Goal: Task Accomplishment & Management: Complete application form

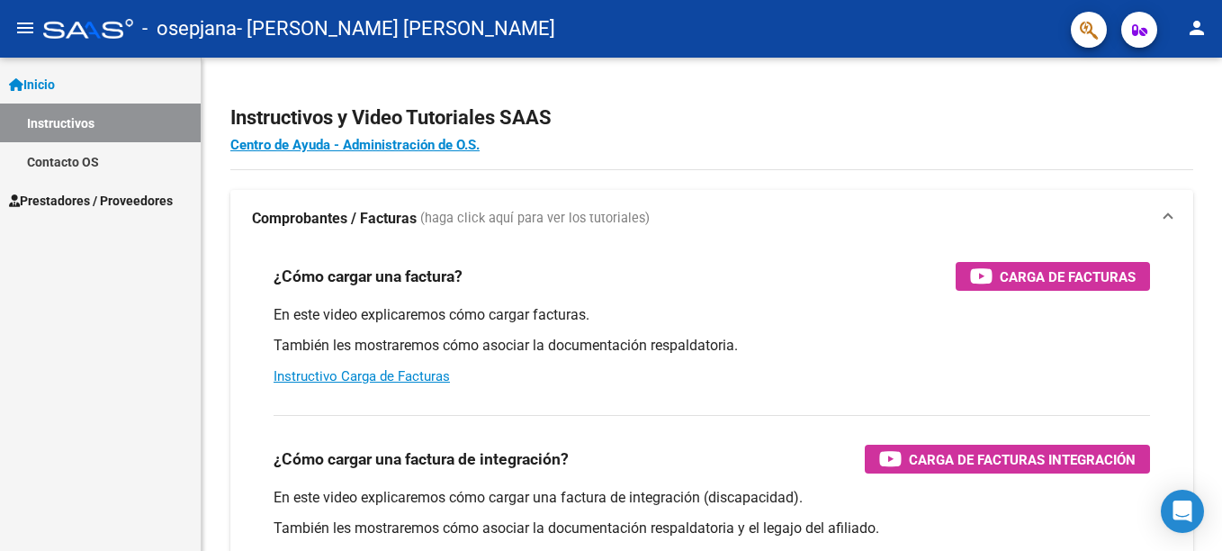
click at [81, 199] on span "Prestadores / Proveedores" at bounding box center [91, 201] width 164 height 20
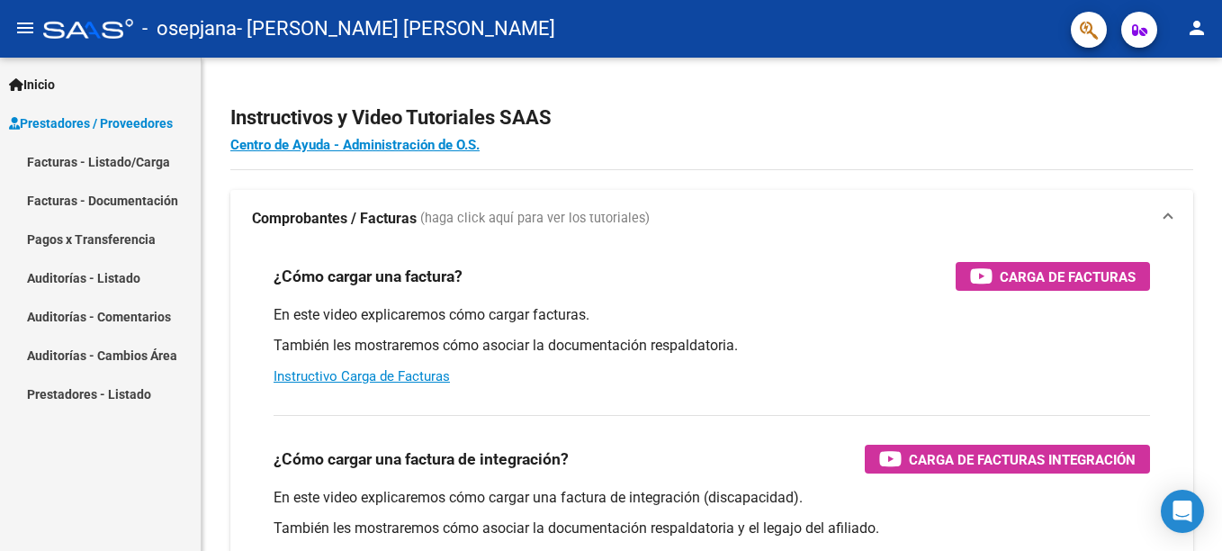
click at [94, 160] on link "Facturas - Listado/Carga" at bounding box center [100, 161] width 201 height 39
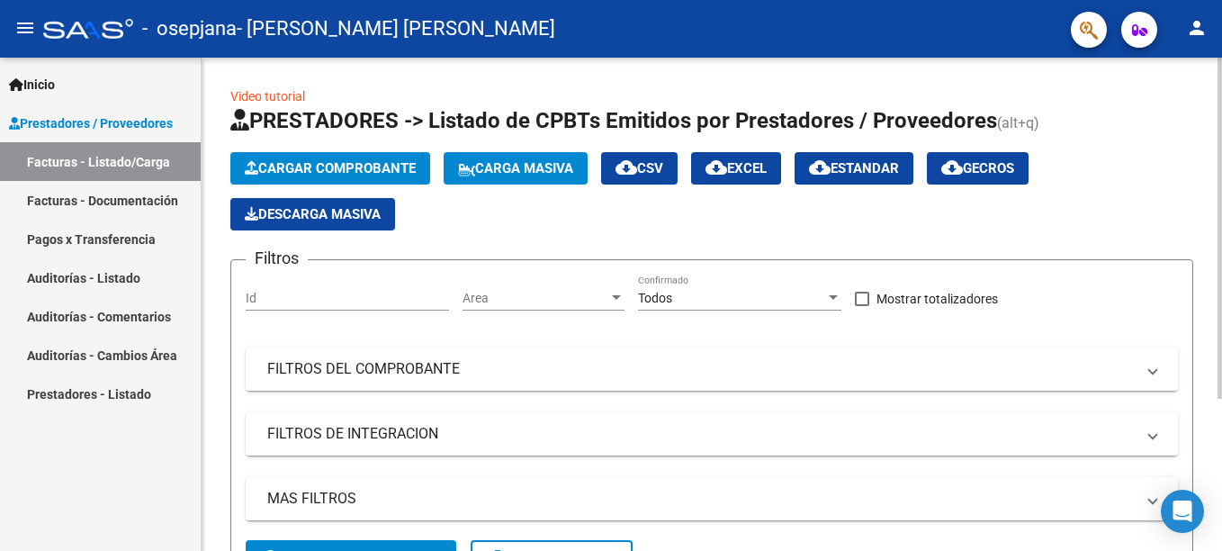
click at [367, 297] on input "Id" at bounding box center [347, 298] width 203 height 15
click at [118, 118] on span "Prestadores / Proveedores" at bounding box center [91, 123] width 164 height 20
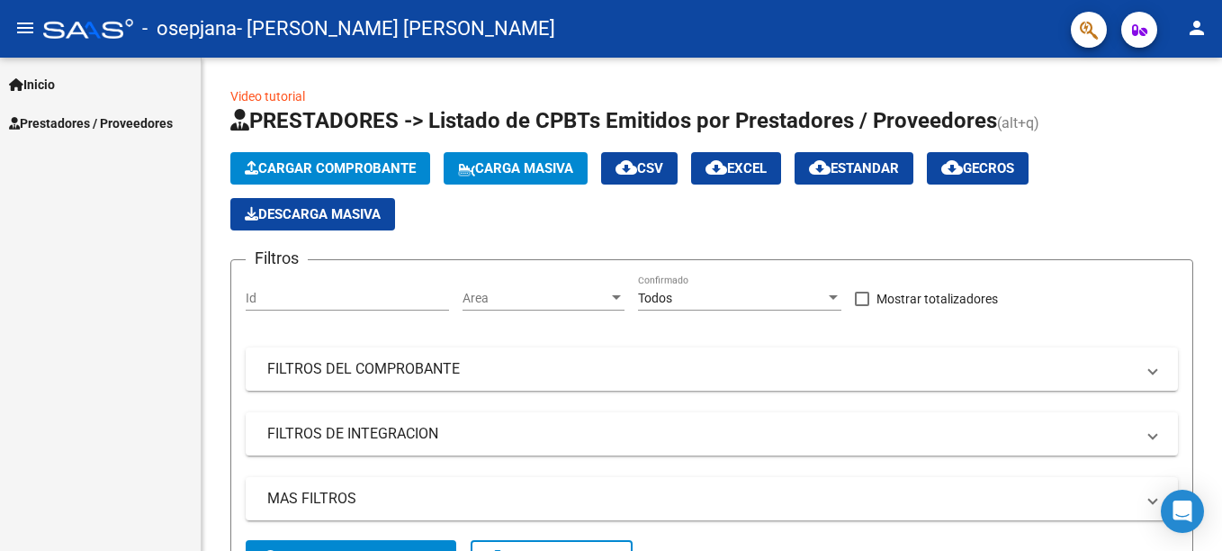
click at [37, 78] on span "Inicio" at bounding box center [32, 85] width 46 height 20
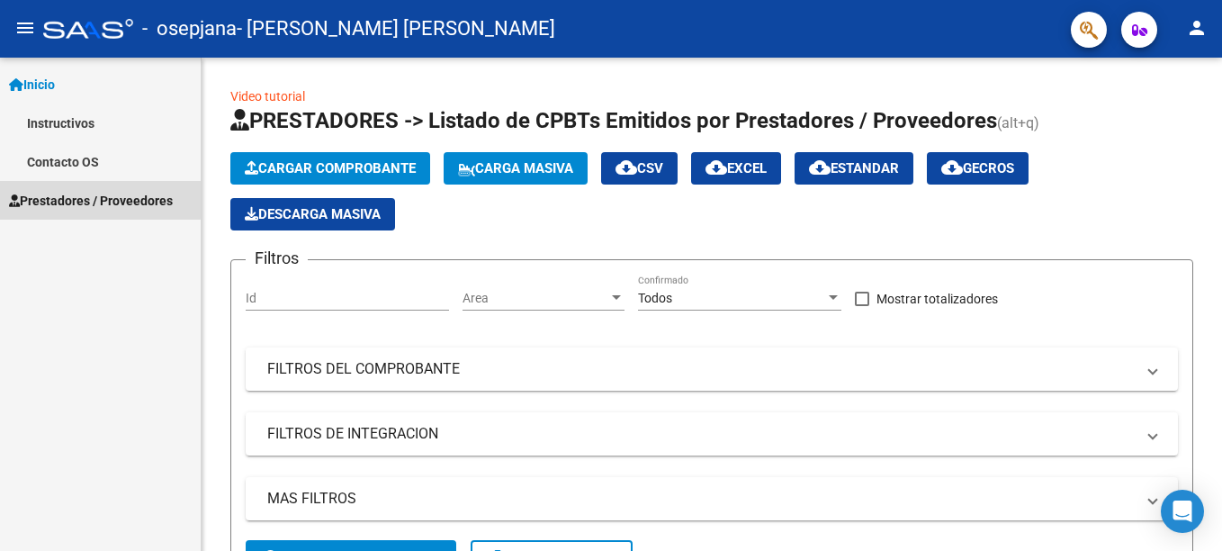
click at [67, 184] on link "Prestadores / Proveedores" at bounding box center [100, 200] width 201 height 39
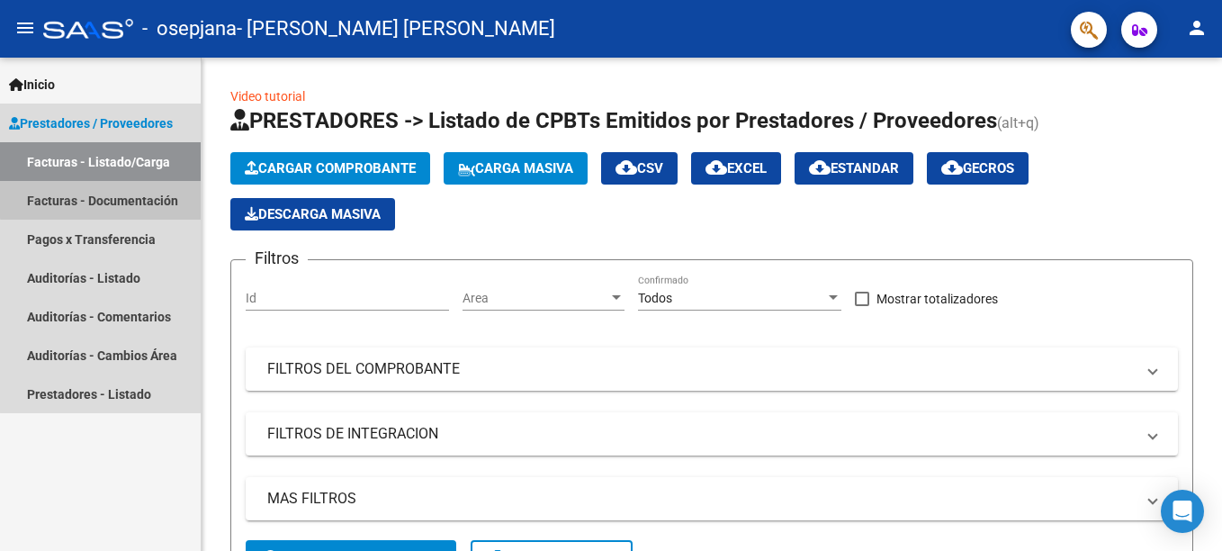
click at [105, 199] on link "Facturas - Documentación" at bounding box center [100, 200] width 201 height 39
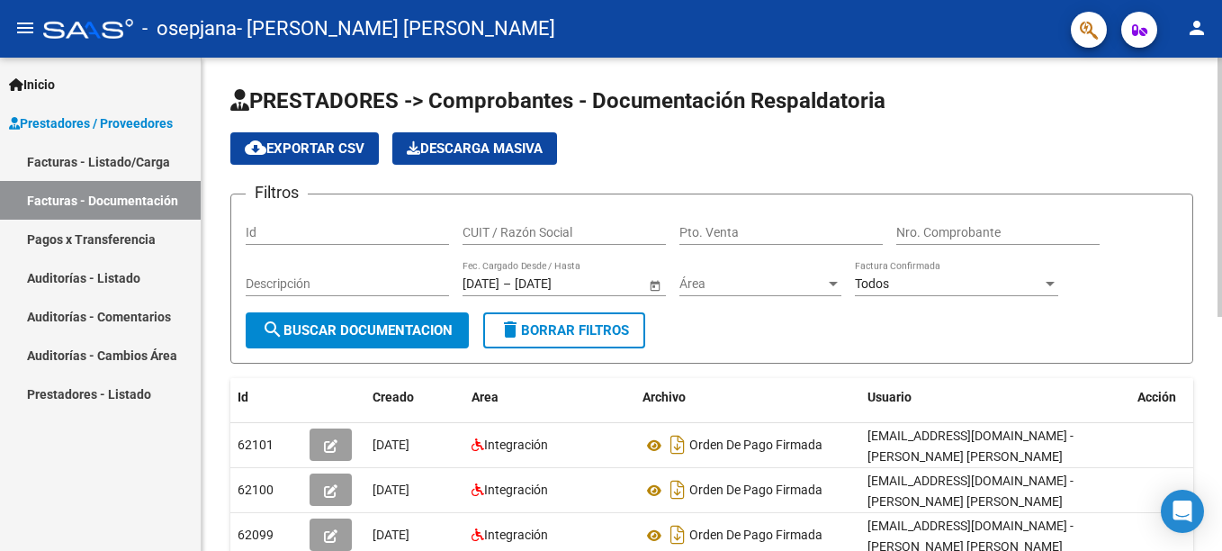
click at [342, 238] on input "Id" at bounding box center [347, 232] width 203 height 15
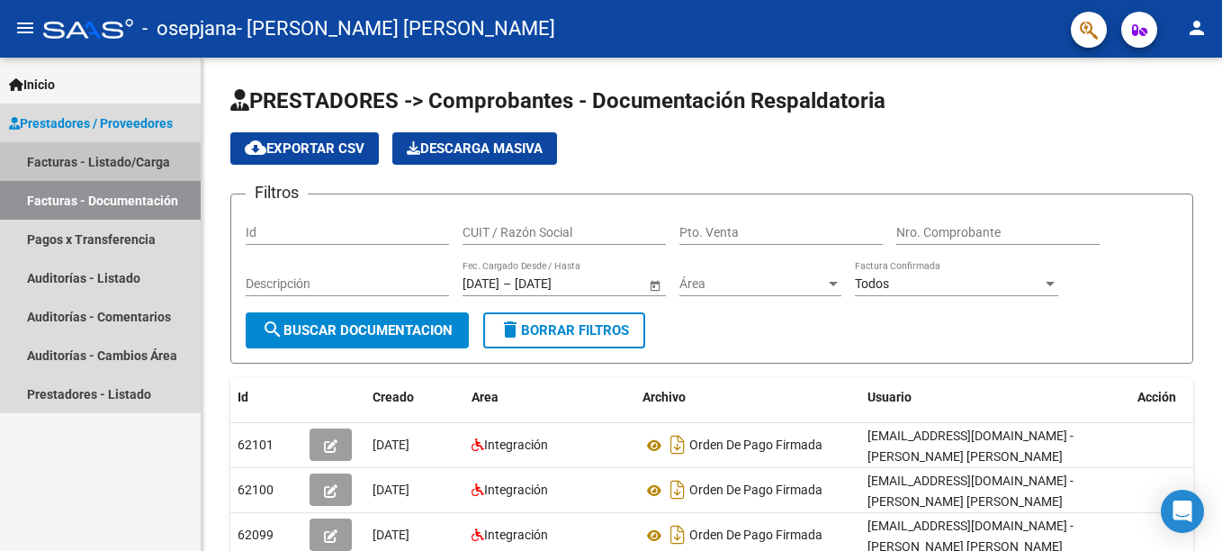
click at [101, 163] on link "Facturas - Listado/Carga" at bounding box center [100, 161] width 201 height 39
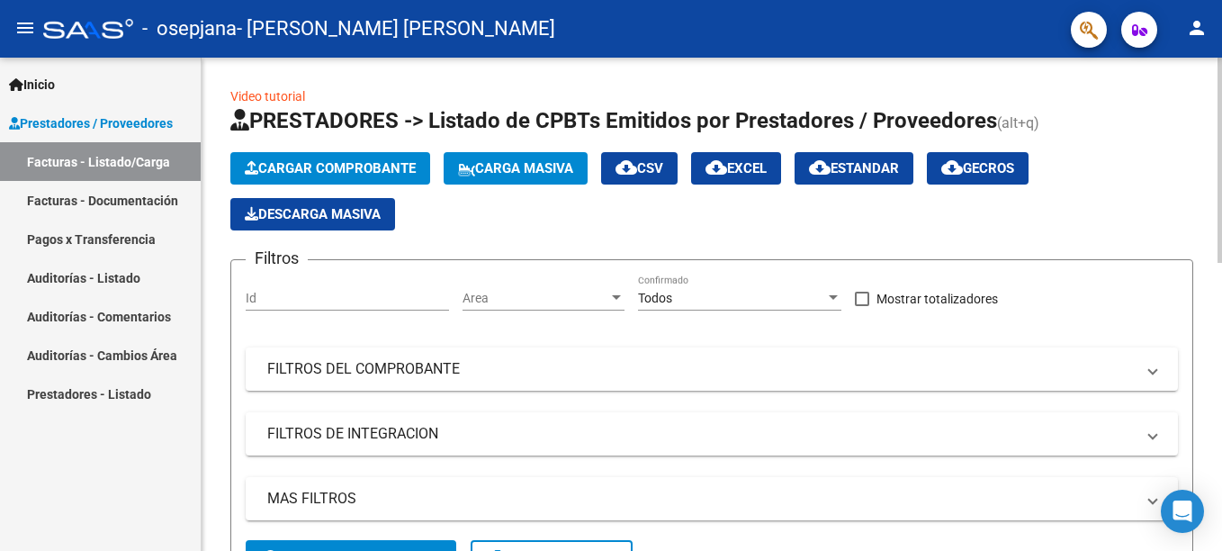
click at [328, 168] on span "Cargar Comprobante" at bounding box center [330, 168] width 171 height 16
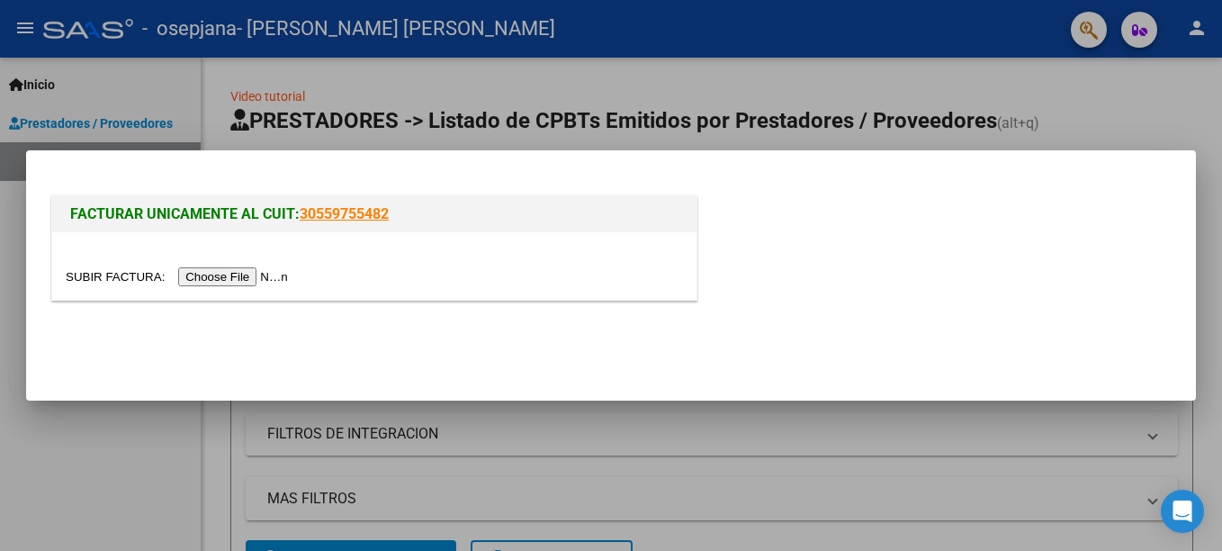
click at [239, 271] on input "file" at bounding box center [180, 276] width 228 height 19
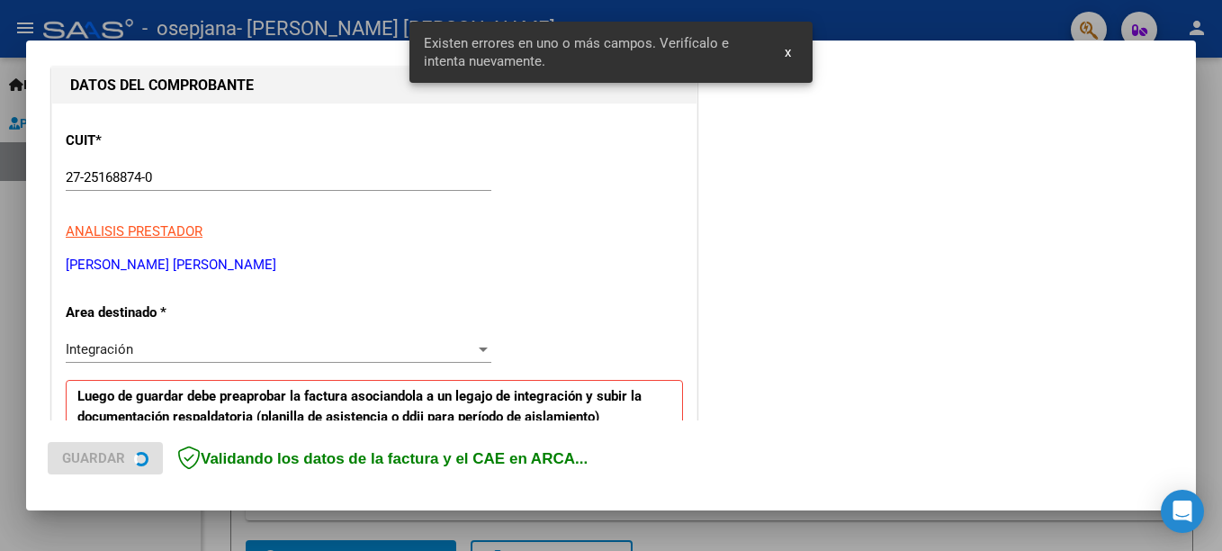
scroll to position [447, 0]
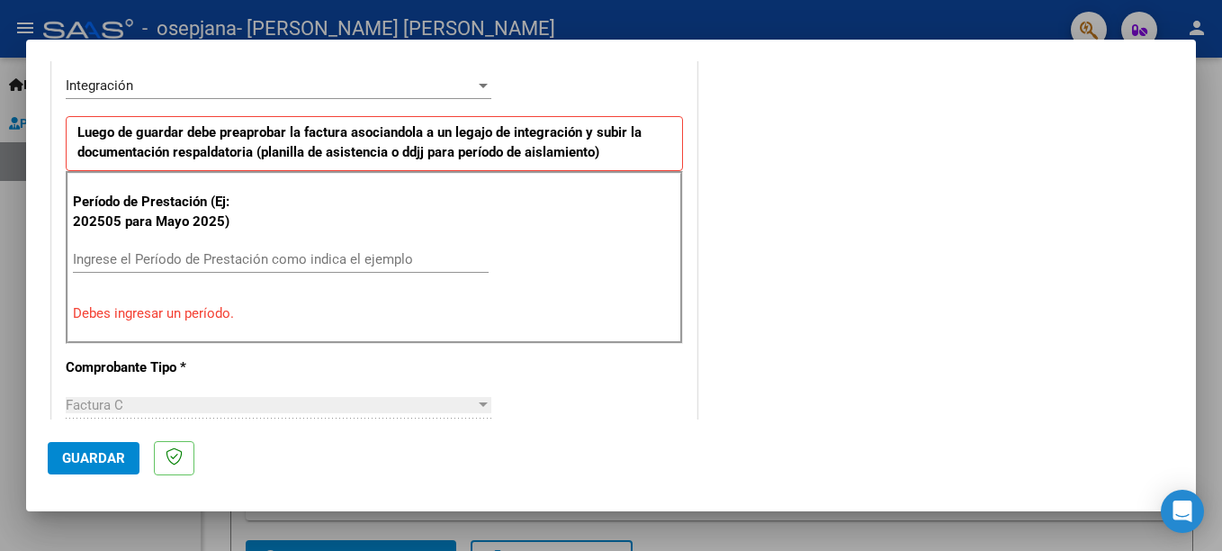
click at [248, 265] on input "Ingrese el Período de Prestación como indica el ejemplo" at bounding box center [281, 259] width 416 height 16
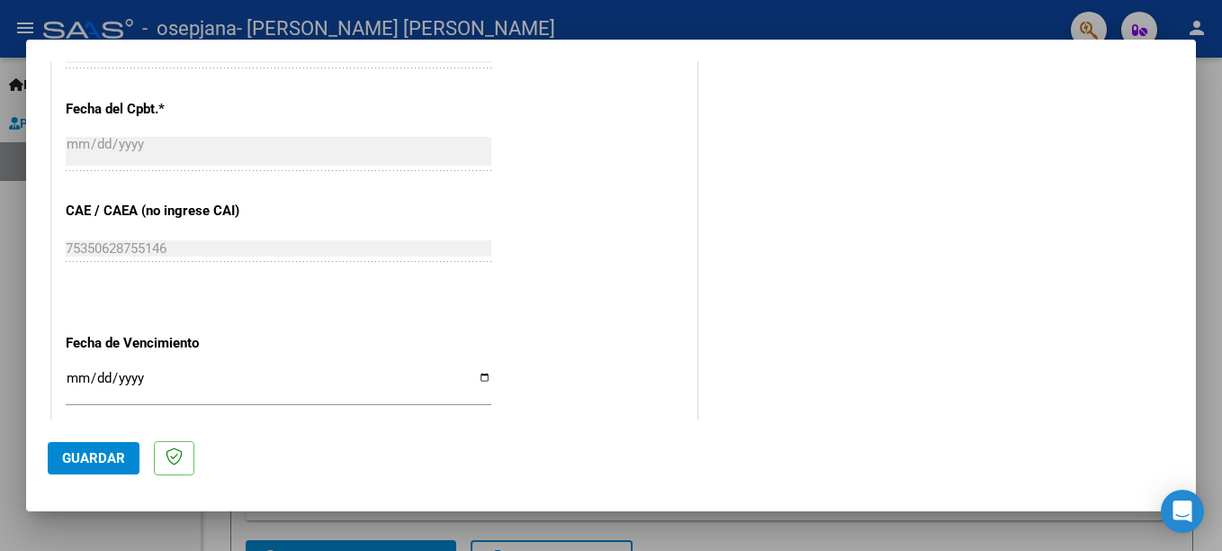
scroll to position [1077, 0]
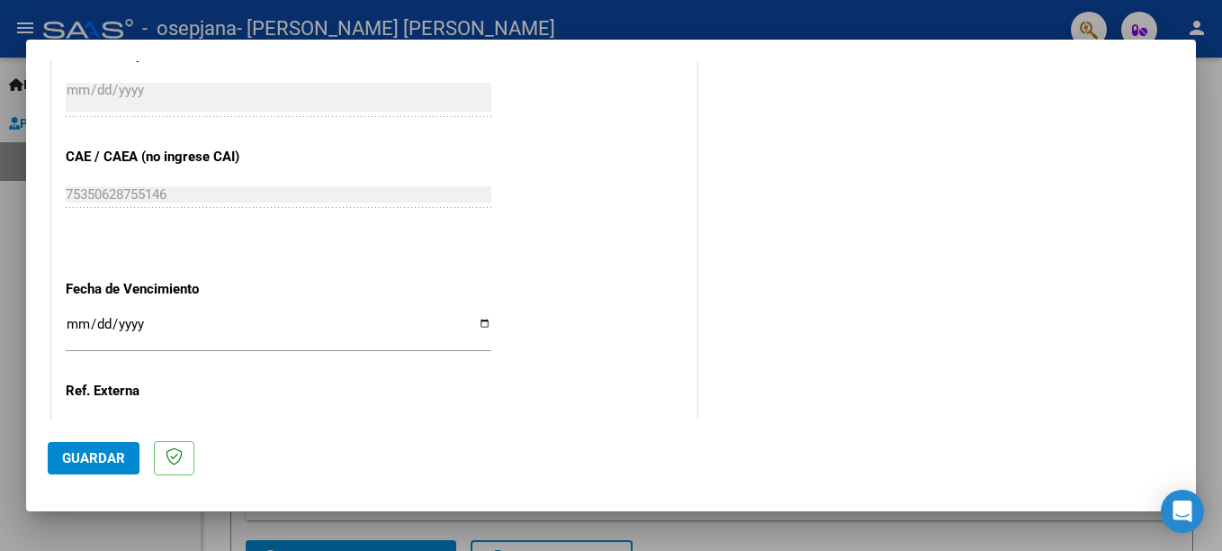
type input "202508"
click at [484, 317] on input "Ingresar la fecha" at bounding box center [279, 331] width 426 height 29
type input "[DATE]"
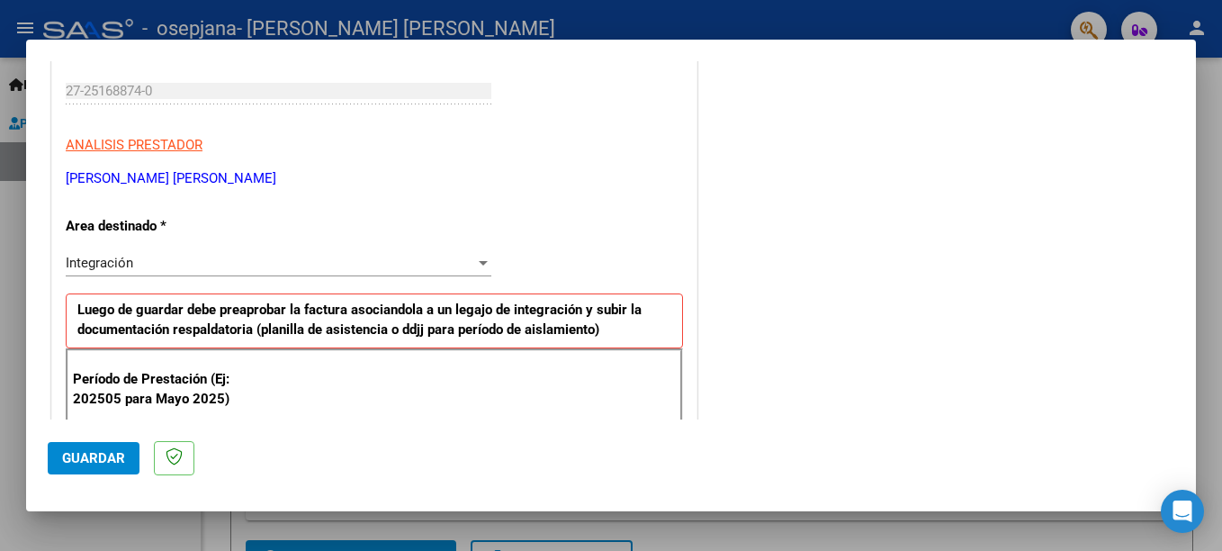
scroll to position [360, 0]
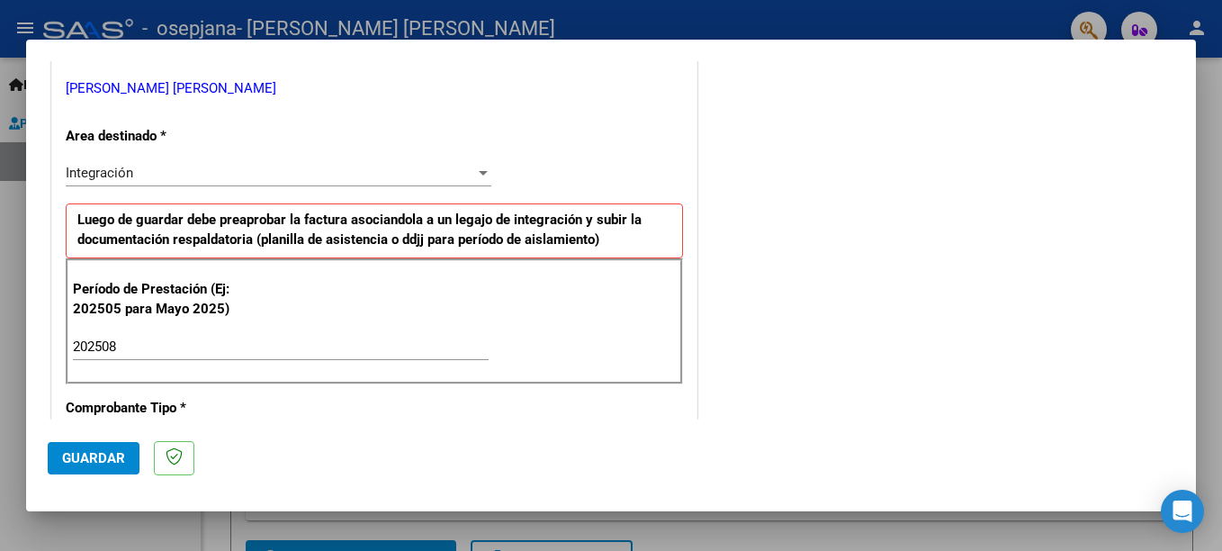
click at [479, 172] on div at bounding box center [483, 173] width 9 height 4
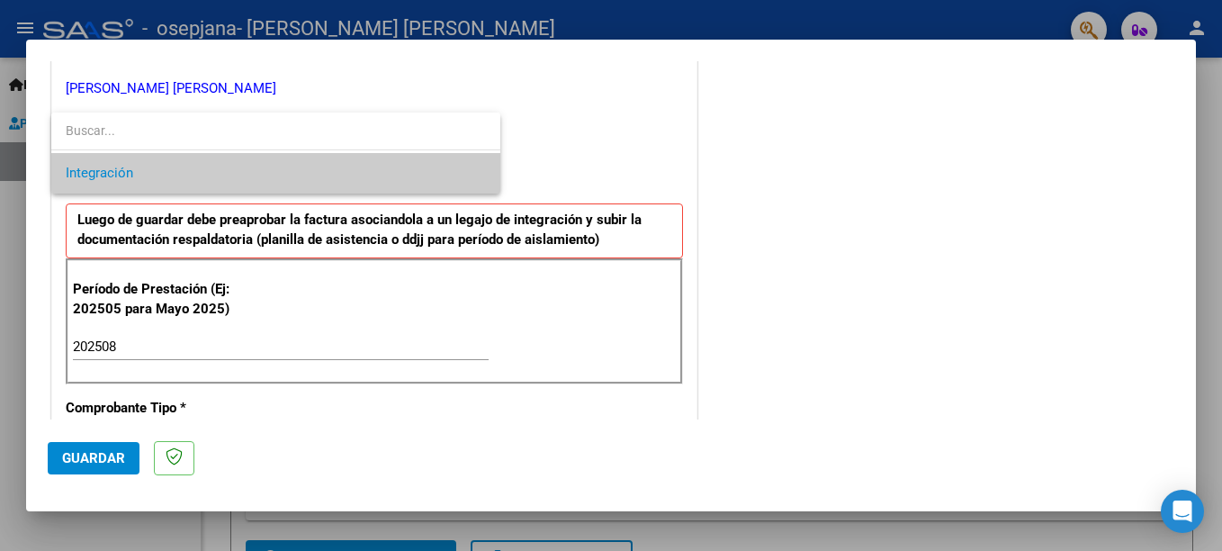
click at [479, 172] on span "Integración" at bounding box center [276, 173] width 420 height 40
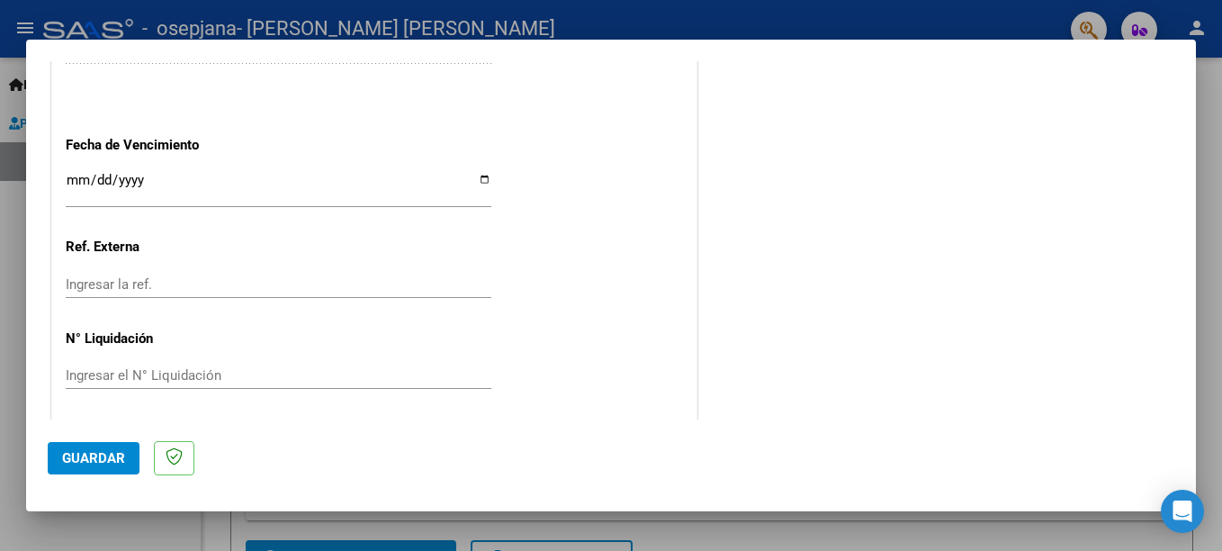
scroll to position [1225, 0]
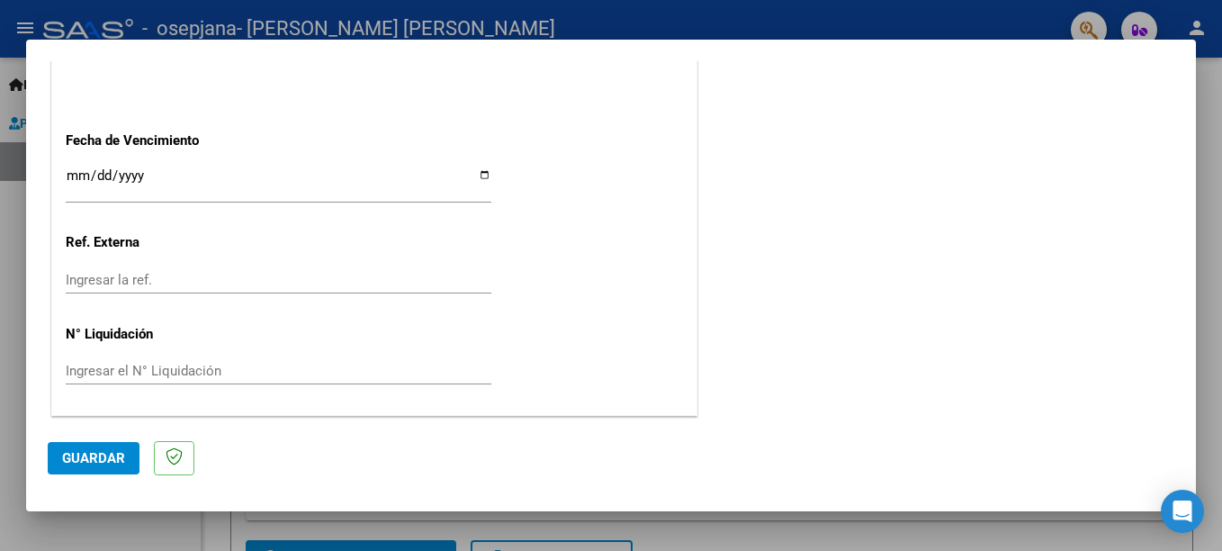
click at [100, 455] on span "Guardar" at bounding box center [93, 458] width 63 height 16
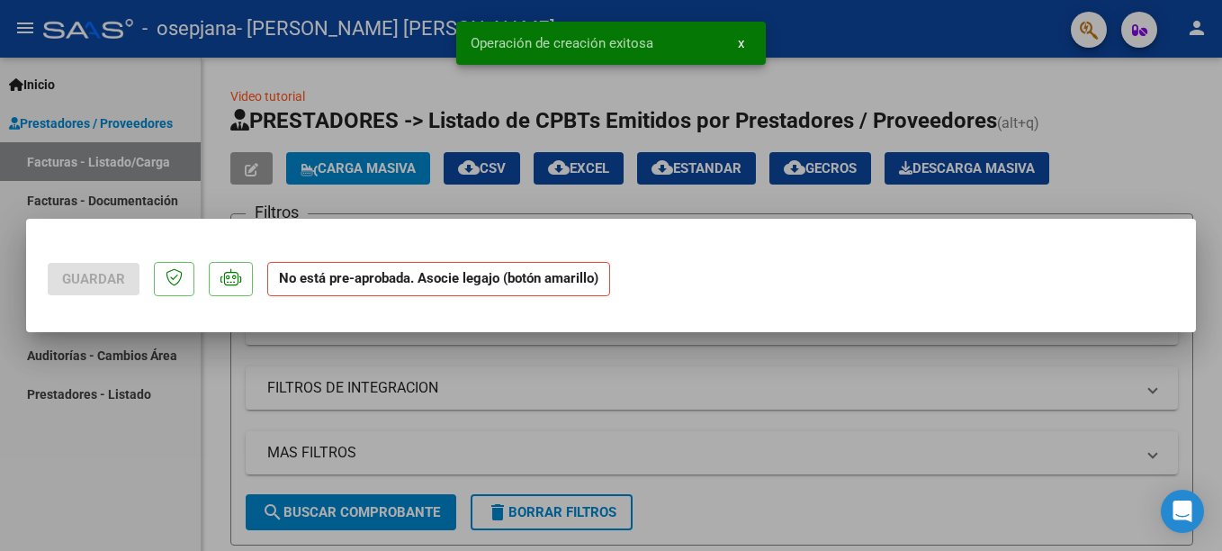
scroll to position [0, 0]
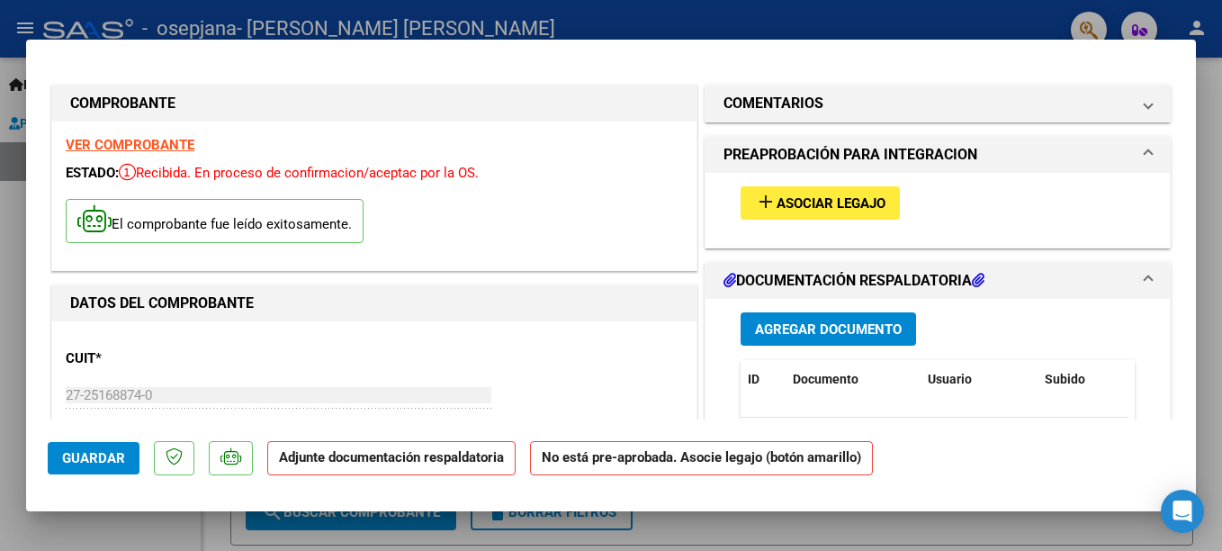
click at [836, 201] on span "Asociar Legajo" at bounding box center [830, 203] width 109 height 16
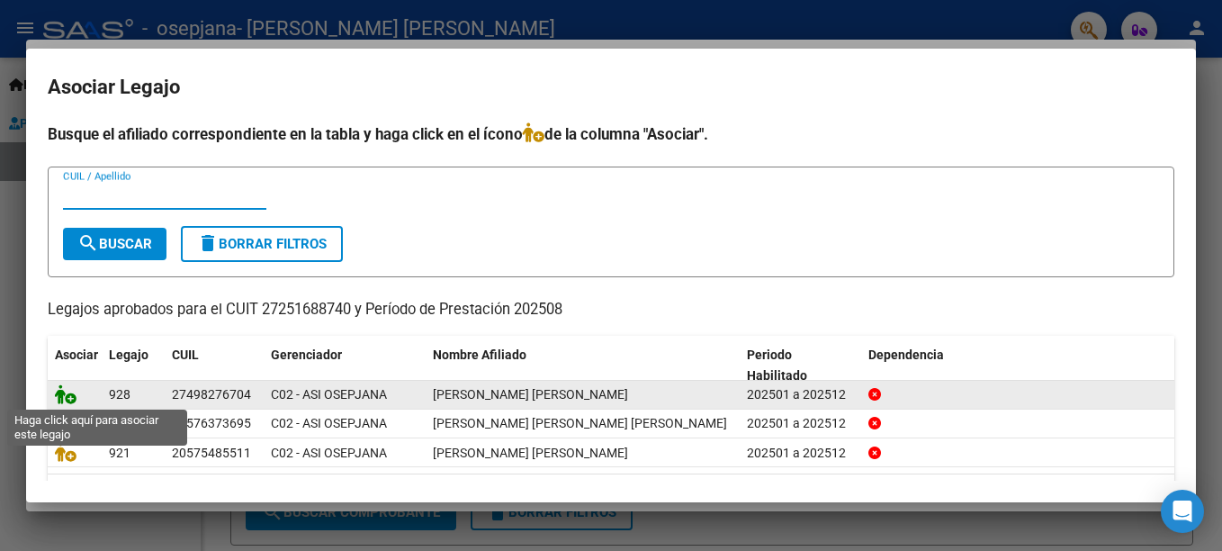
click at [68, 398] on icon at bounding box center [66, 394] width 22 height 20
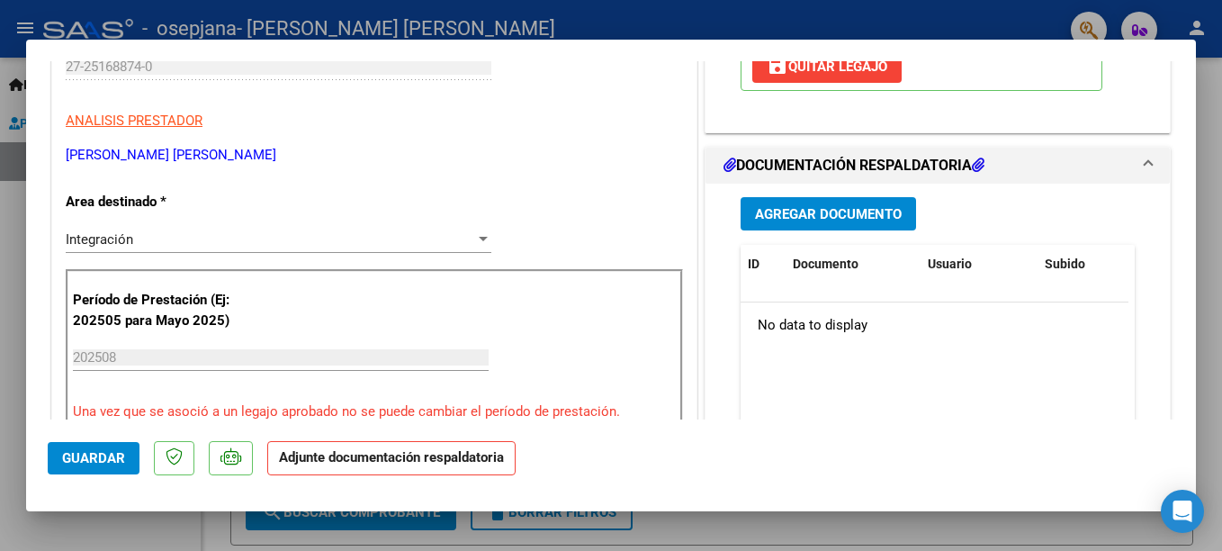
scroll to position [360, 0]
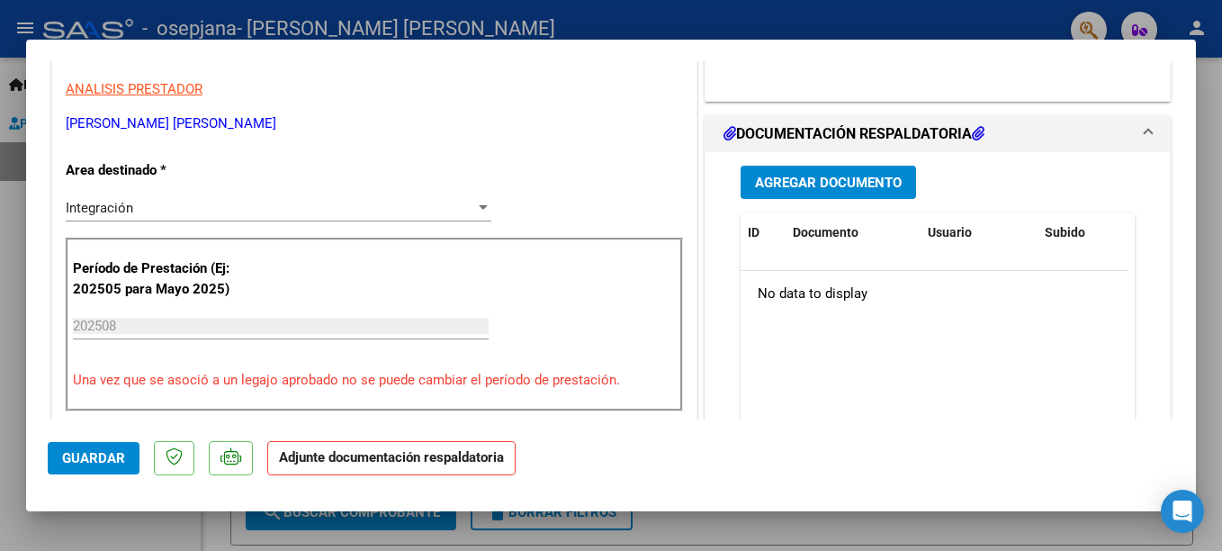
click at [842, 187] on span "Agregar Documento" at bounding box center [828, 183] width 147 height 16
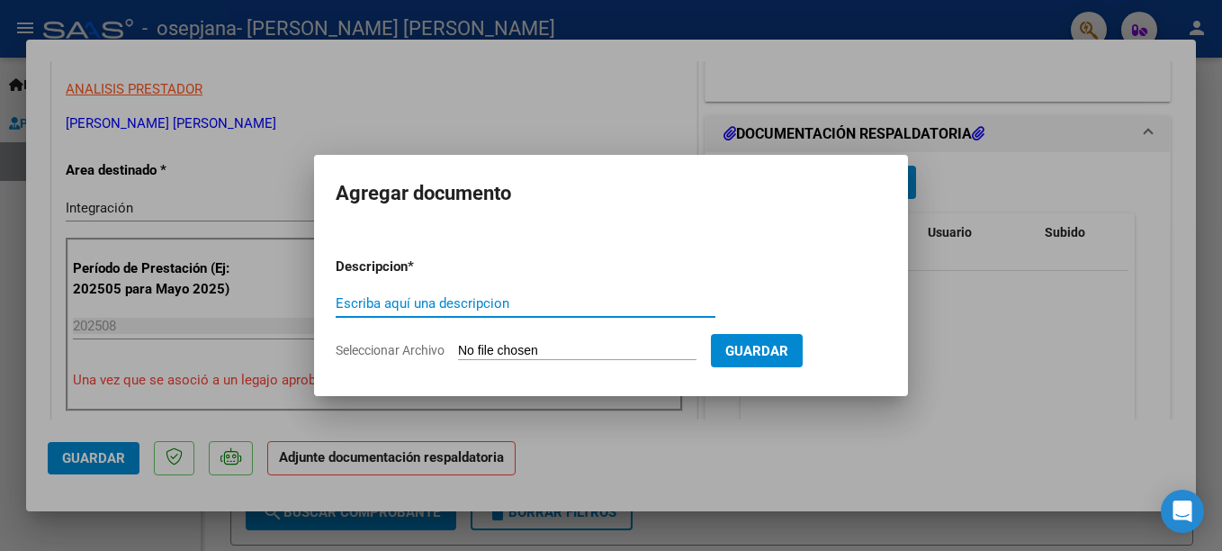
click at [516, 300] on input "Escriba aquí una descripcion" at bounding box center [526, 303] width 380 height 16
click at [493, 305] on input "Escriba aquí una descripcion" at bounding box center [526, 303] width 380 height 16
type input "planilla de asistencia"
click at [611, 349] on input "Seleccionar Archivo" at bounding box center [577, 351] width 238 height 17
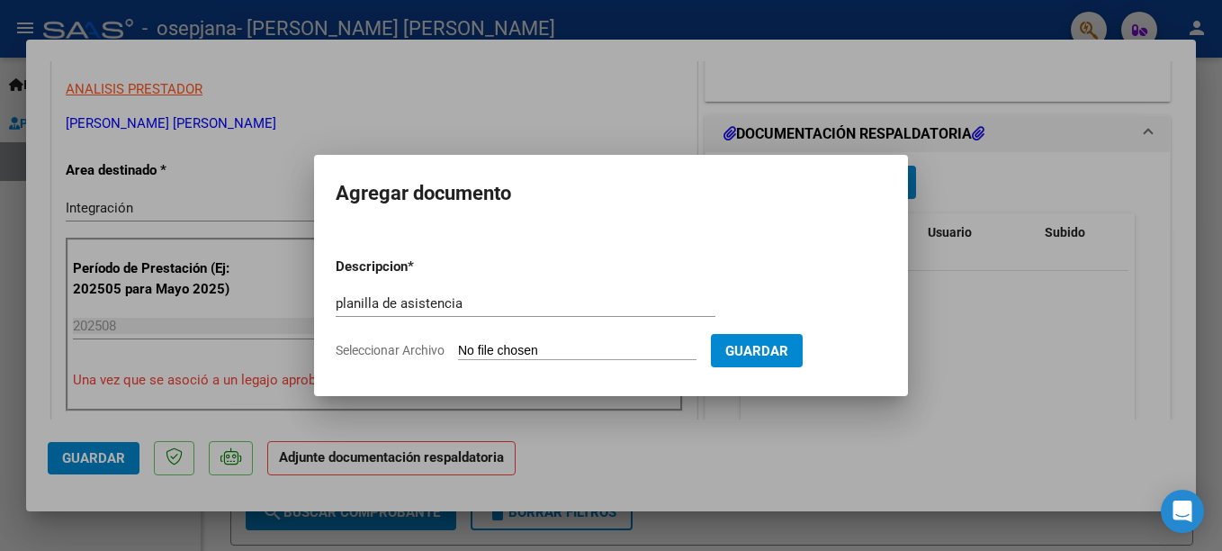
type input "C:\fakepath\BaroniBachSofiapl0825.pdf"
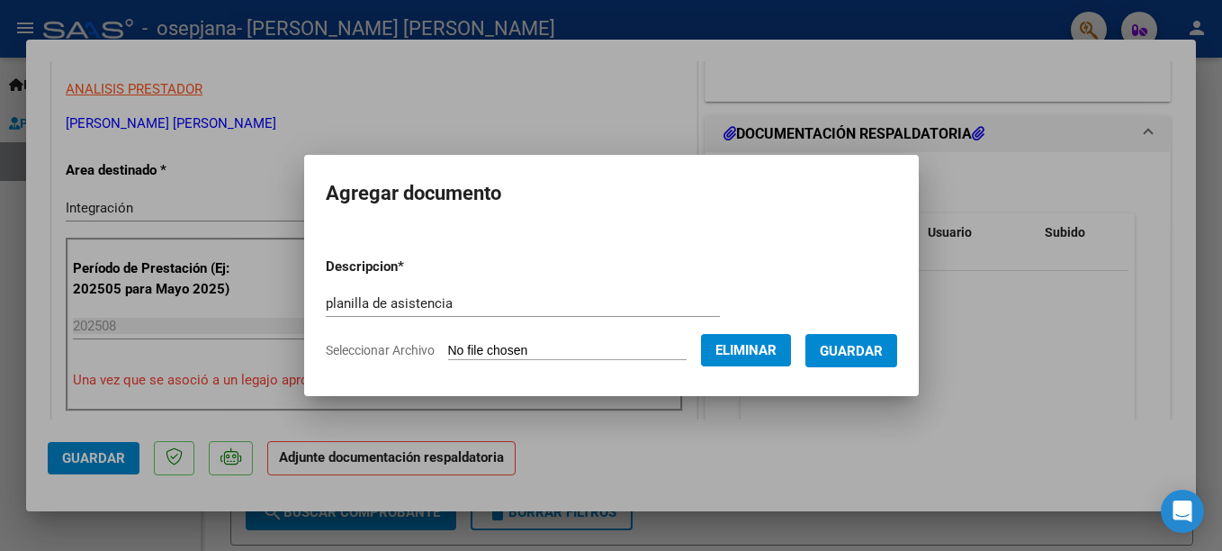
click at [863, 346] on span "Guardar" at bounding box center [851, 351] width 63 height 16
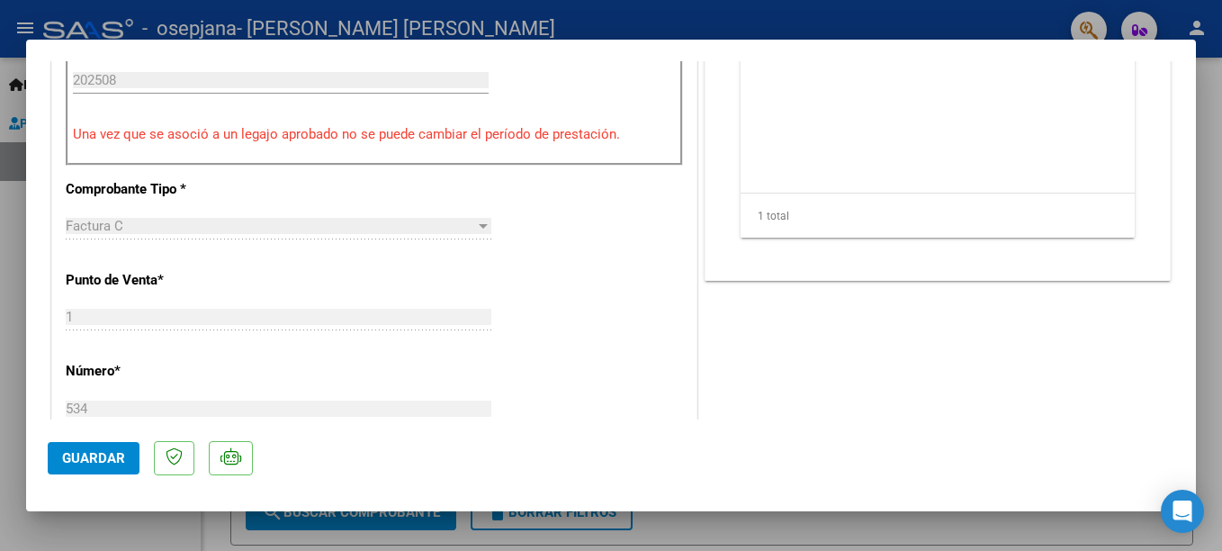
scroll to position [810, 0]
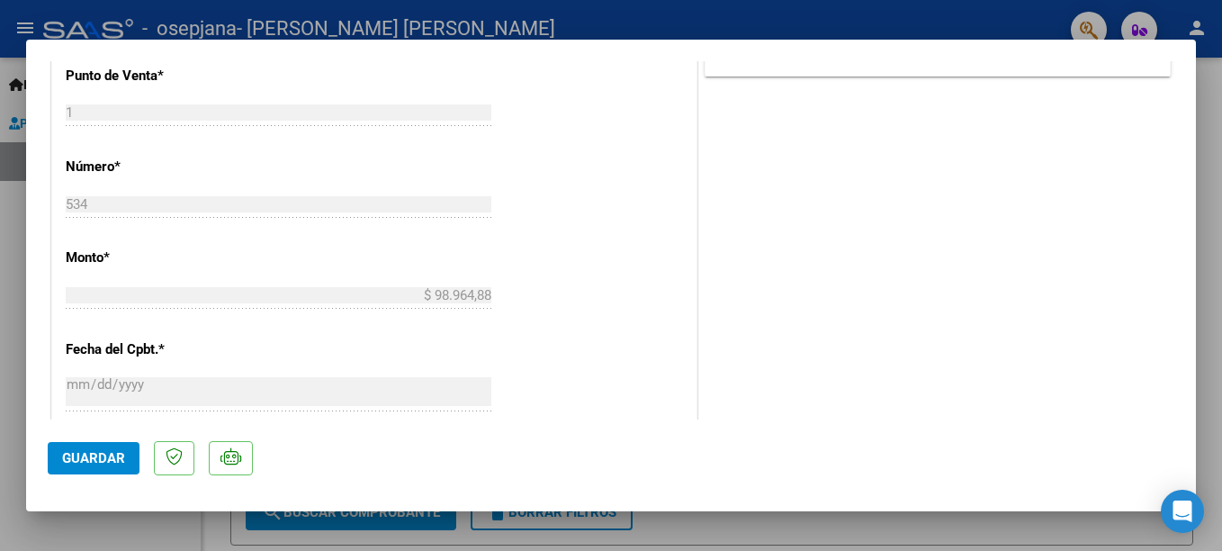
click at [112, 453] on span "Guardar" at bounding box center [93, 458] width 63 height 16
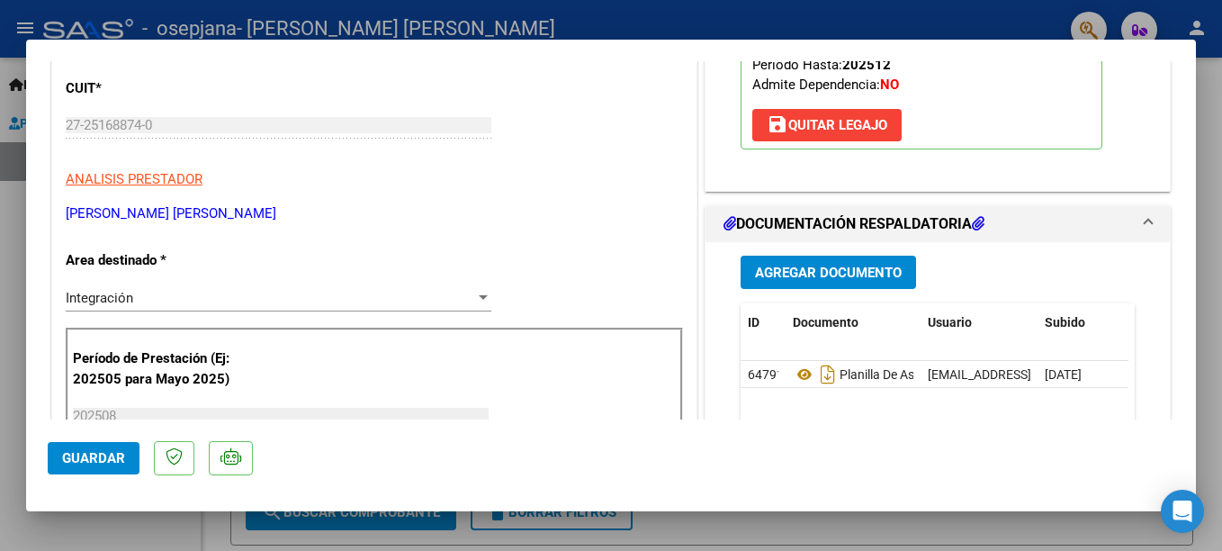
scroll to position [0, 0]
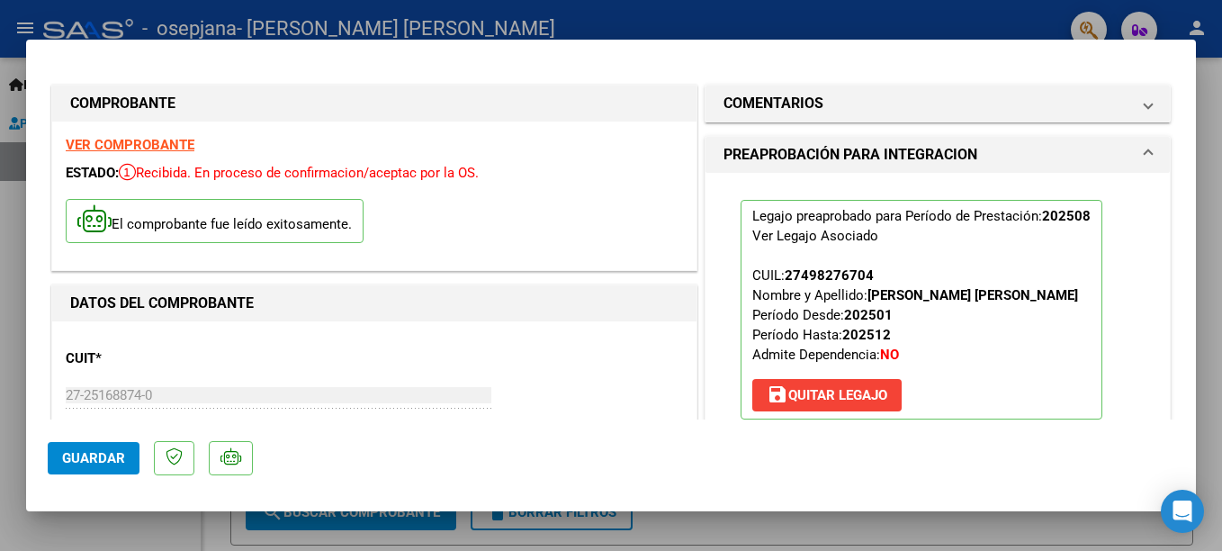
click at [20, 371] on div at bounding box center [611, 275] width 1222 height 551
drag, startPoint x: 20, startPoint y: 371, endPoint x: 104, endPoint y: 435, distance: 106.5
click at [20, 371] on link "Auditorías - Cambios Área" at bounding box center [100, 355] width 201 height 39
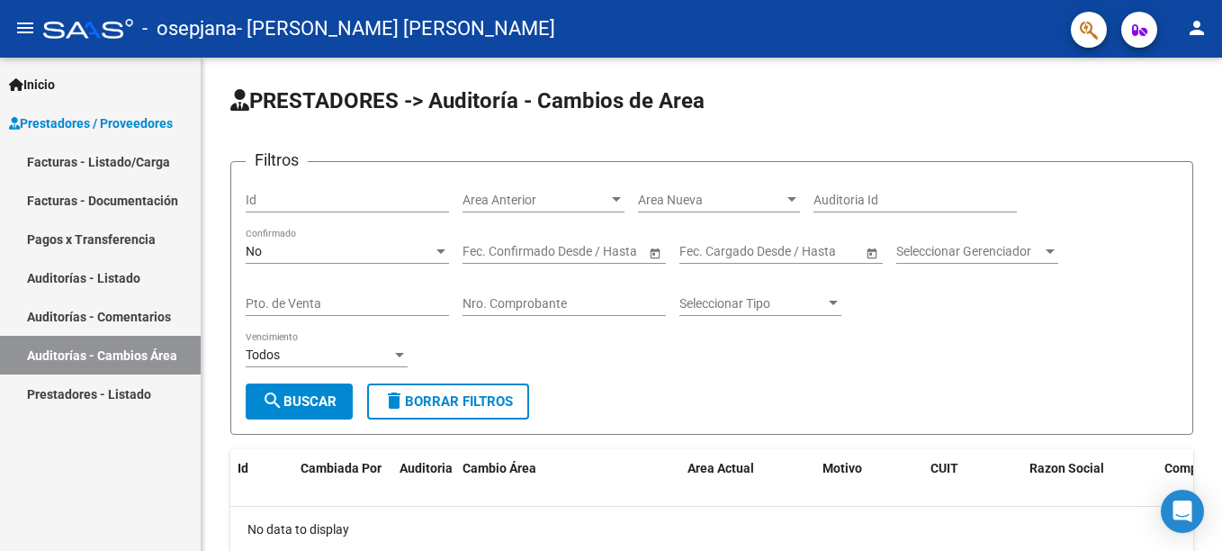
click at [71, 157] on link "Facturas - Listado/Carga" at bounding box center [100, 161] width 201 height 39
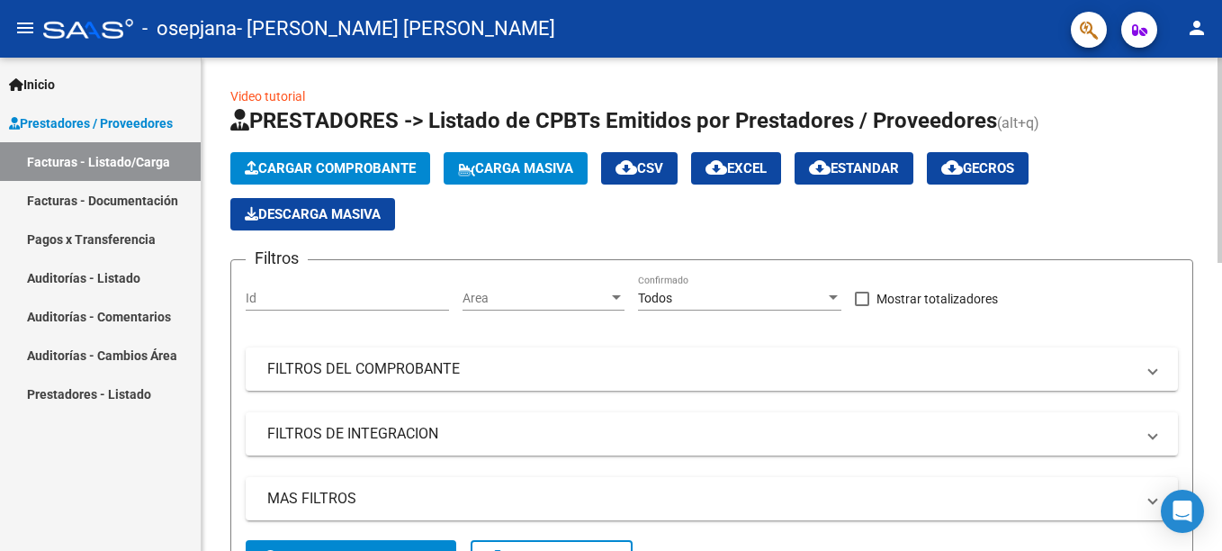
click at [325, 166] on span "Cargar Comprobante" at bounding box center [330, 168] width 171 height 16
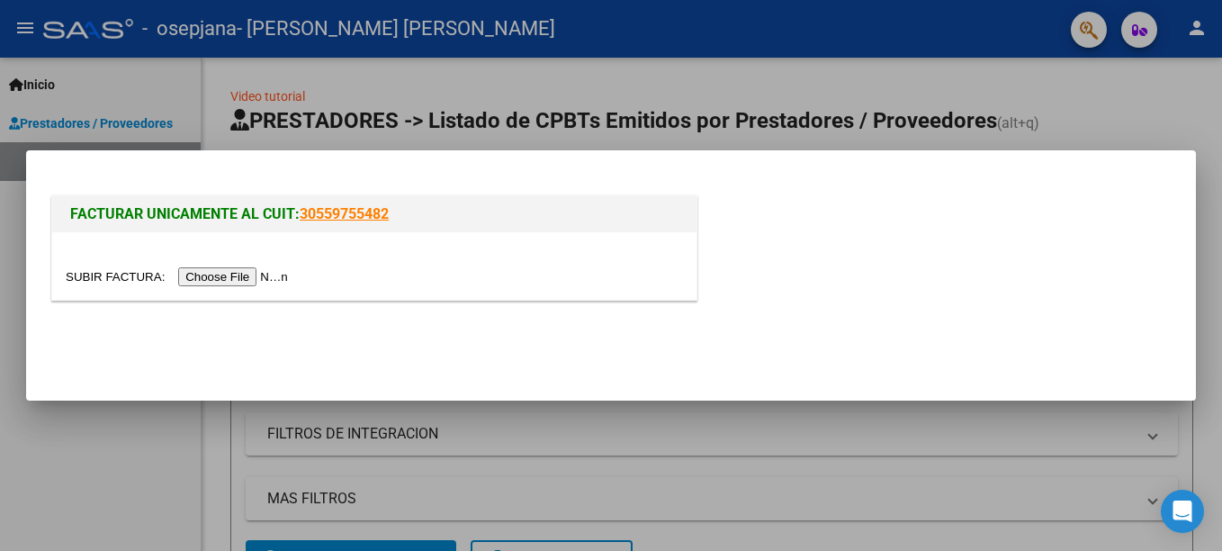
click at [244, 272] on input "file" at bounding box center [180, 276] width 228 height 19
click at [247, 269] on input "file" at bounding box center [180, 276] width 228 height 19
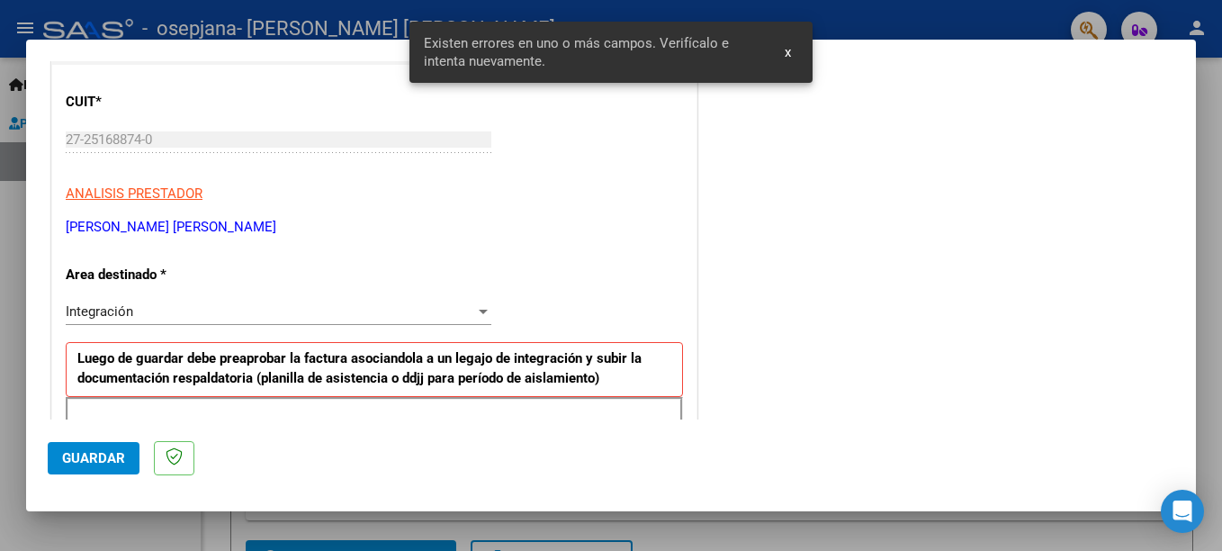
scroll to position [447, 0]
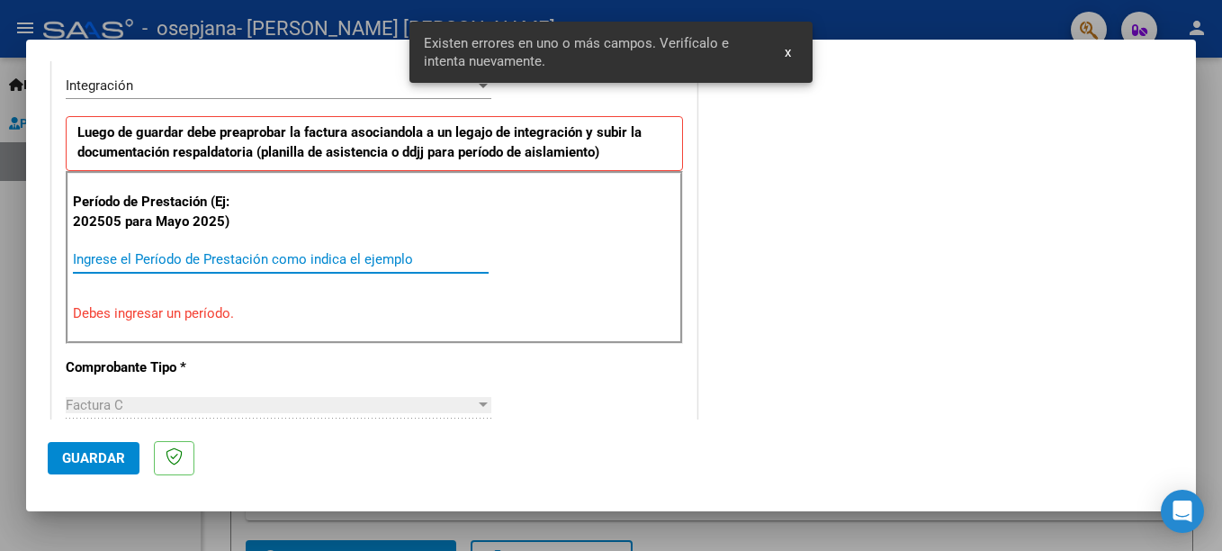
click at [189, 251] on input "Ingrese el Período de Prestación como indica el ejemplo" at bounding box center [281, 259] width 416 height 16
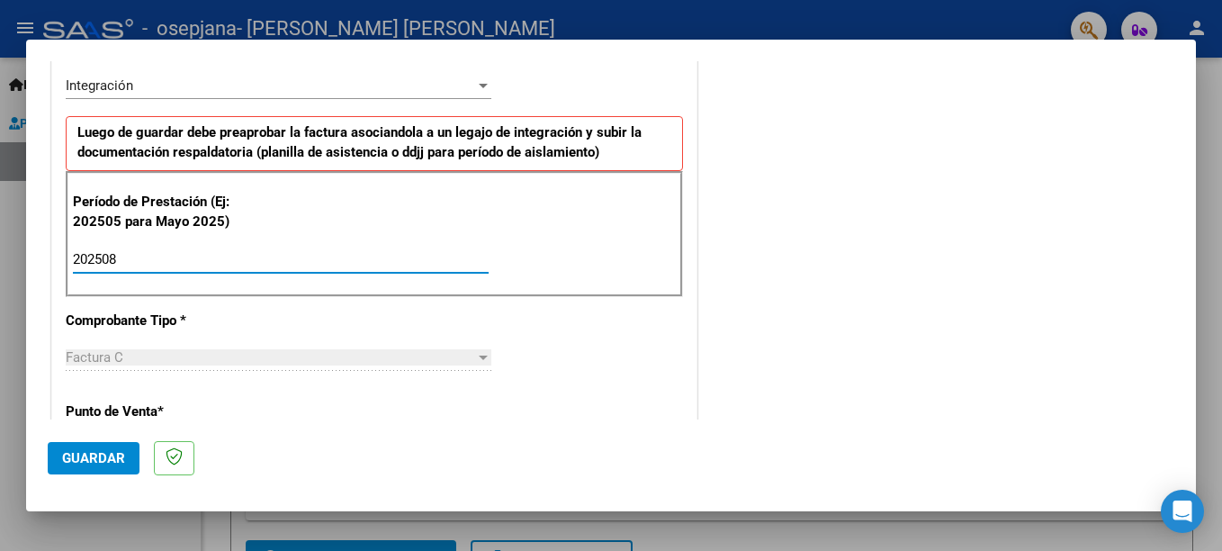
scroll to position [537, 0]
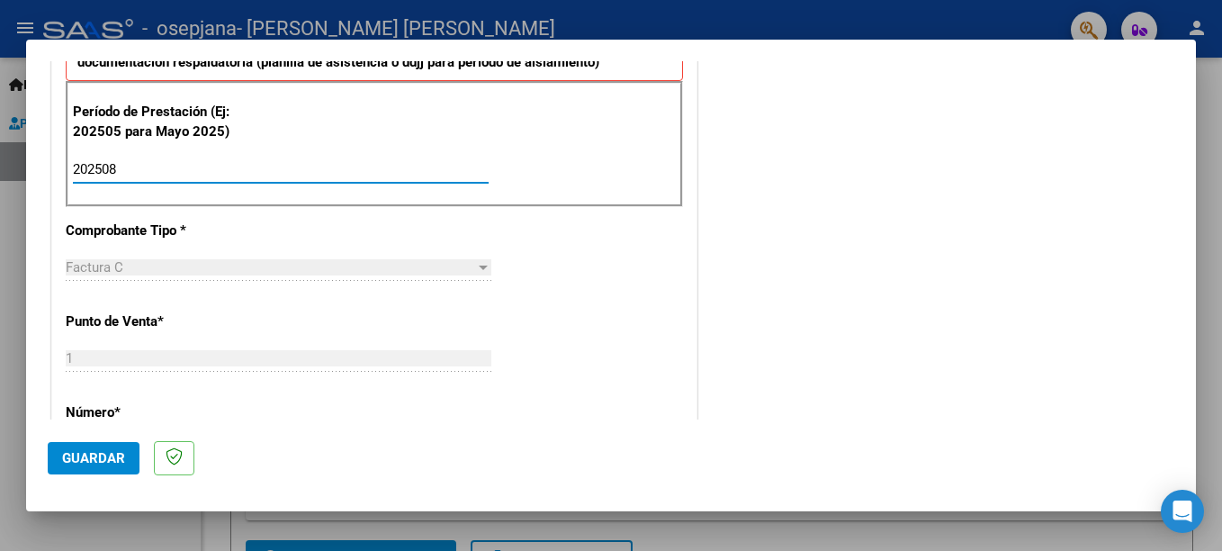
type input "202508"
click at [102, 463] on span "Guardar" at bounding box center [93, 458] width 63 height 16
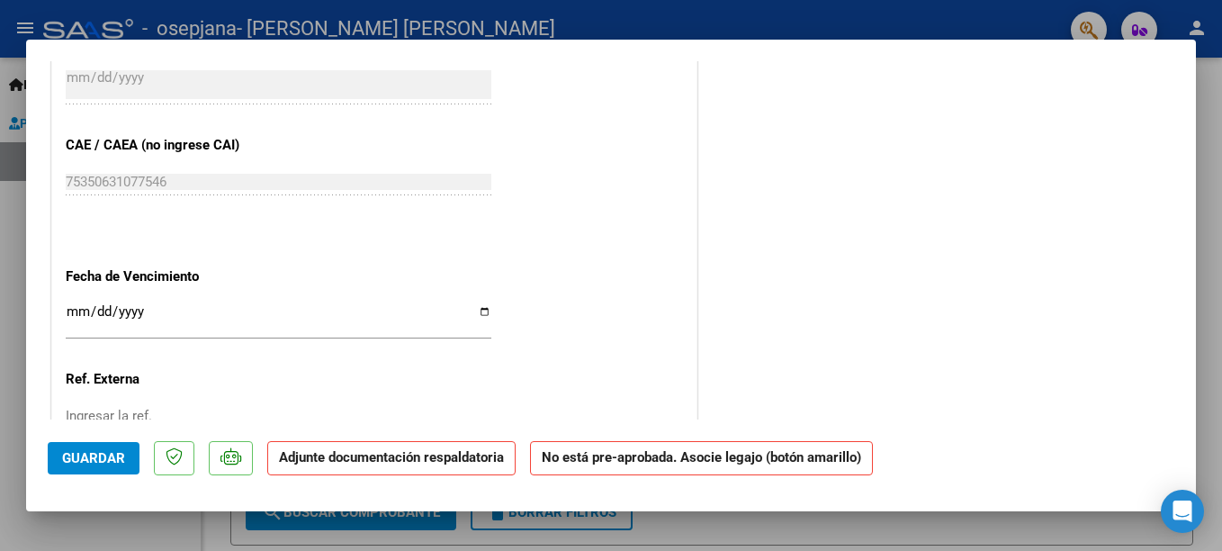
scroll to position [1080, 0]
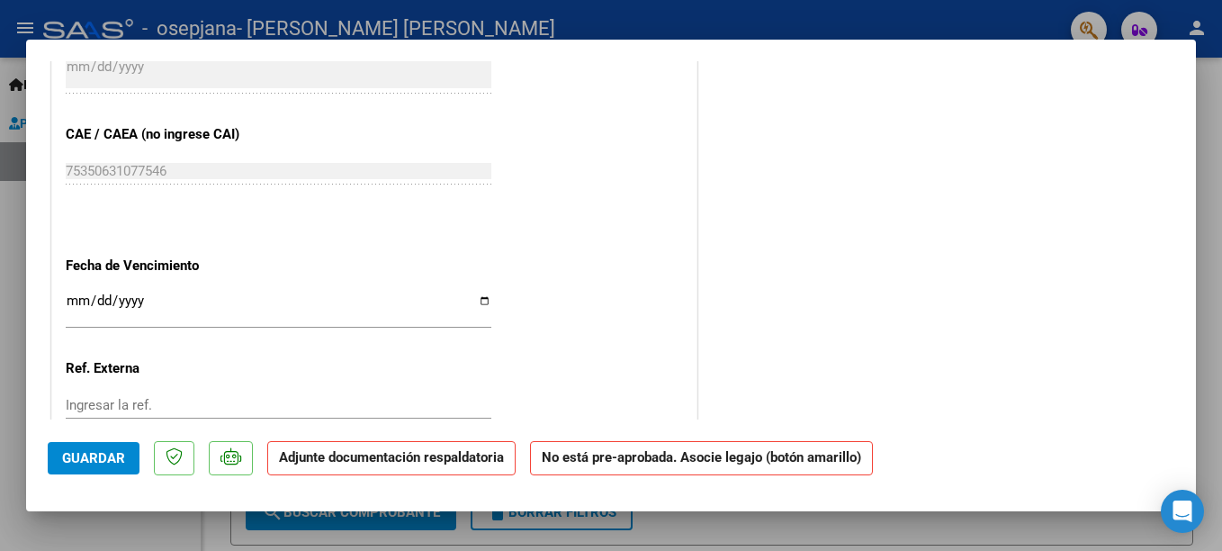
click at [477, 300] on input "Ingresar la fecha" at bounding box center [279, 307] width 426 height 29
type input "[DATE]"
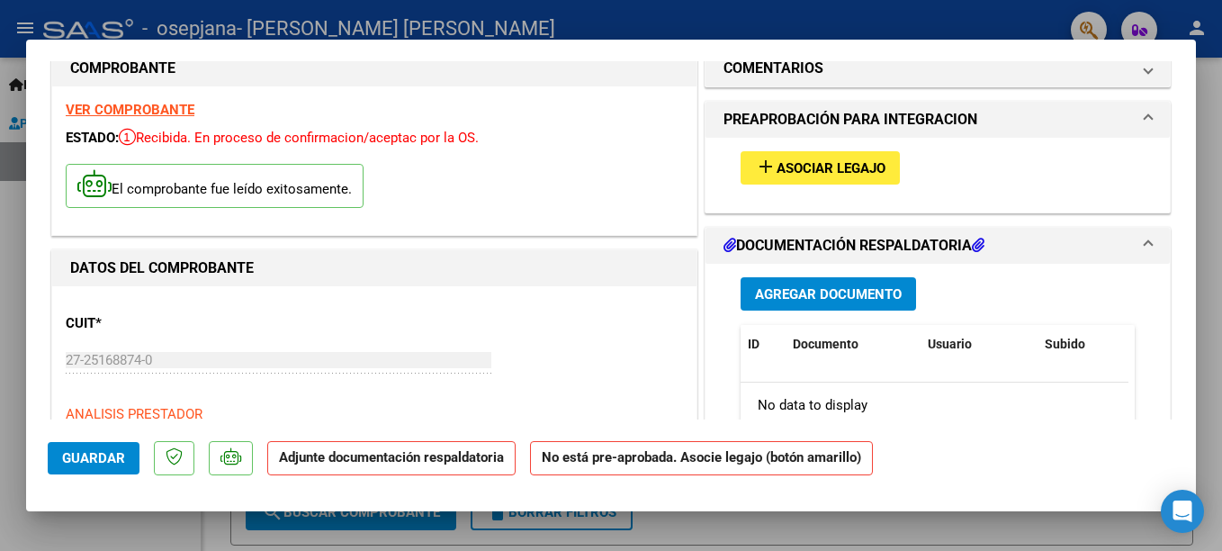
scroll to position [0, 0]
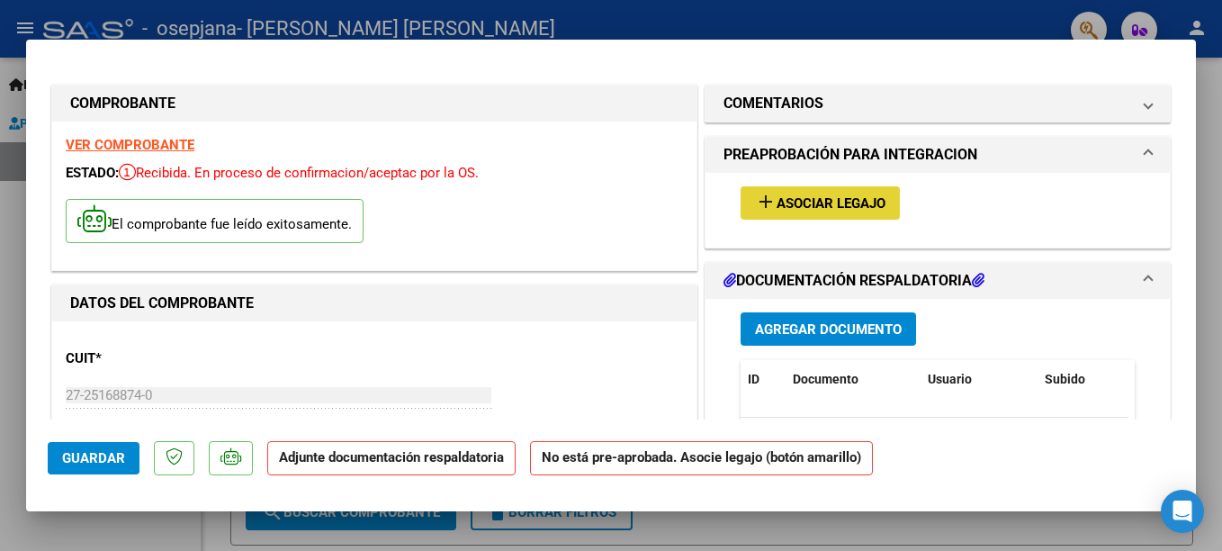
click at [795, 198] on span "Asociar Legajo" at bounding box center [830, 203] width 109 height 16
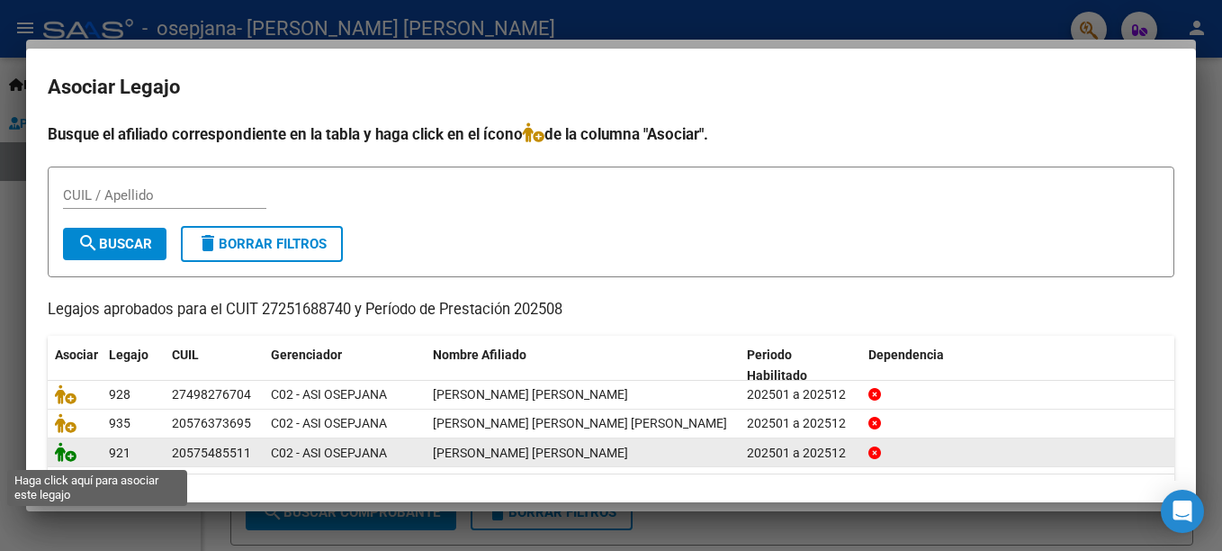
click at [69, 455] on icon at bounding box center [66, 452] width 22 height 20
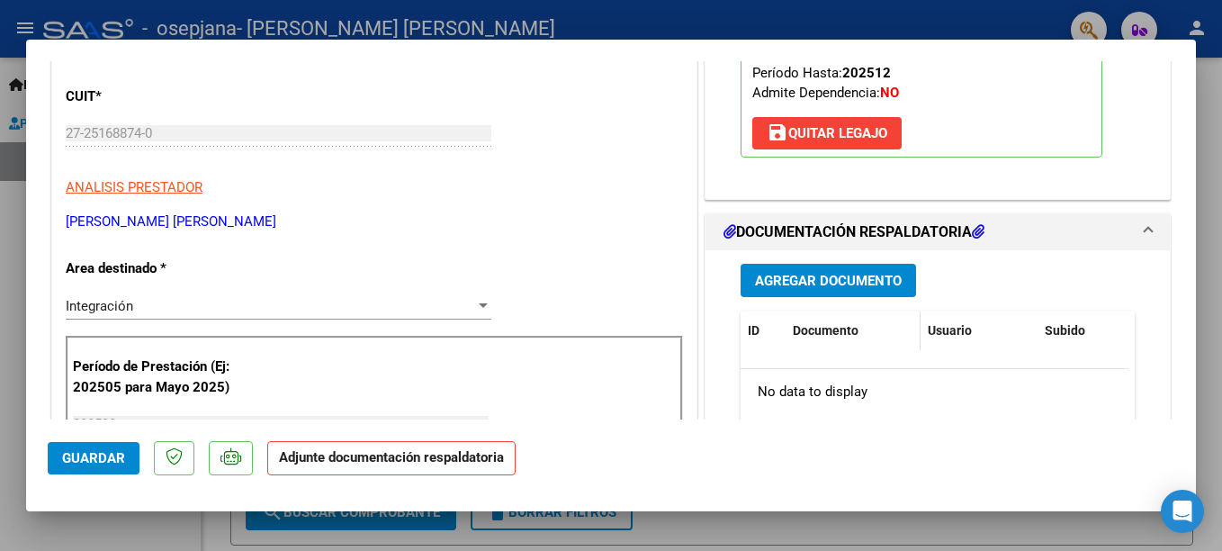
scroll to position [270, 0]
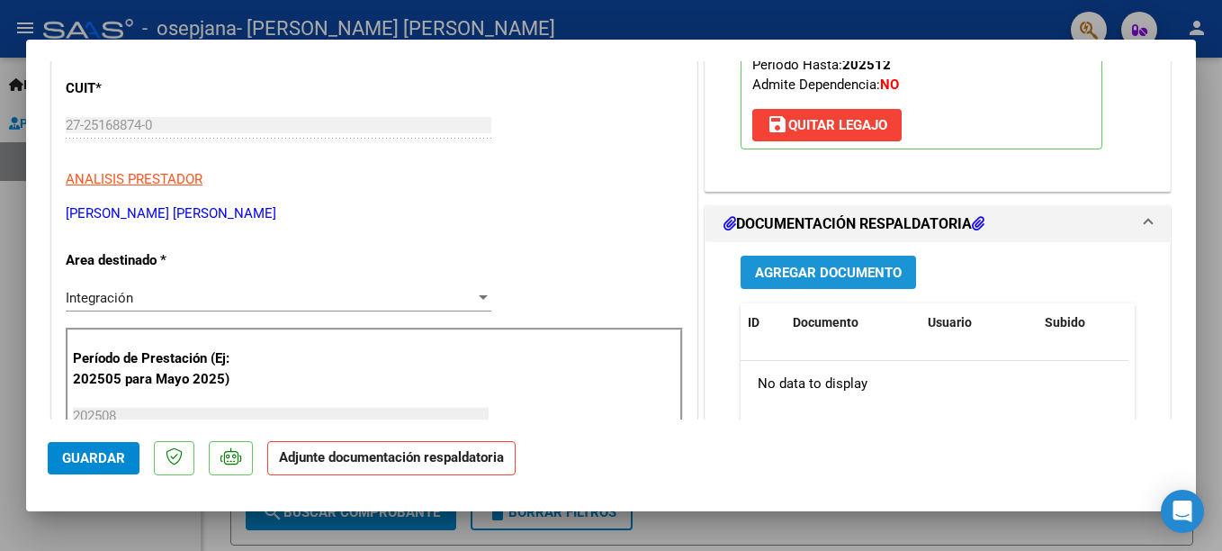
click at [816, 273] on span "Agregar Documento" at bounding box center [828, 273] width 147 height 16
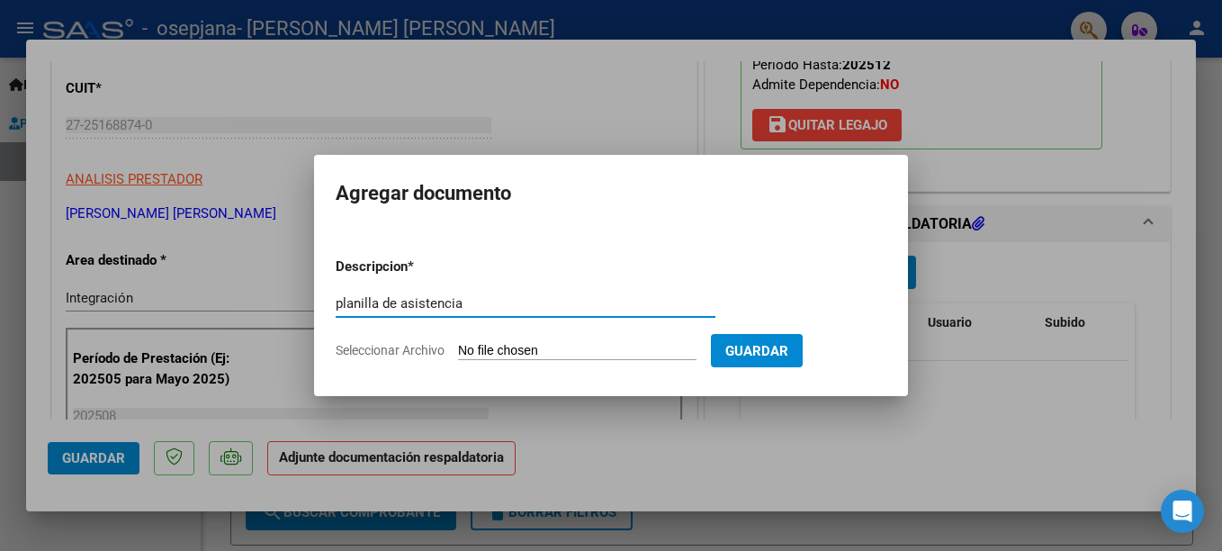
type input "planilla de asistencia"
click at [670, 346] on input "Seleccionar Archivo" at bounding box center [577, 351] width 238 height 17
type input "C:\fakepath\BordónNoahpl0825.pdf"
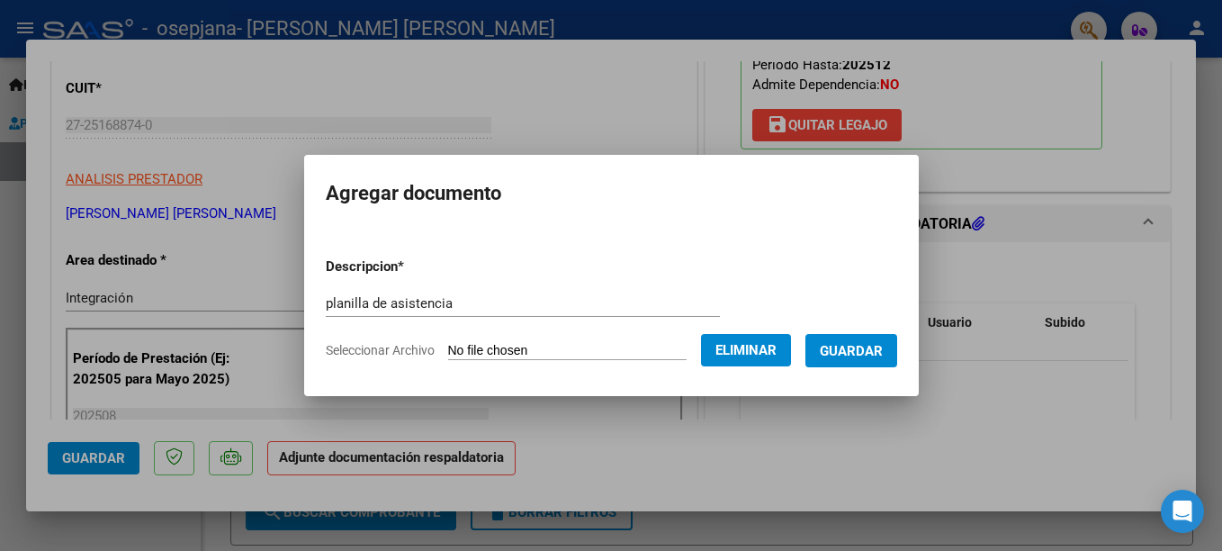
click at [864, 353] on span "Guardar" at bounding box center [851, 351] width 63 height 16
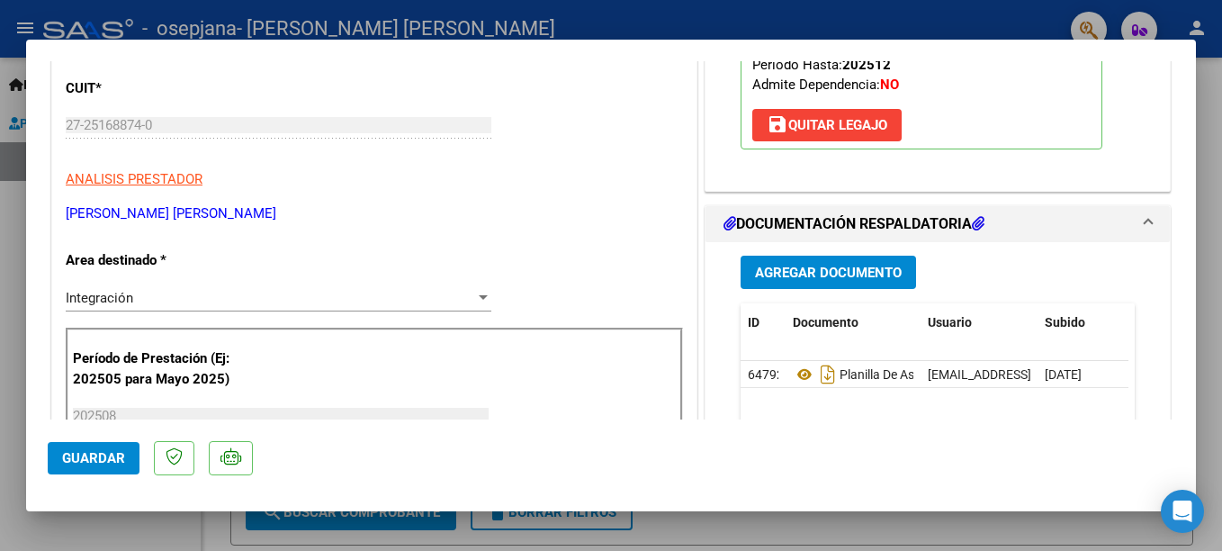
click at [14, 417] on div at bounding box center [611, 275] width 1222 height 551
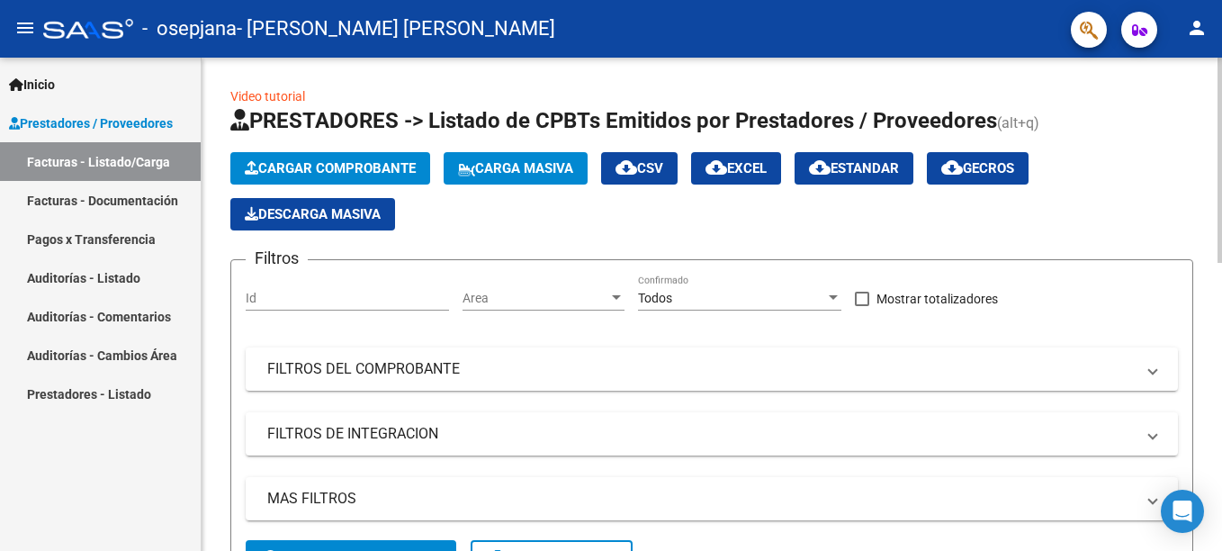
click at [341, 168] on span "Cargar Comprobante" at bounding box center [330, 168] width 171 height 16
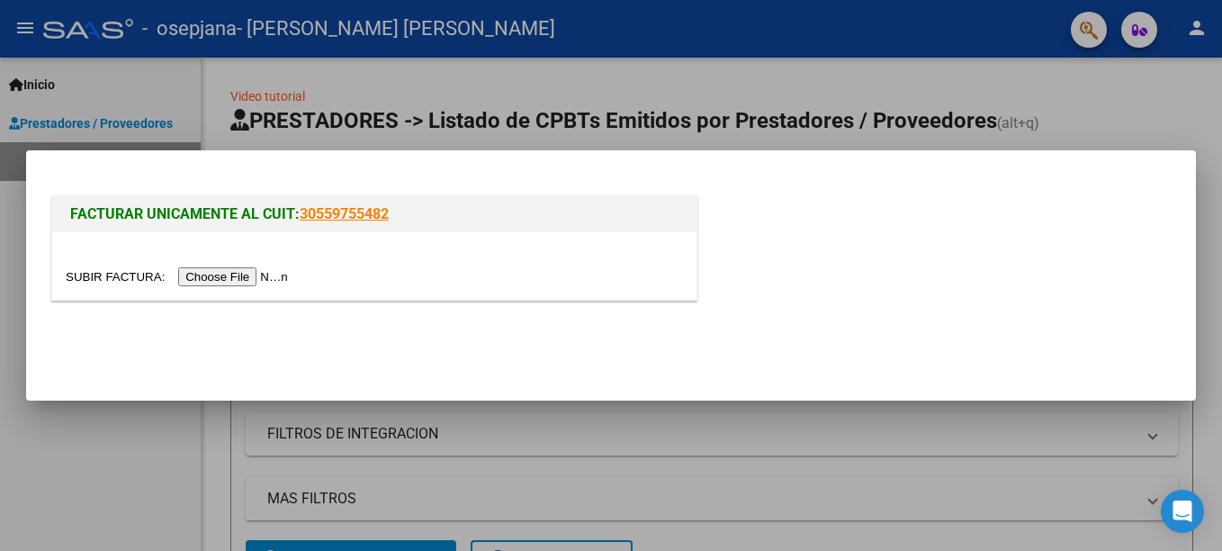
click at [240, 274] on input "file" at bounding box center [180, 276] width 228 height 19
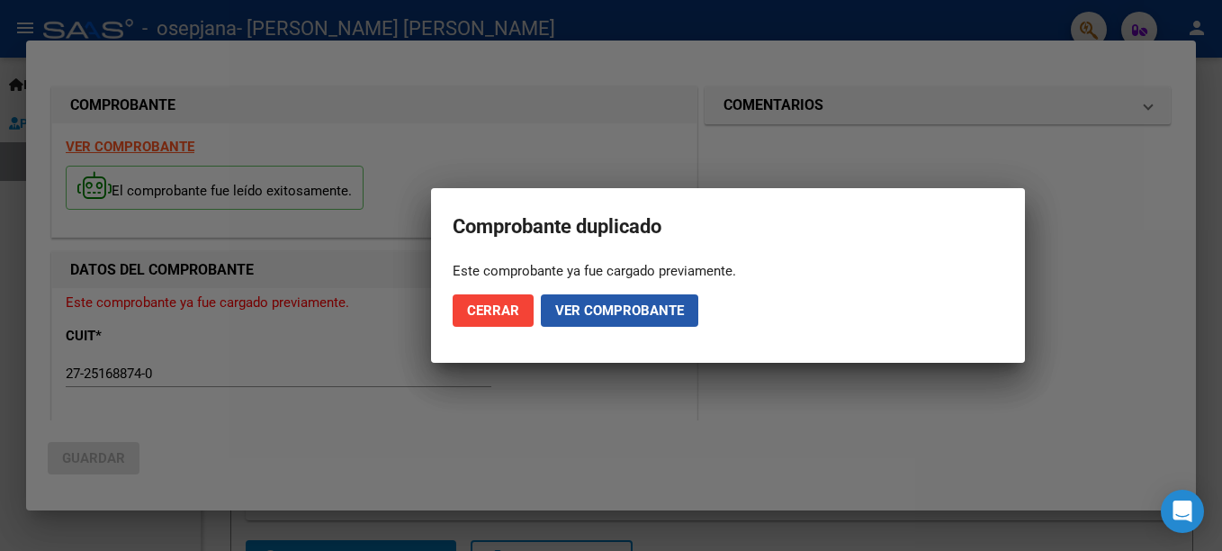
click at [593, 317] on span "Ver comprobante" at bounding box center [619, 310] width 129 height 16
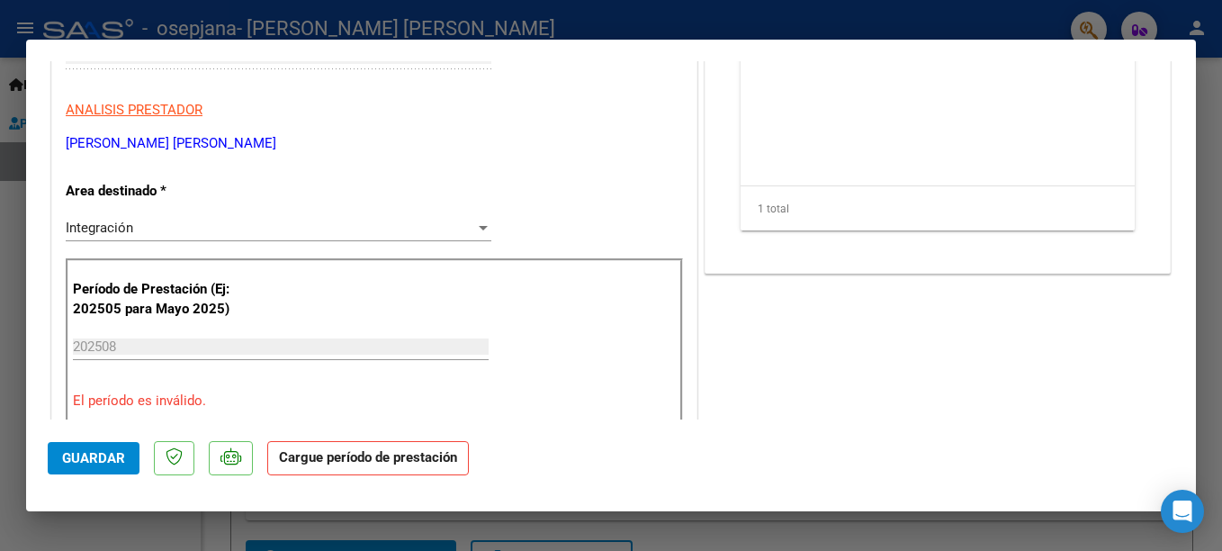
scroll to position [0, 0]
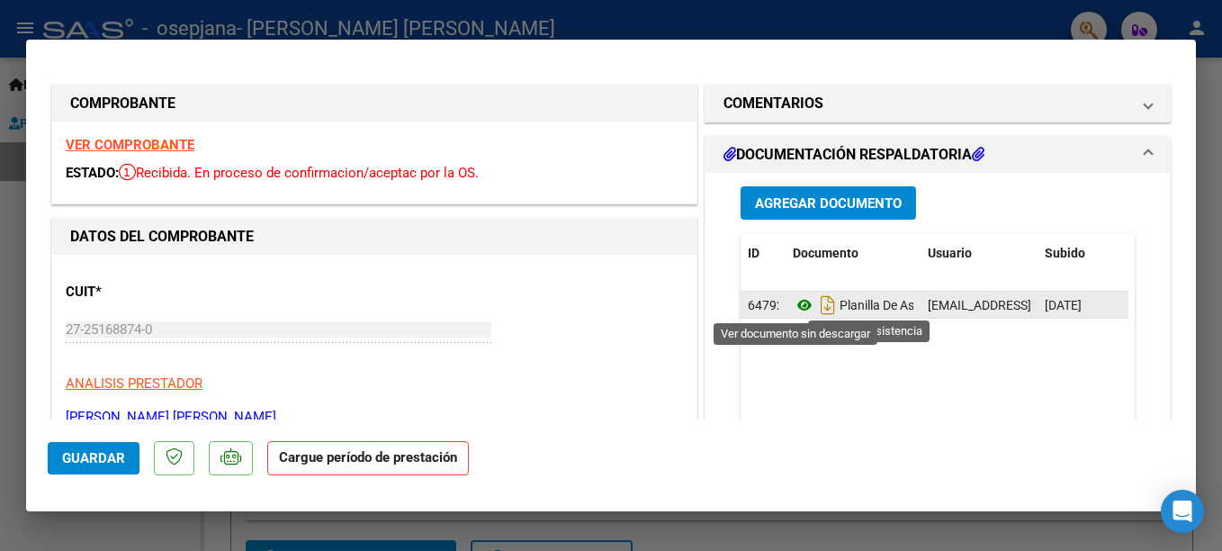
click at [794, 303] on icon at bounding box center [804, 305] width 23 height 22
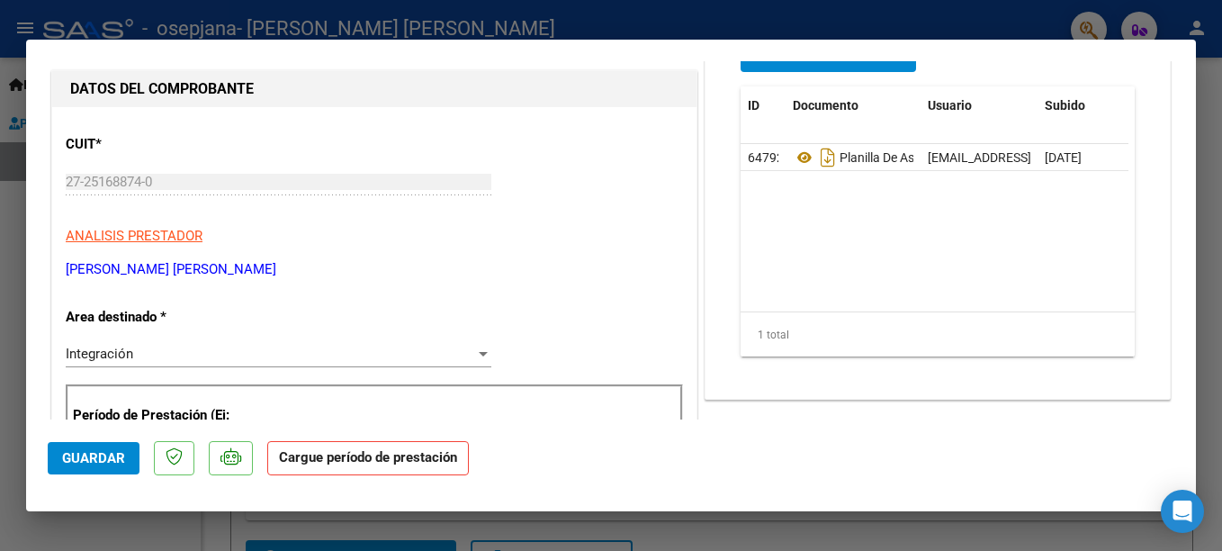
scroll to position [180, 0]
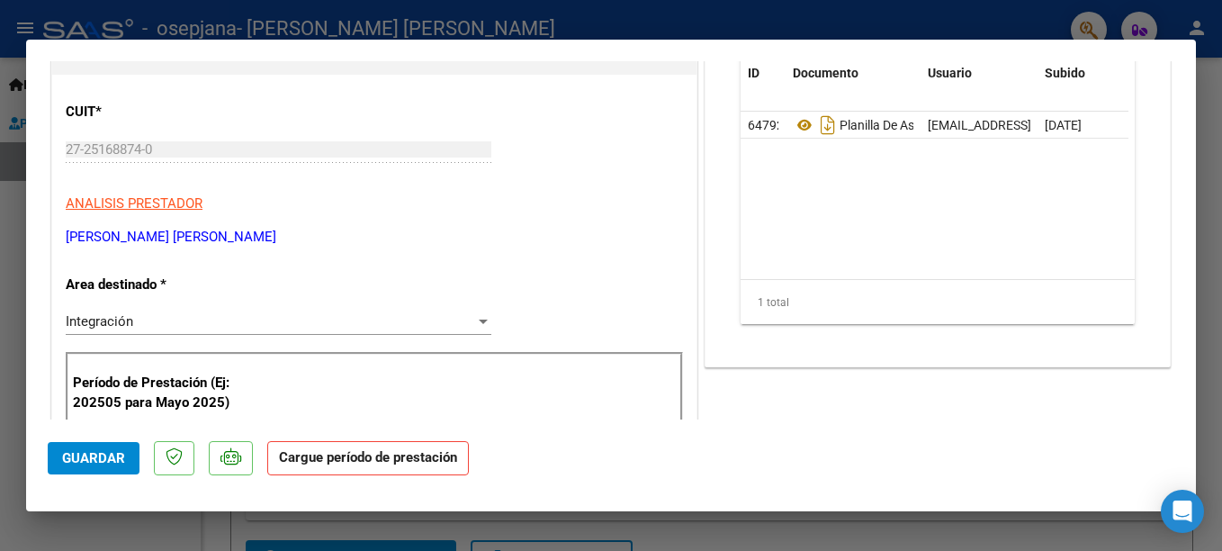
click at [367, 462] on strong "Cargue período de prestación" at bounding box center [368, 458] width 202 height 35
click at [349, 467] on strong "Cargue período de prestación" at bounding box center [368, 458] width 202 height 35
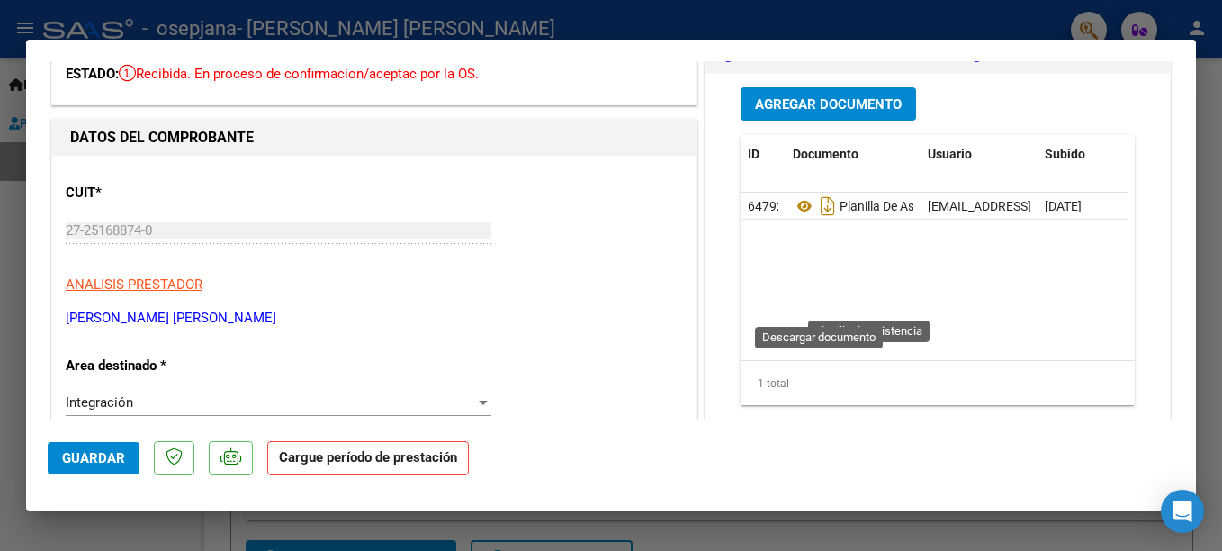
scroll to position [0, 0]
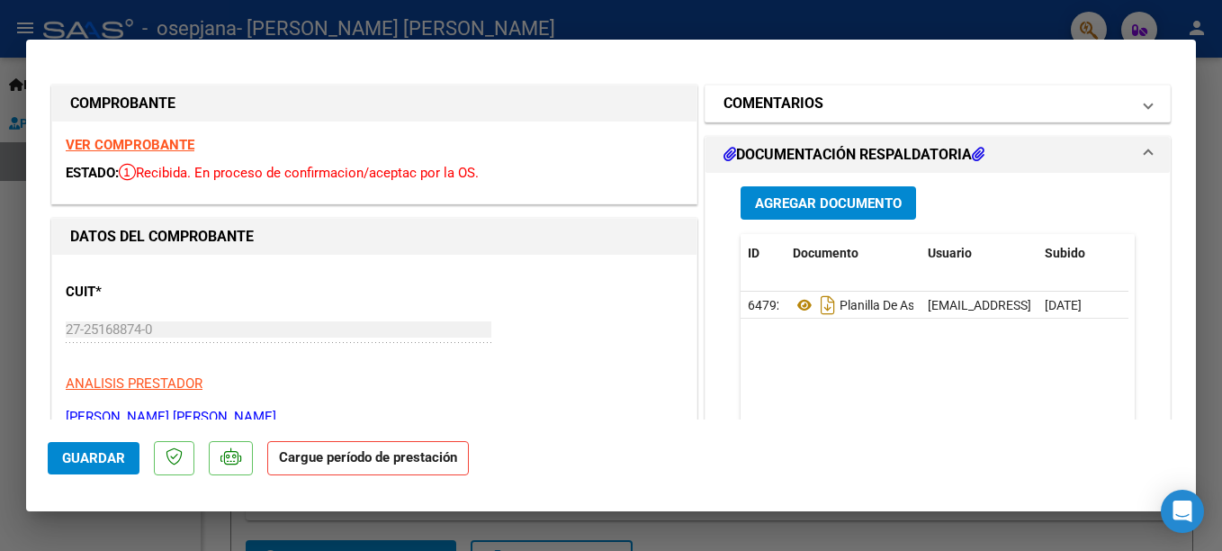
click at [971, 103] on mat-panel-title "COMENTARIOS" at bounding box center [926, 104] width 407 height 22
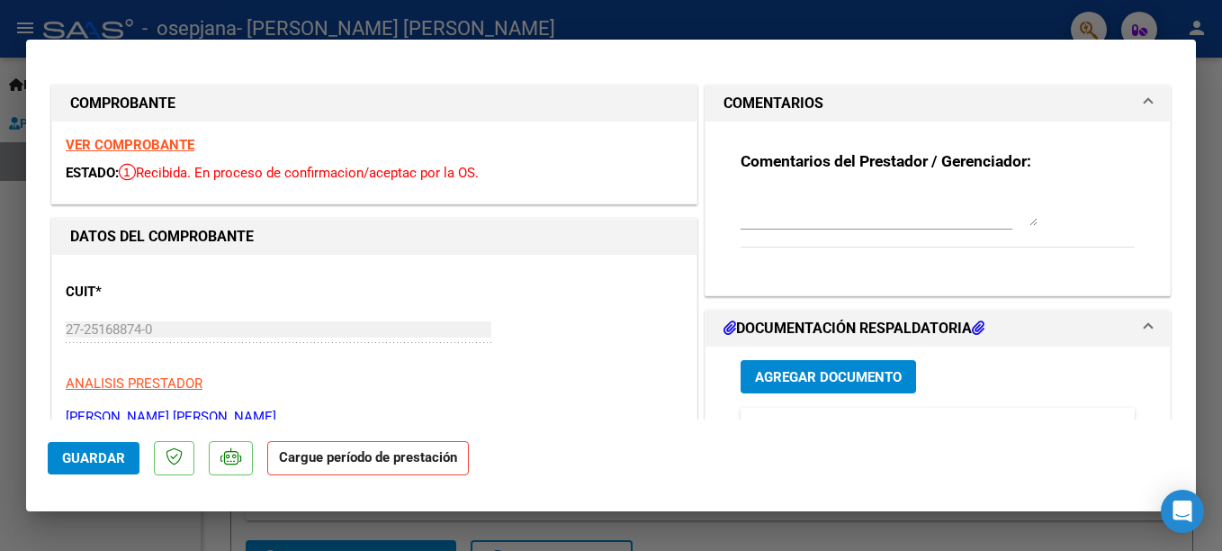
click at [956, 113] on mat-panel-title "COMENTARIOS" at bounding box center [926, 104] width 407 height 22
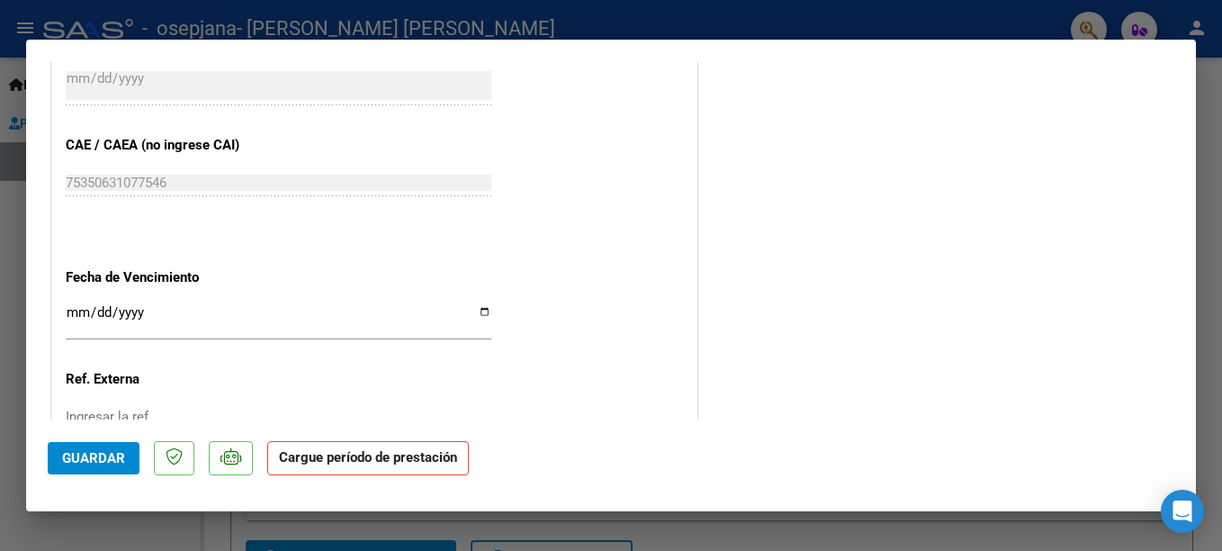
scroll to position [1040, 0]
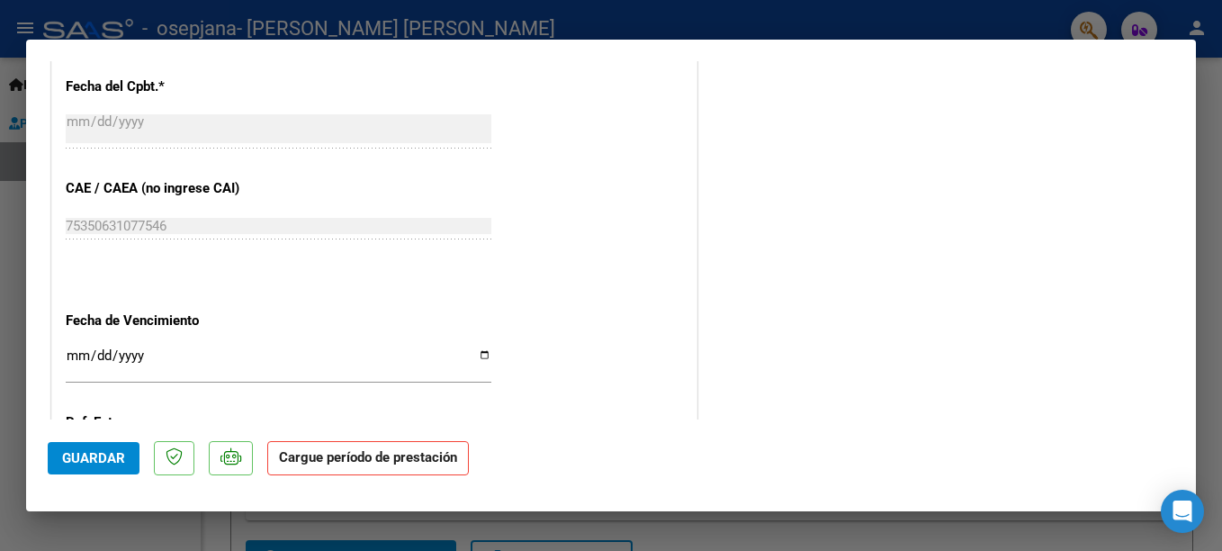
click at [480, 350] on input "Ingresar la fecha" at bounding box center [279, 362] width 426 height 29
type input "[DATE]"
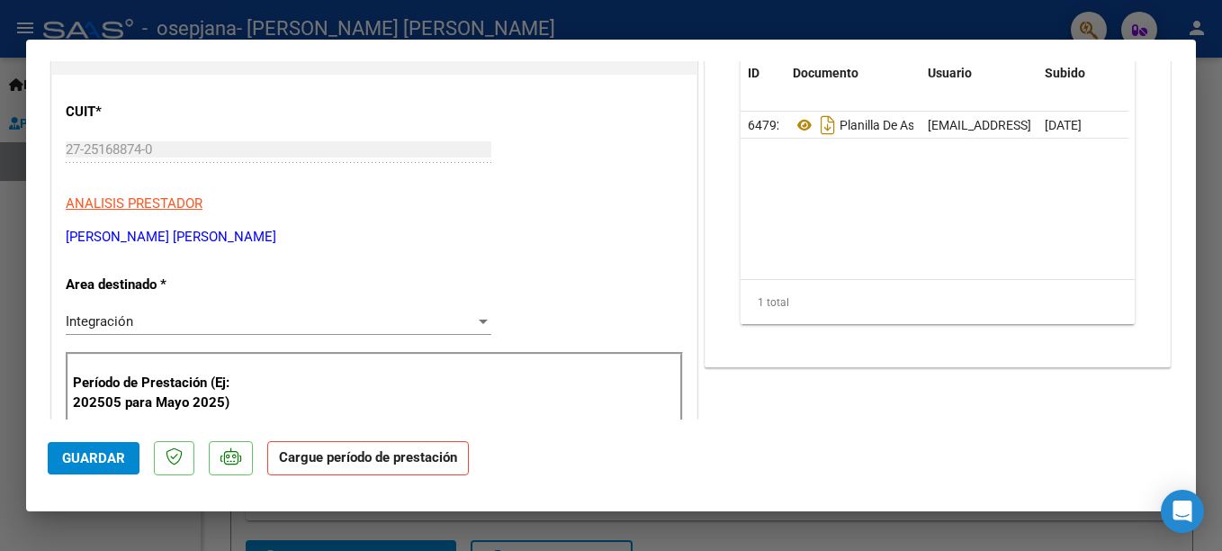
scroll to position [0, 0]
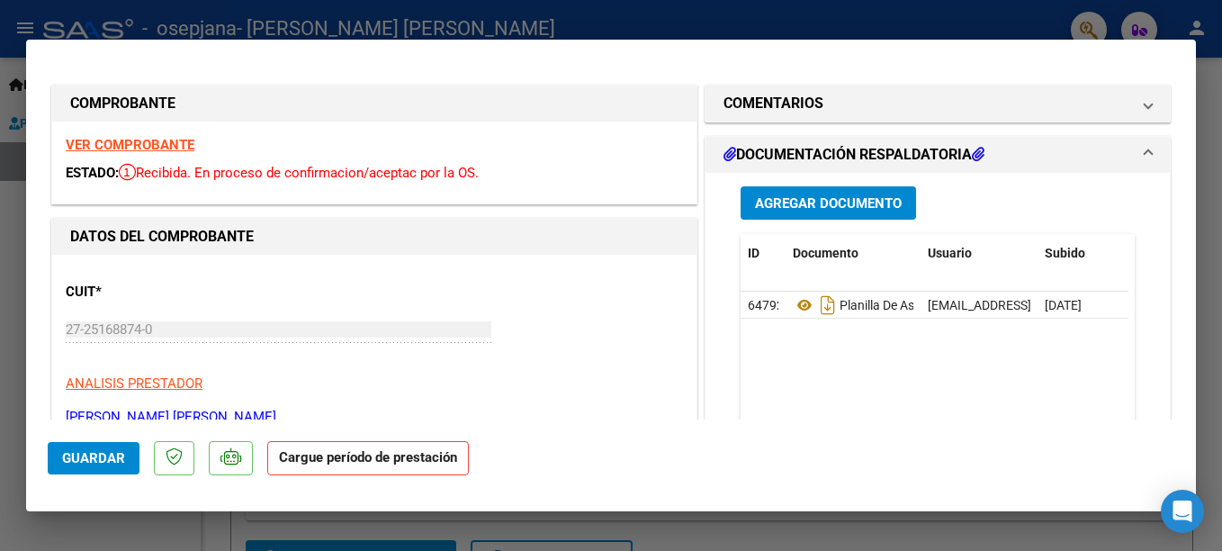
click at [1136, 142] on mat-expansion-panel-header "DOCUMENTACIÓN RESPALDATORIA" at bounding box center [937, 155] width 464 height 36
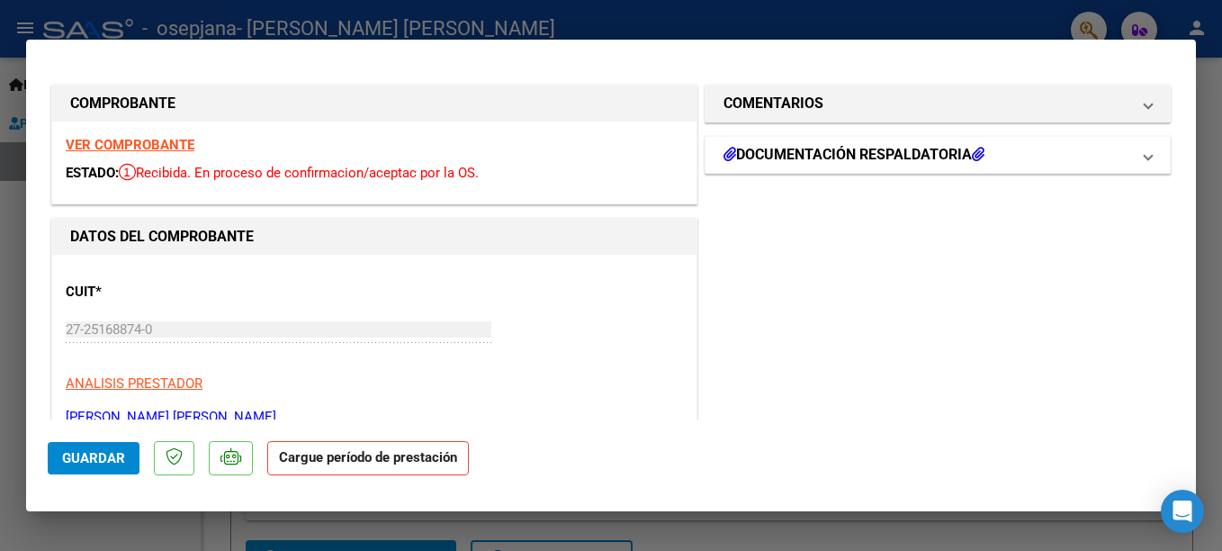
click at [1139, 157] on mat-expansion-panel-header "DOCUMENTACIÓN RESPALDATORIA" at bounding box center [937, 155] width 464 height 36
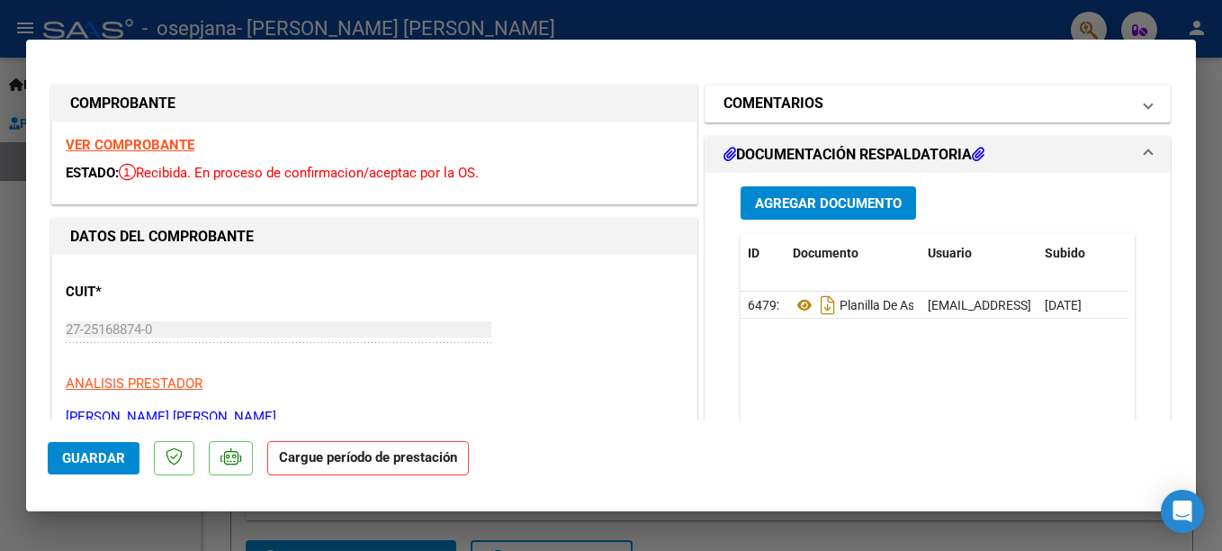
click at [1144, 105] on span at bounding box center [1147, 104] width 7 height 22
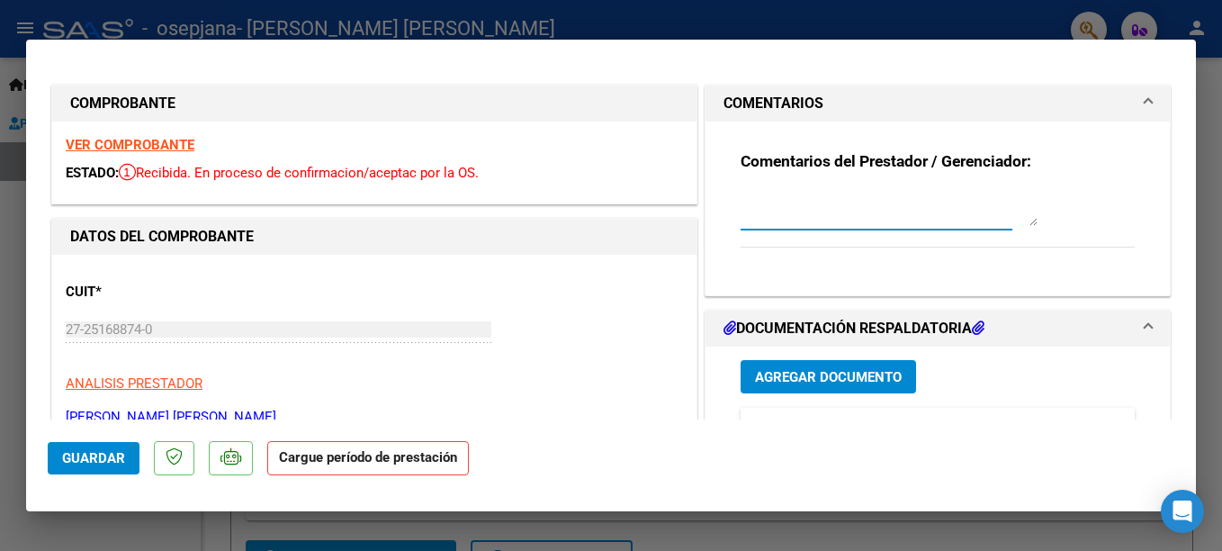
click at [875, 224] on textarea at bounding box center [888, 208] width 297 height 36
click at [1144, 99] on span at bounding box center [1147, 104] width 7 height 22
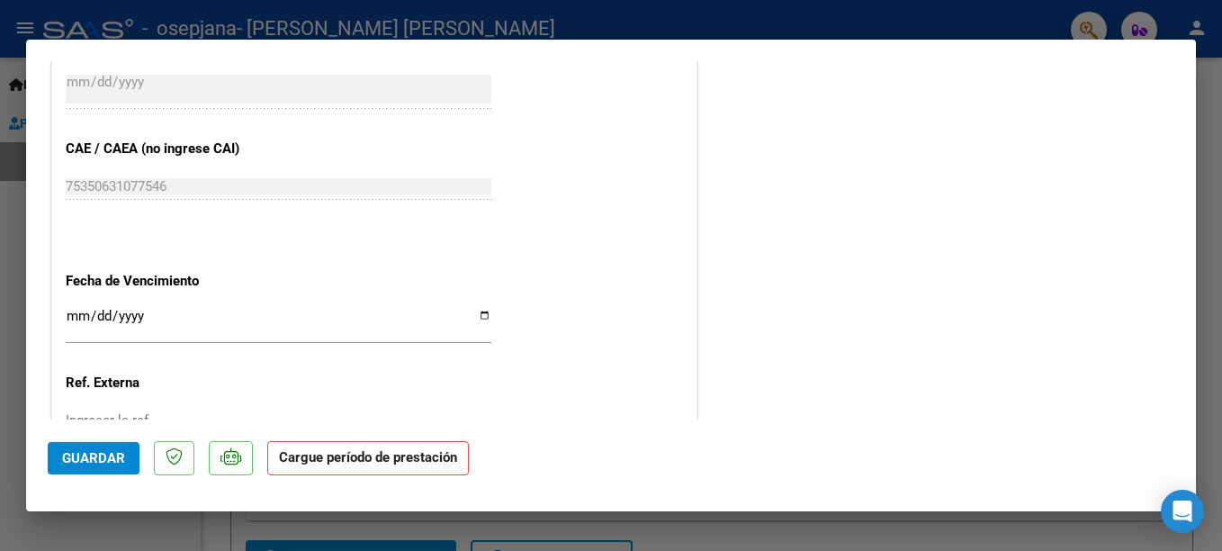
click at [117, 453] on span "Guardar" at bounding box center [93, 458] width 63 height 16
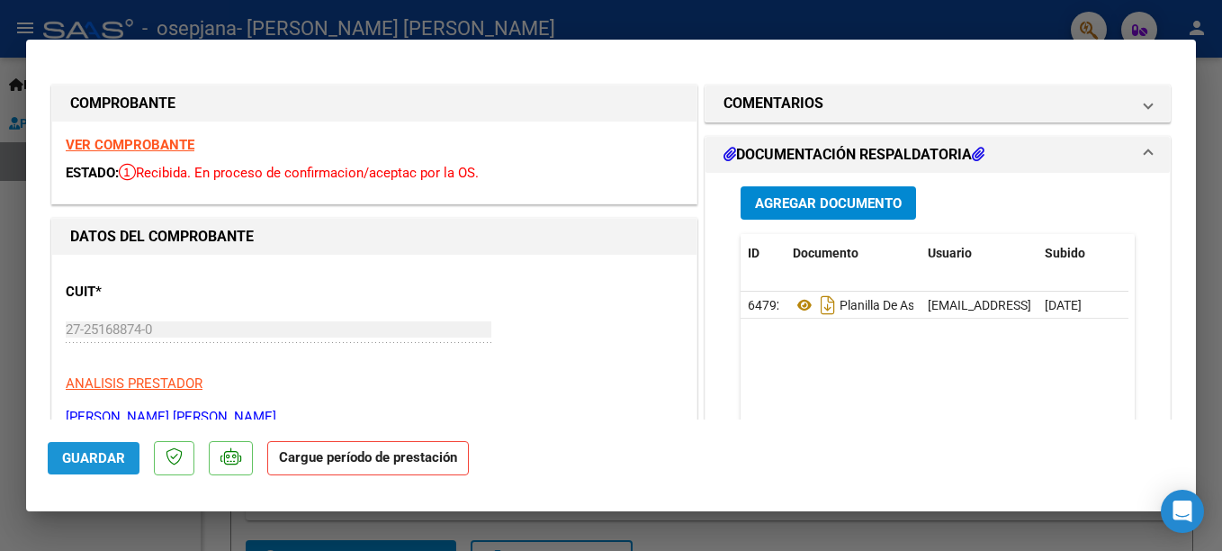
click at [118, 456] on span "Guardar" at bounding box center [93, 458] width 63 height 16
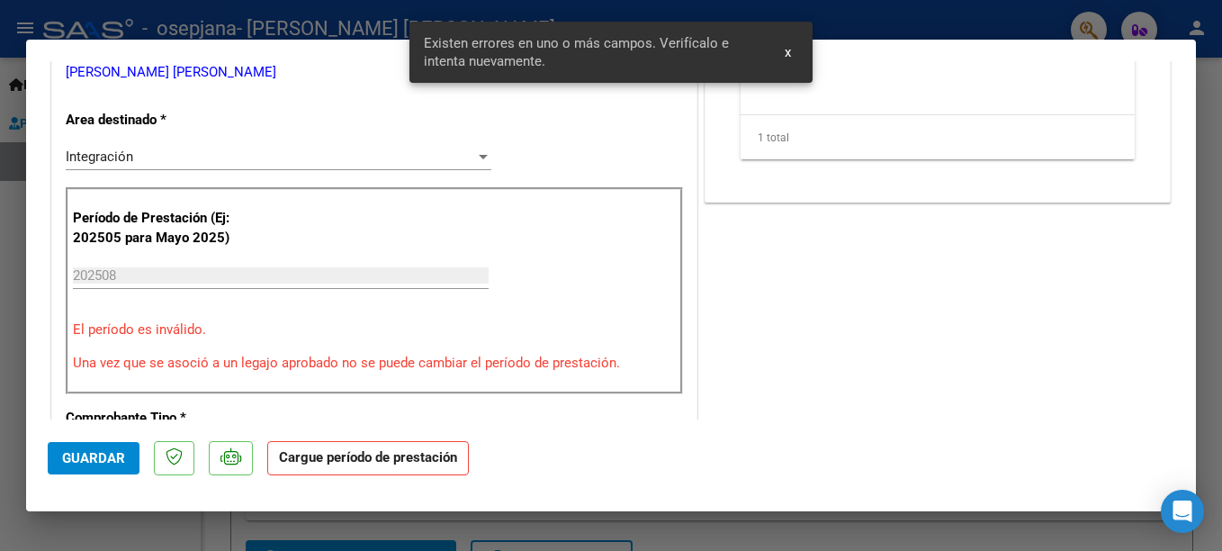
scroll to position [361, 0]
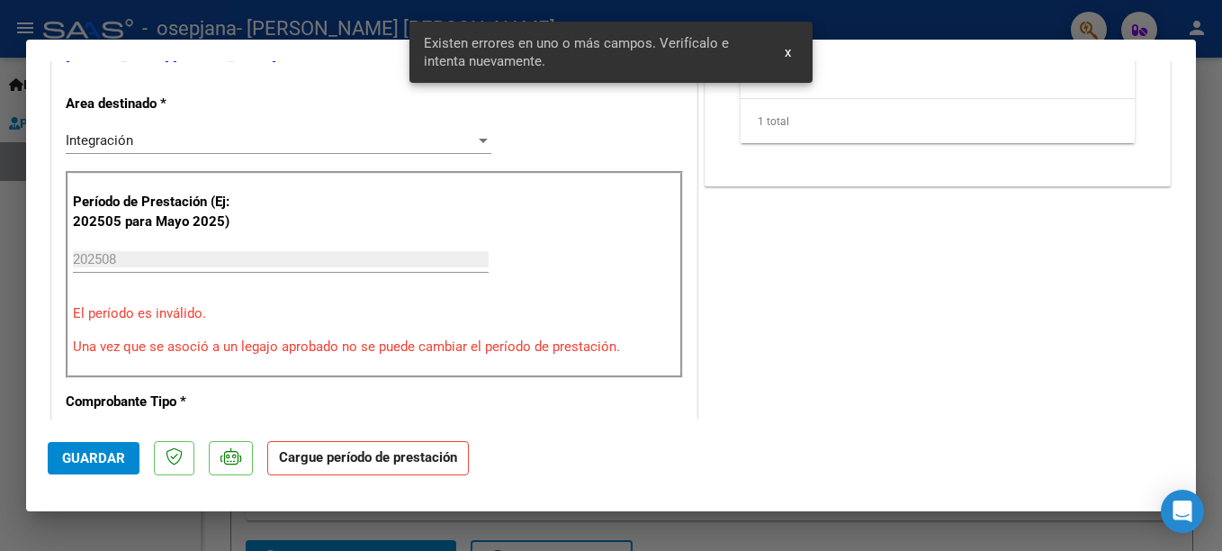
drag, startPoint x: 18, startPoint y: 347, endPoint x: 30, endPoint y: 346, distance: 11.8
click at [17, 347] on div at bounding box center [611, 275] width 1222 height 551
type input "$ 0,00"
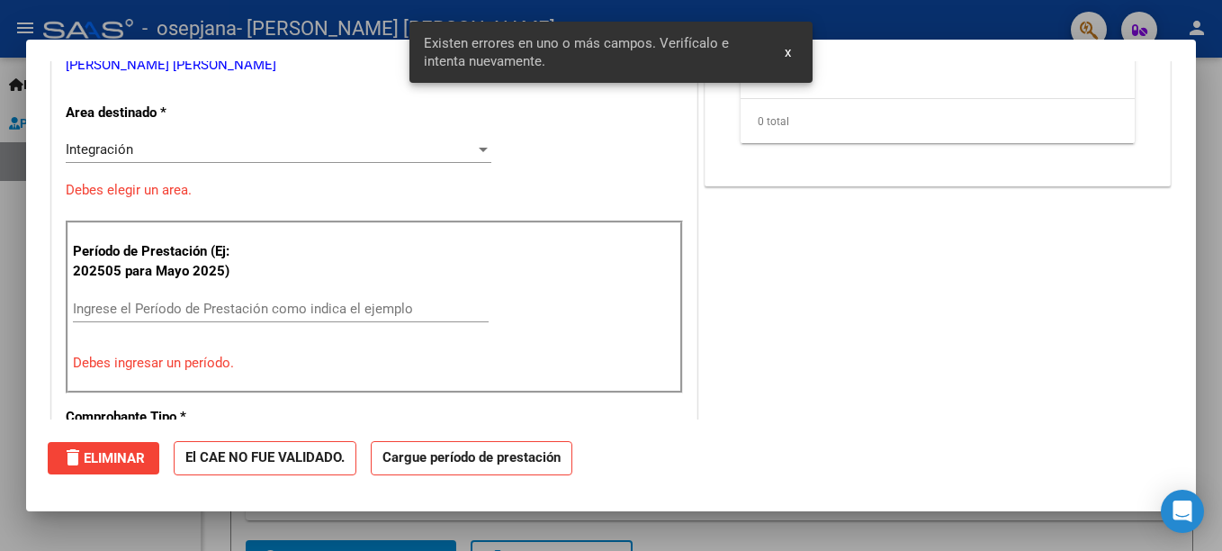
scroll to position [370, 0]
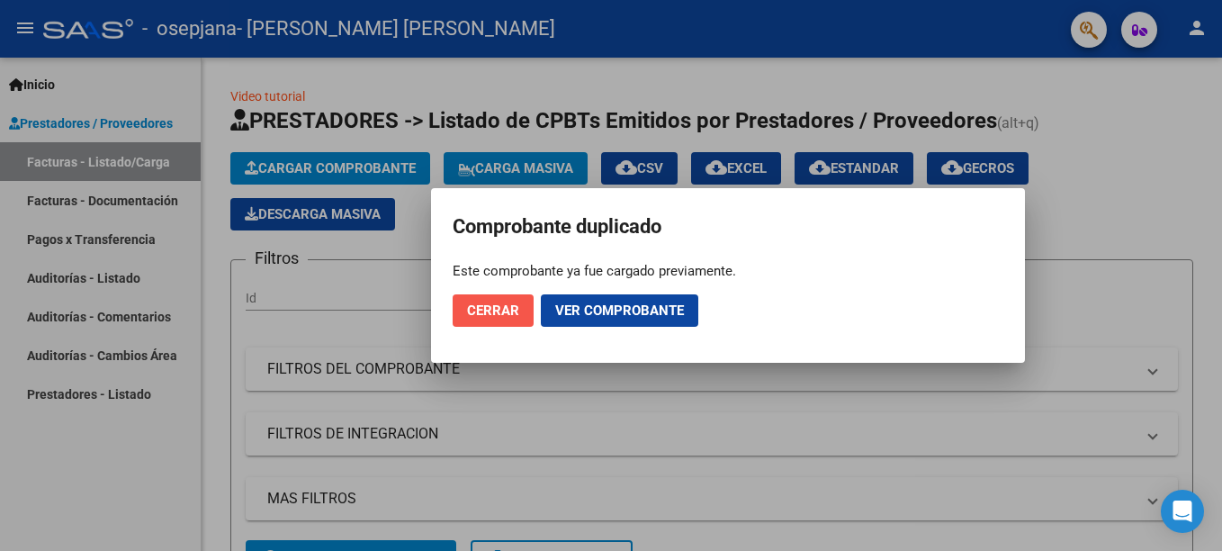
click at [512, 310] on span "Cerrar" at bounding box center [493, 310] width 52 height 16
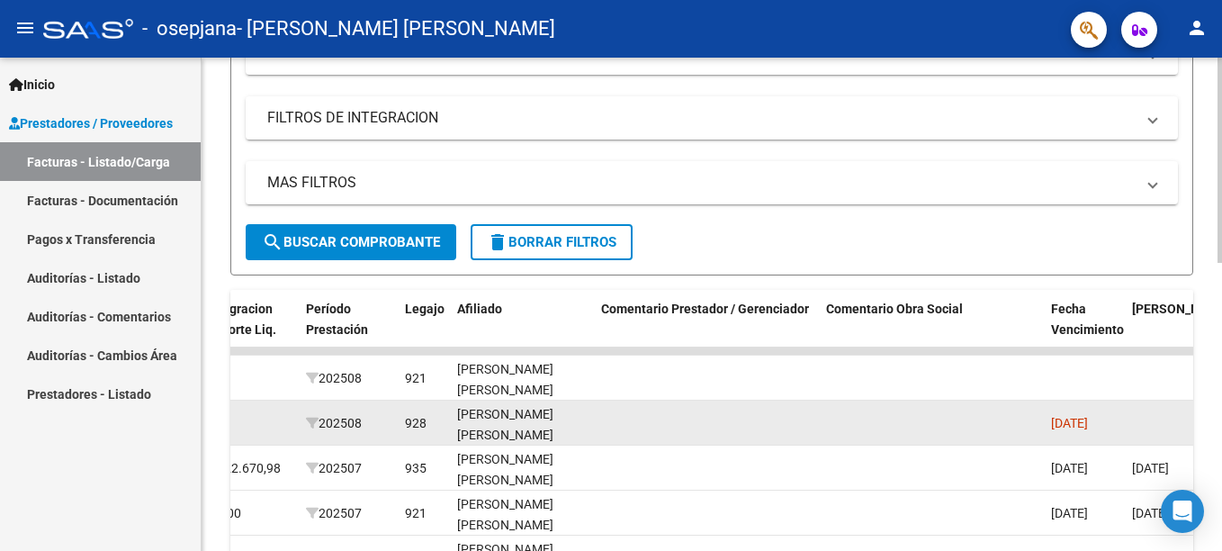
scroll to position [424, 0]
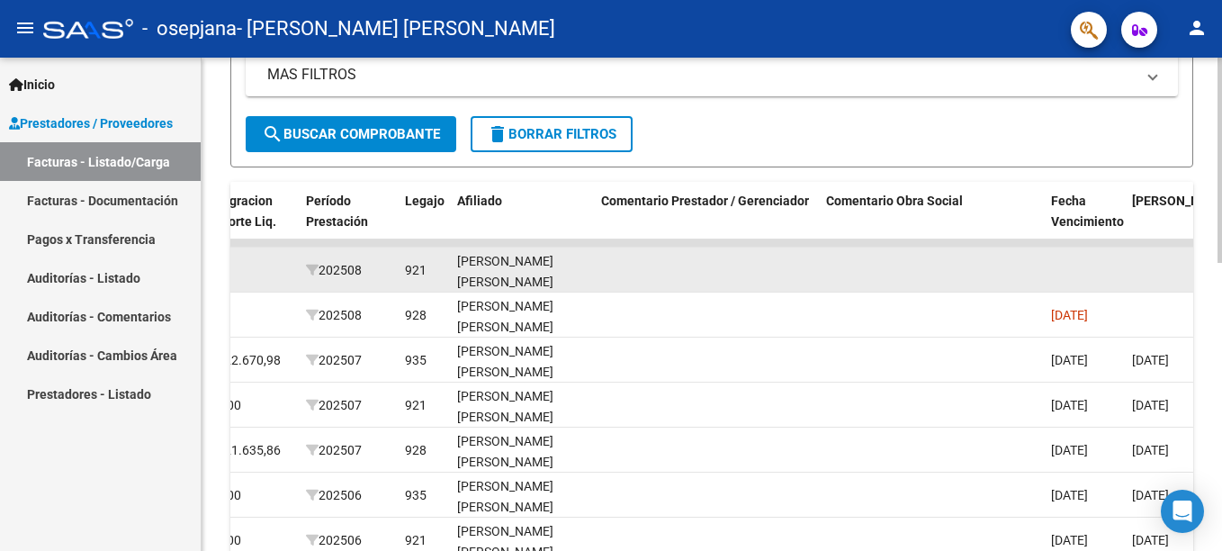
click at [346, 274] on span "202508" at bounding box center [334, 270] width 56 height 14
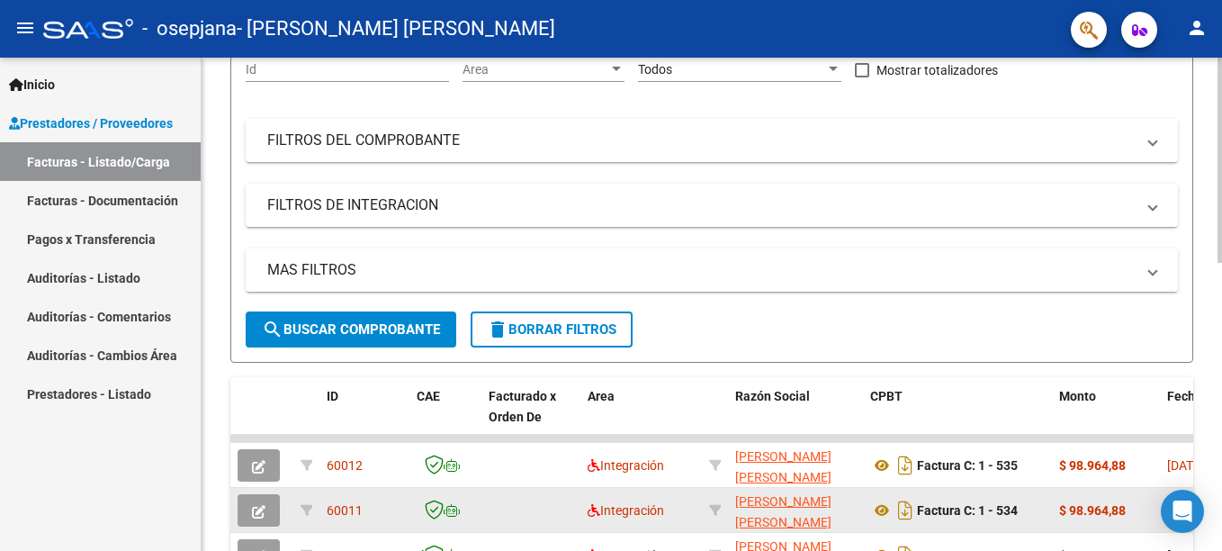
scroll to position [334, 0]
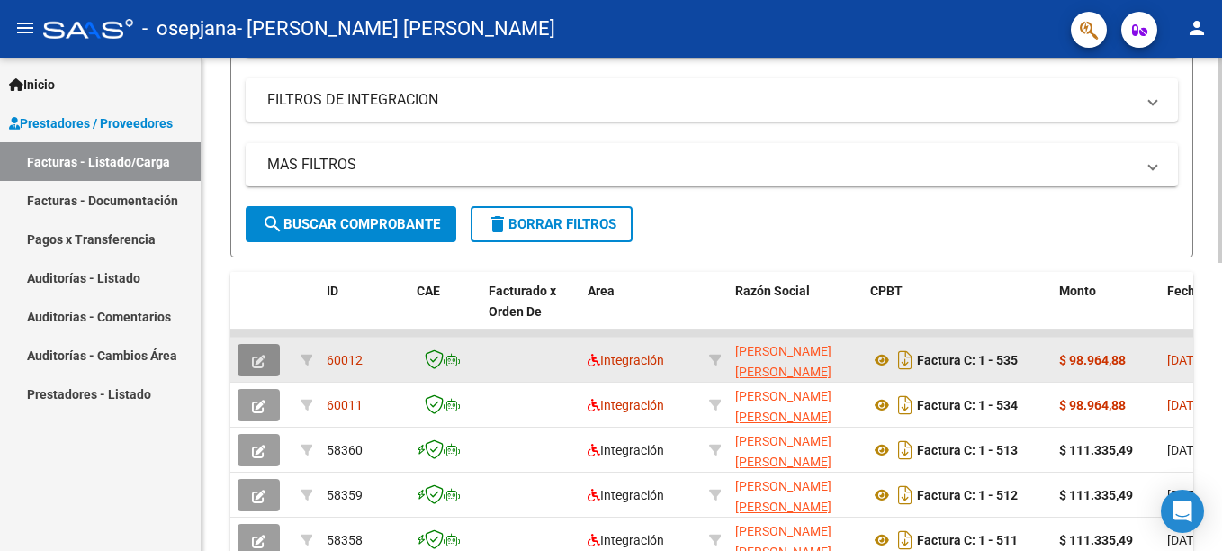
click at [257, 357] on icon "button" at bounding box center [258, 361] width 13 height 13
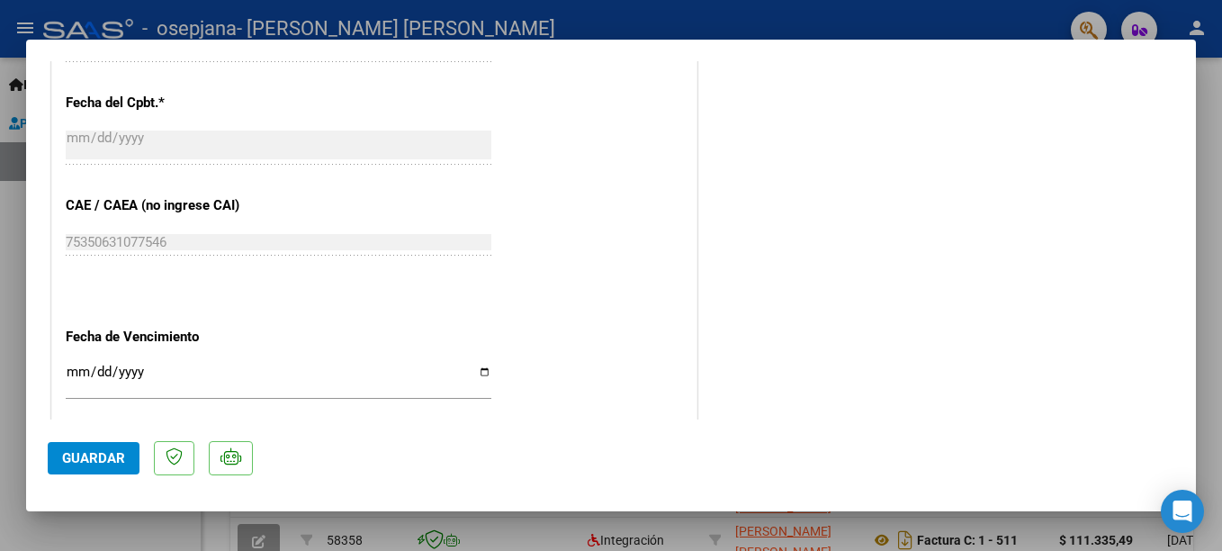
scroll to position [1170, 0]
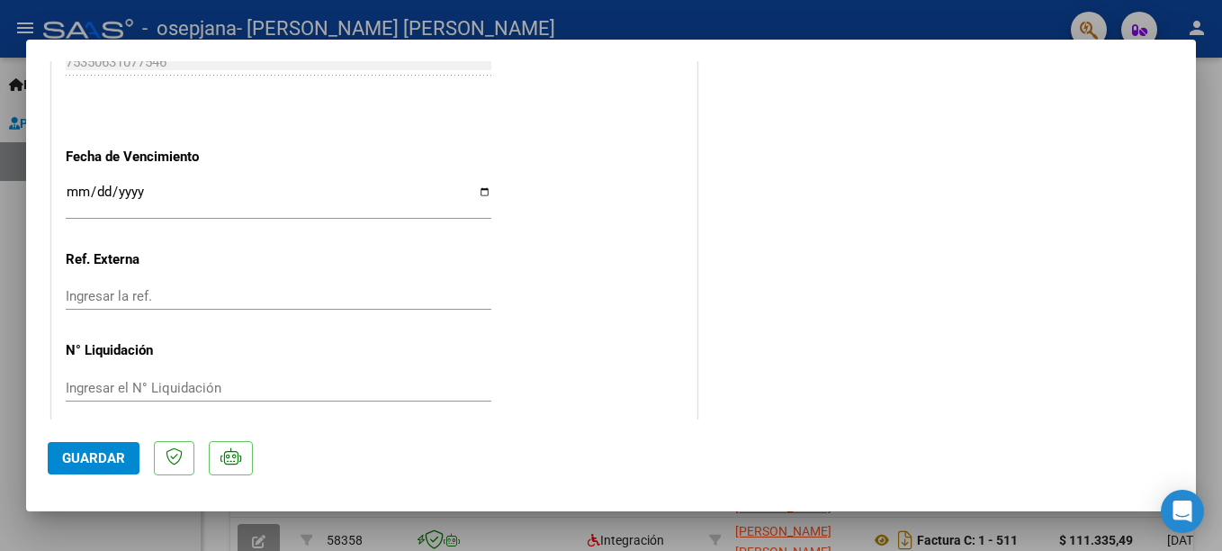
click at [474, 194] on input "Ingresar la fecha" at bounding box center [279, 198] width 426 height 29
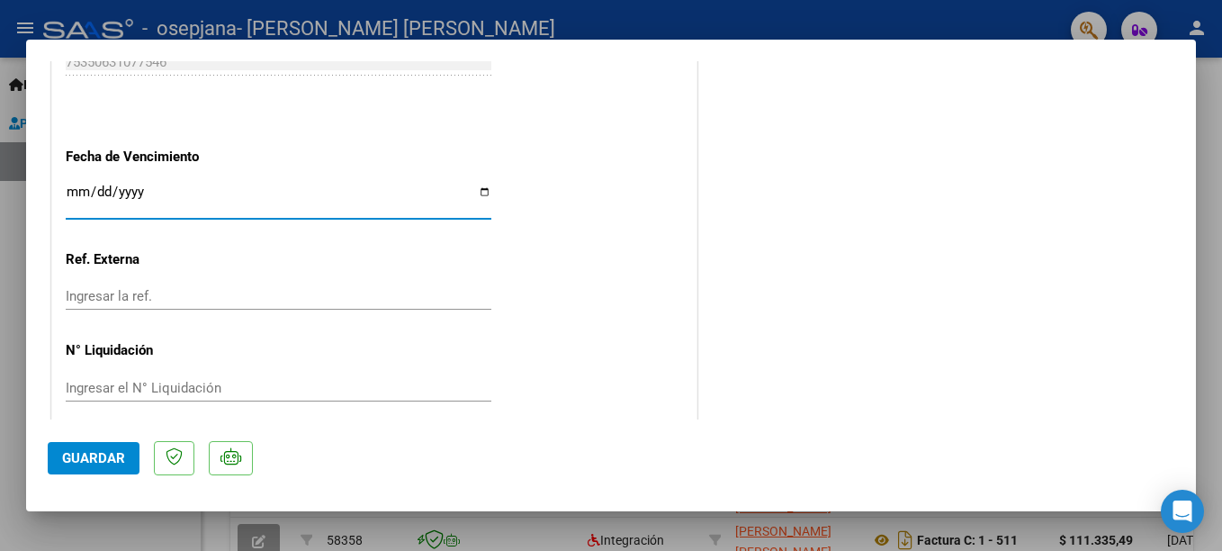
type input "[DATE]"
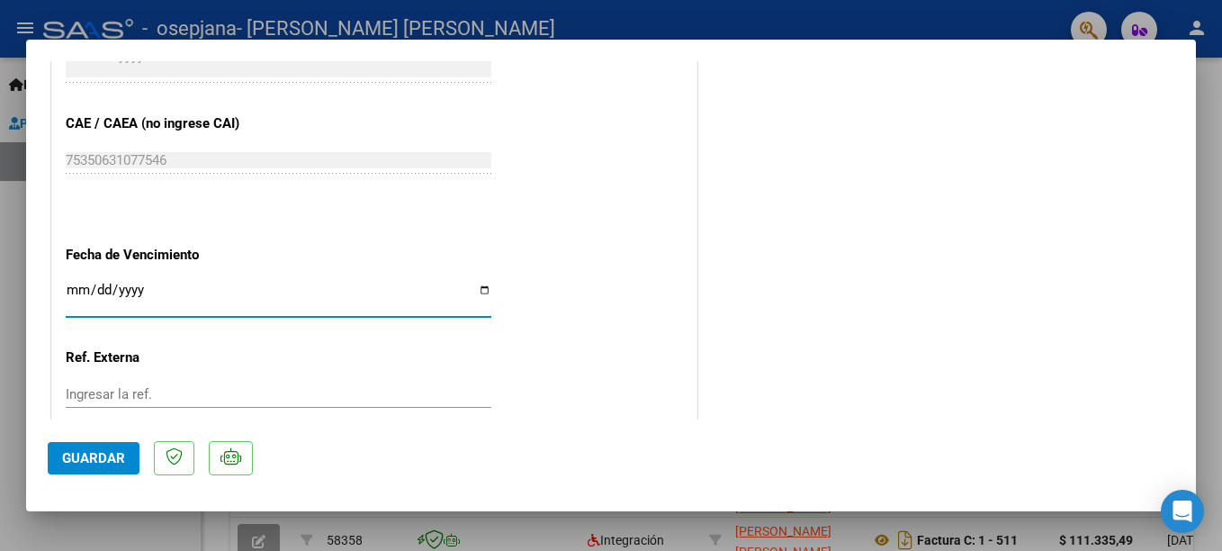
scroll to position [1080, 0]
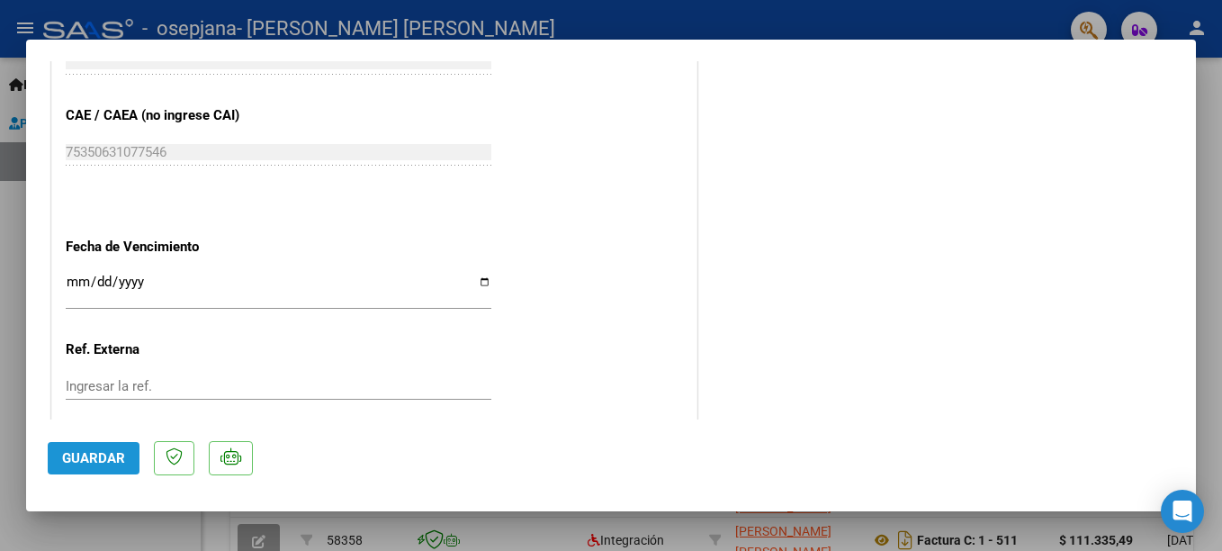
click at [124, 450] on button "Guardar" at bounding box center [94, 458] width 92 height 32
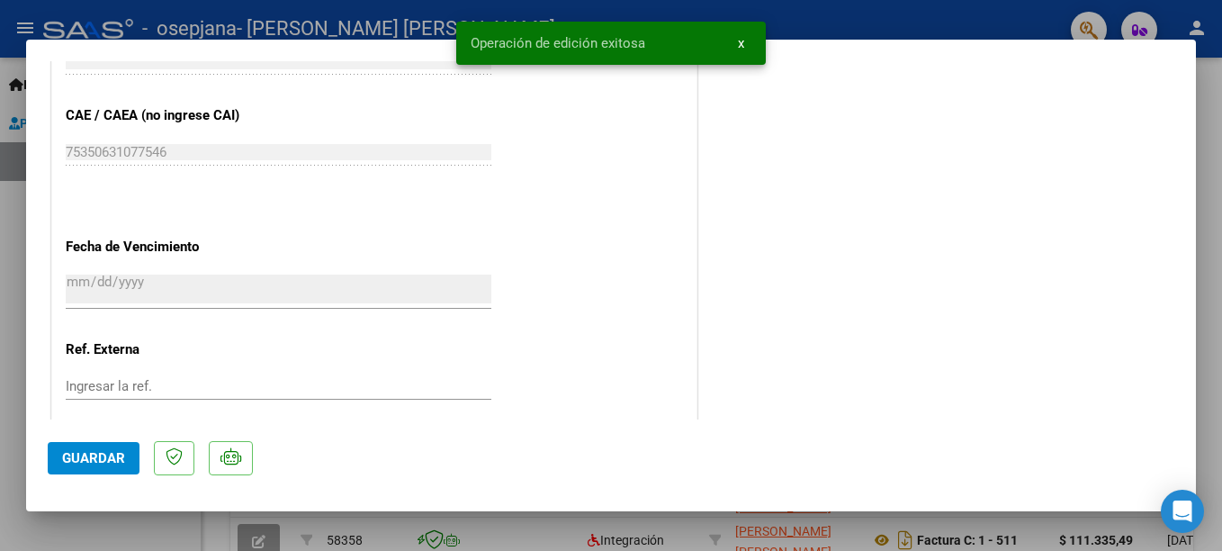
click at [4, 314] on div at bounding box center [611, 275] width 1222 height 551
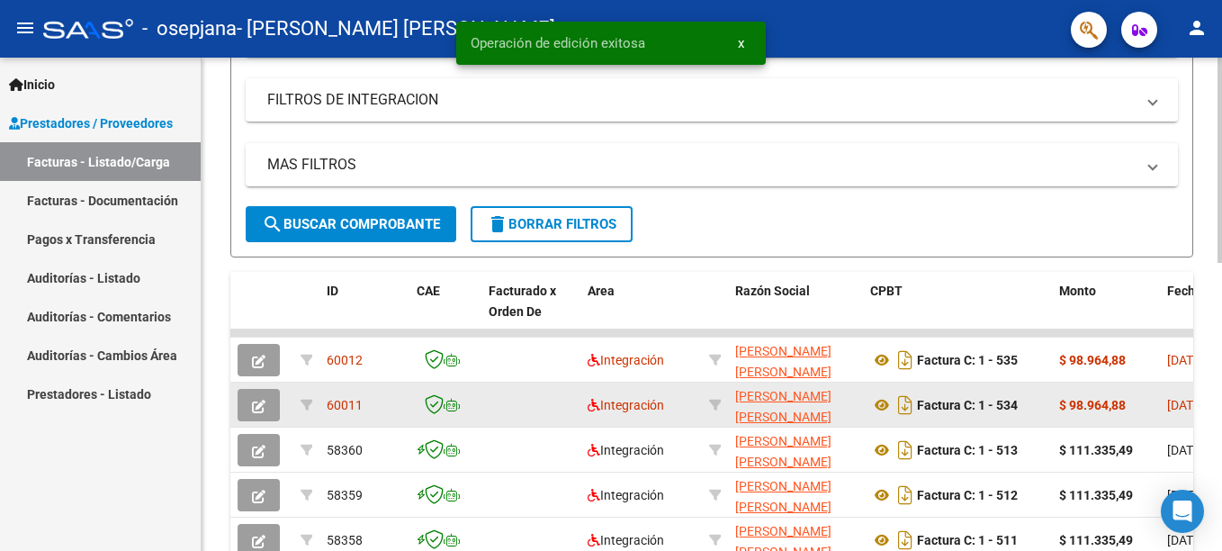
scroll to position [334, 0]
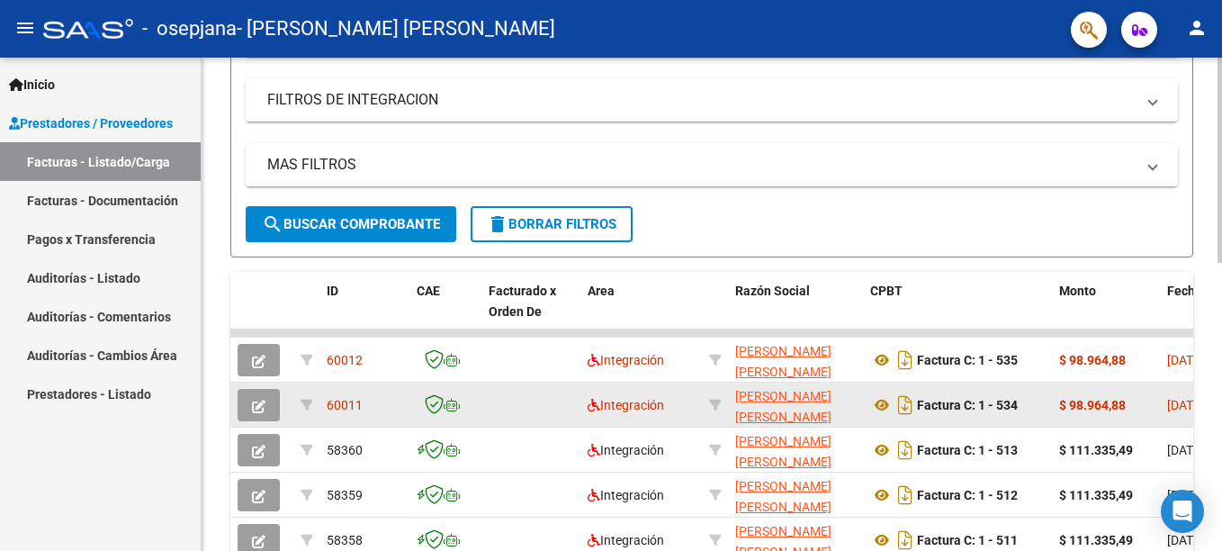
click at [265, 405] on button "button" at bounding box center [259, 405] width 42 height 32
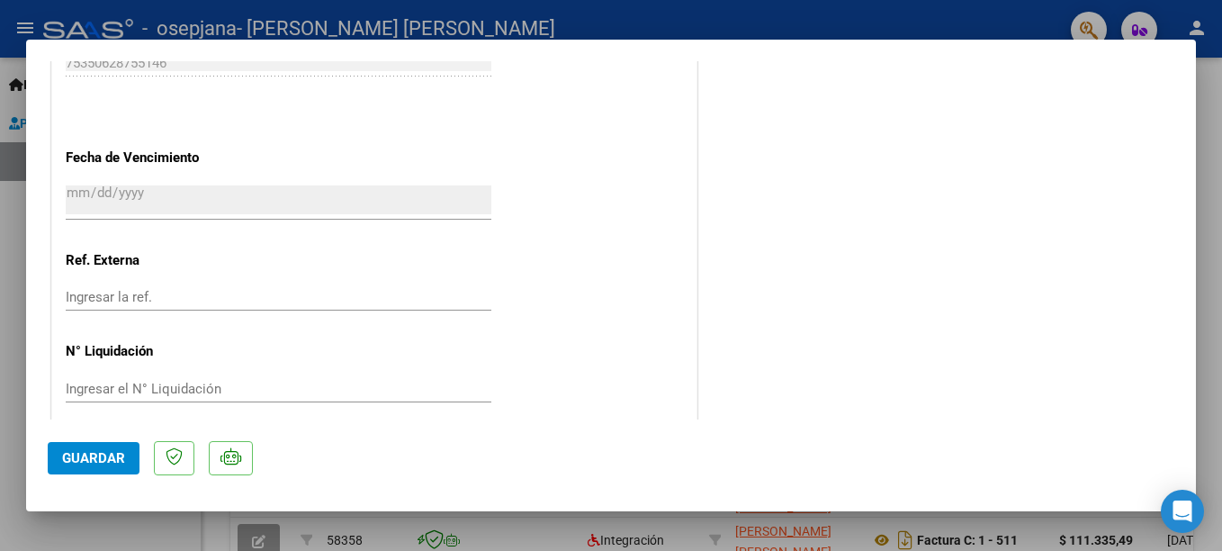
scroll to position [1186, 0]
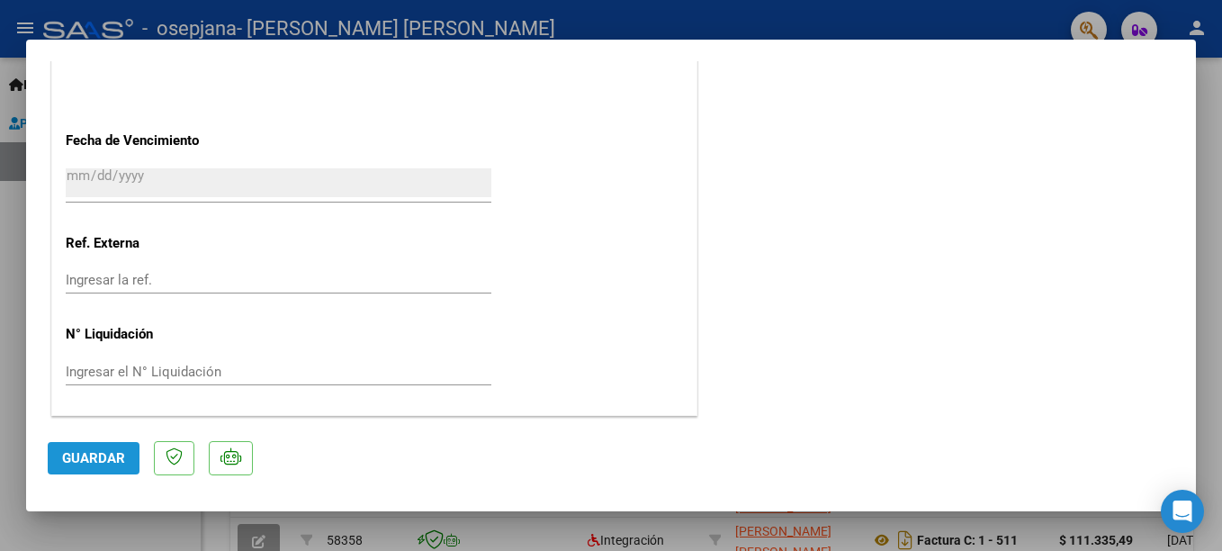
click at [126, 455] on button "Guardar" at bounding box center [94, 458] width 92 height 32
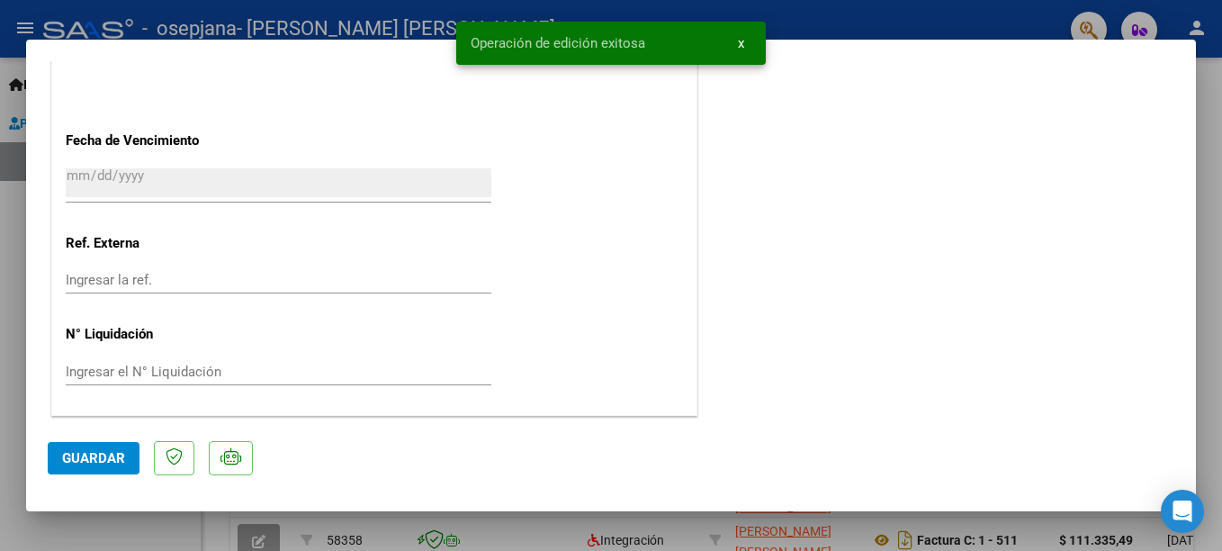
click at [19, 391] on div at bounding box center [611, 275] width 1222 height 551
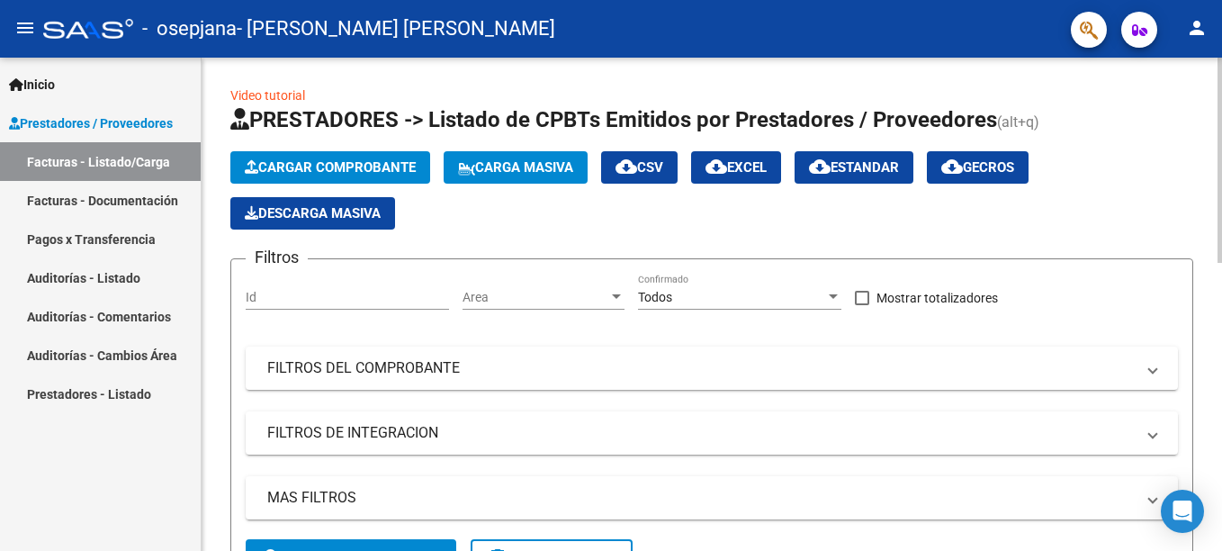
scroll to position [0, 0]
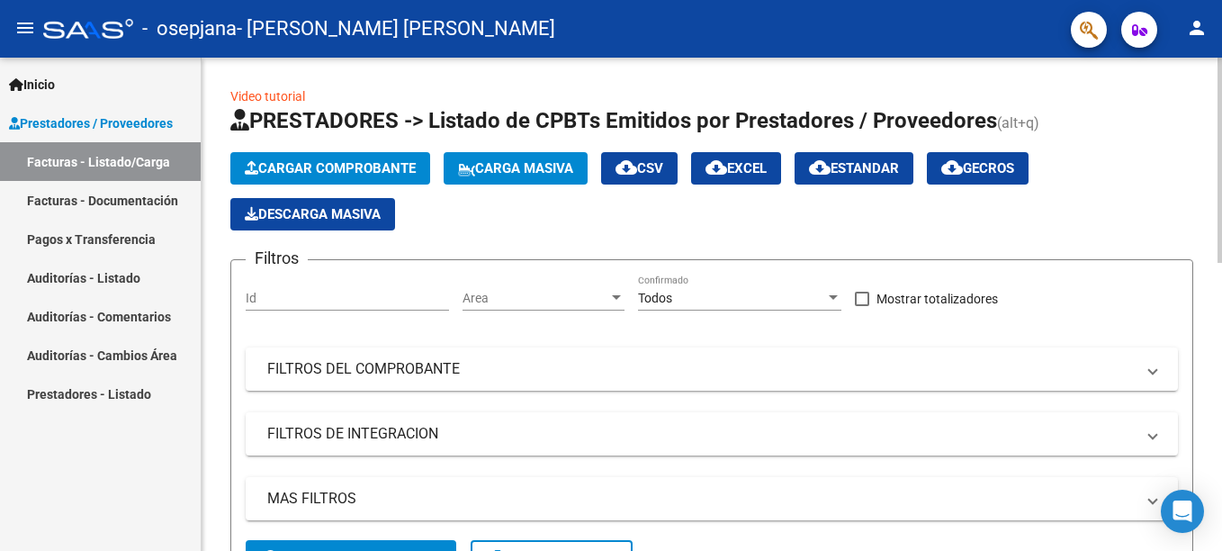
click at [328, 169] on span "Cargar Comprobante" at bounding box center [330, 168] width 171 height 16
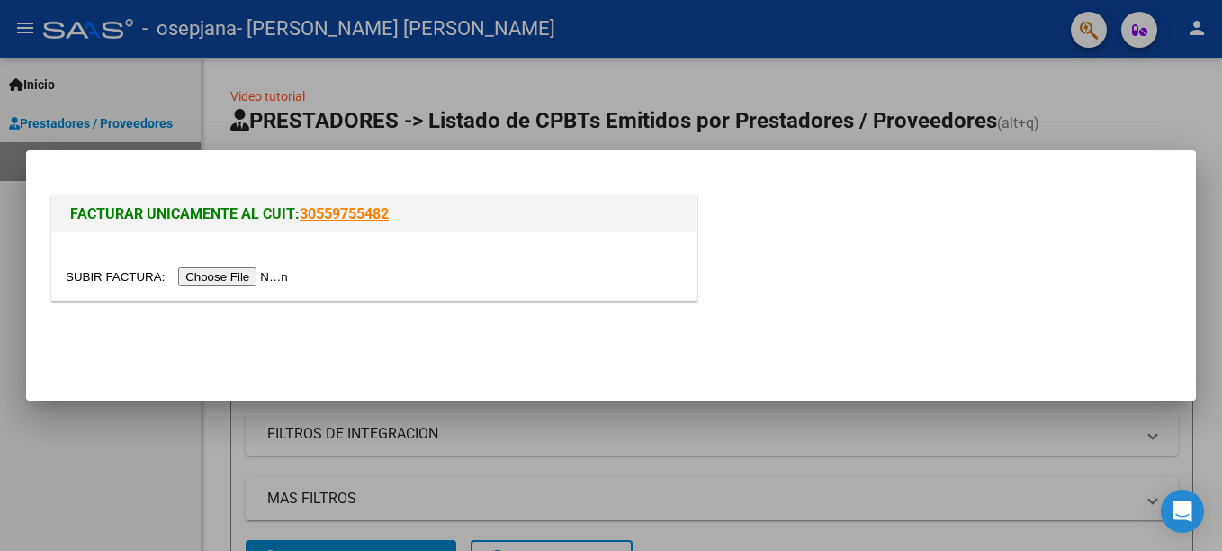
click at [234, 270] on input "file" at bounding box center [180, 276] width 228 height 19
click at [234, 274] on input "file" at bounding box center [180, 276] width 228 height 19
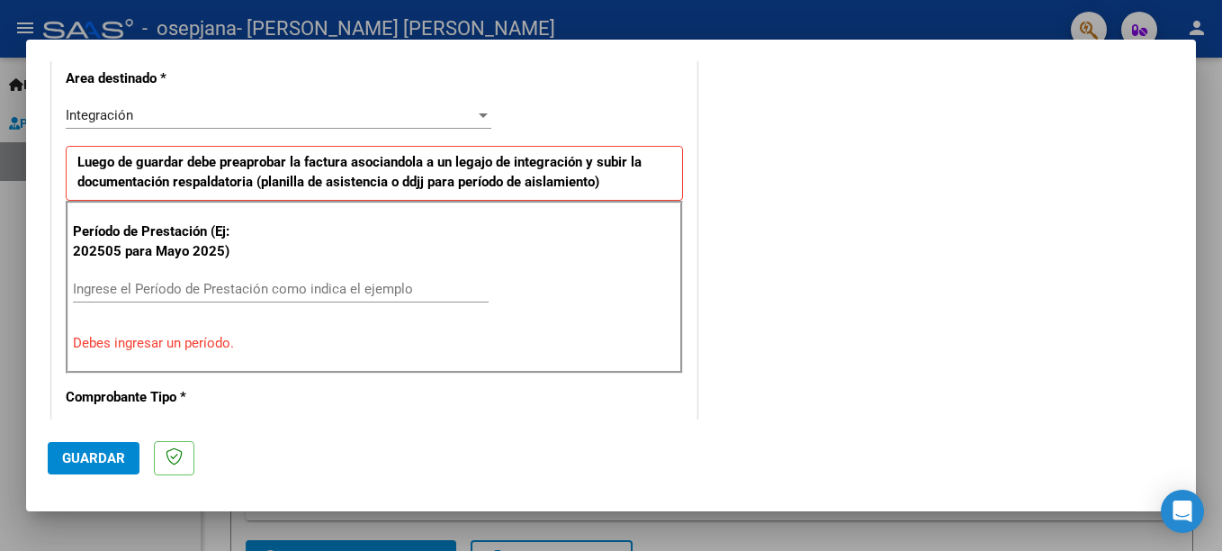
scroll to position [450, 0]
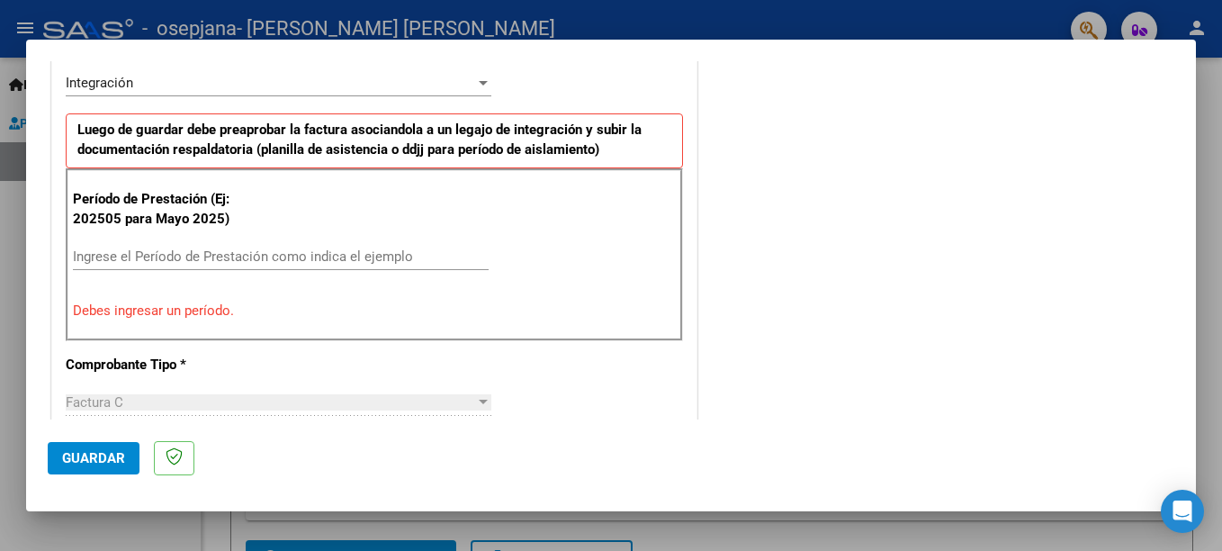
click at [131, 253] on input "Ingrese el Período de Prestación como indica el ejemplo" at bounding box center [281, 256] width 416 height 16
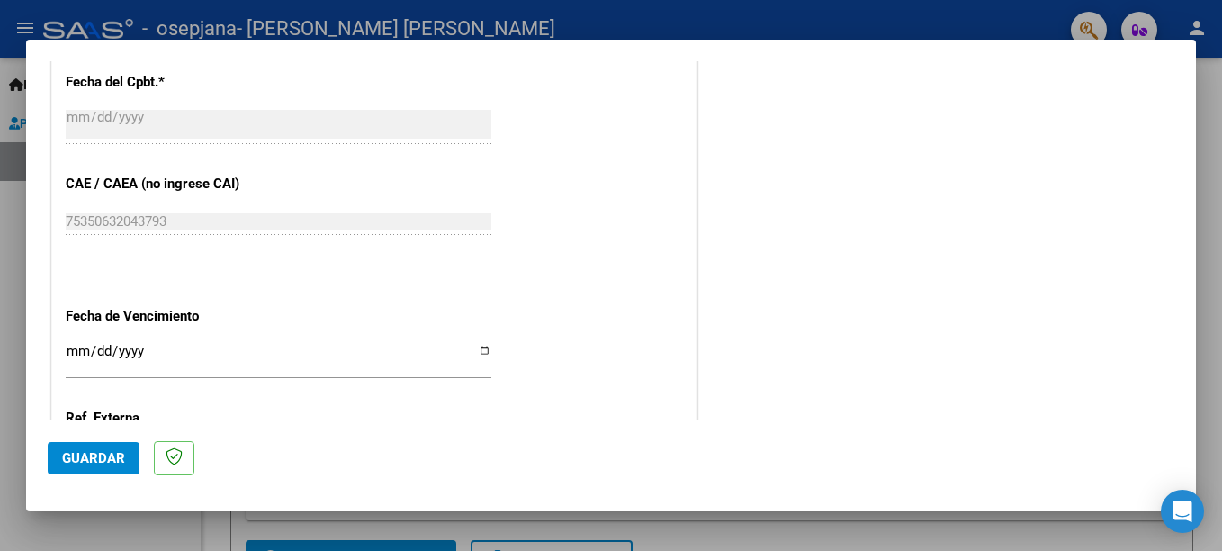
scroll to position [1170, 0]
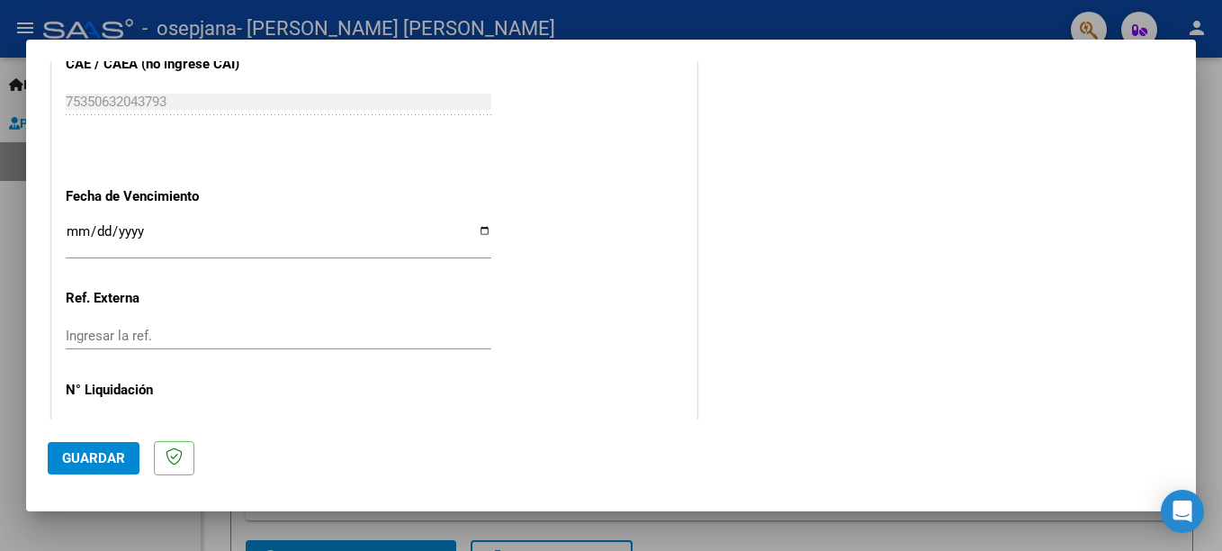
type input "202508"
click at [473, 236] on input "Ingresar la fecha" at bounding box center [279, 238] width 426 height 29
type input "[DATE]"
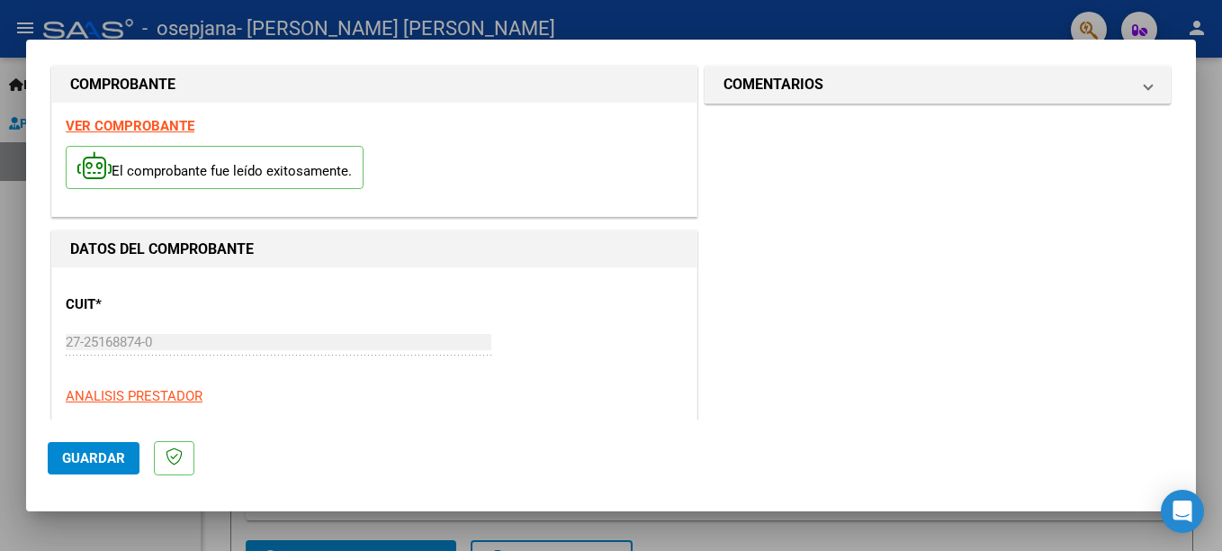
scroll to position [0, 0]
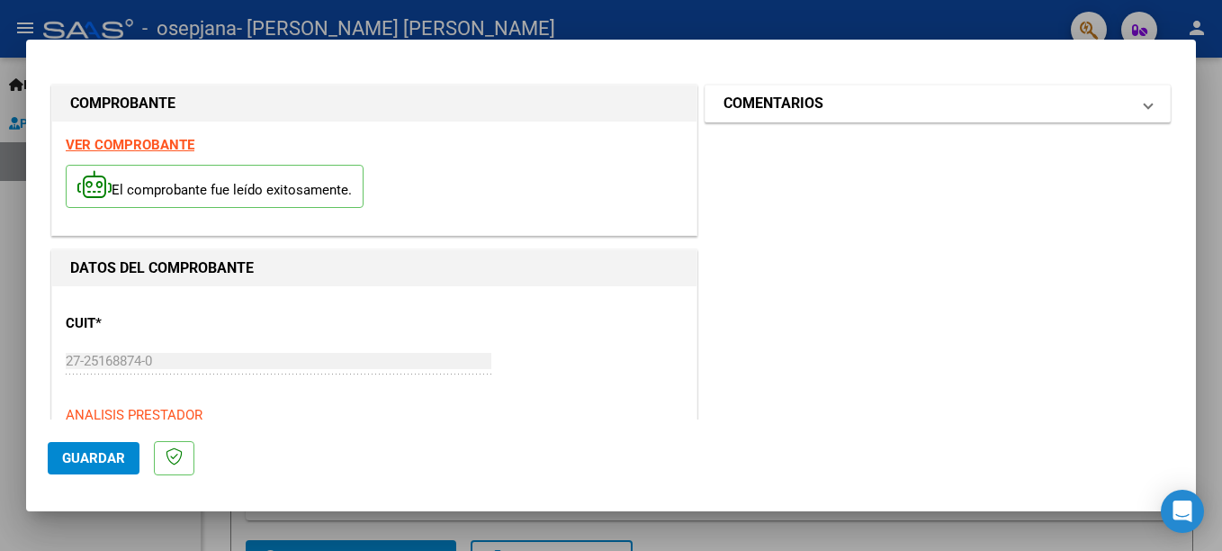
click at [814, 111] on h1 "COMENTARIOS" at bounding box center [773, 104] width 100 height 22
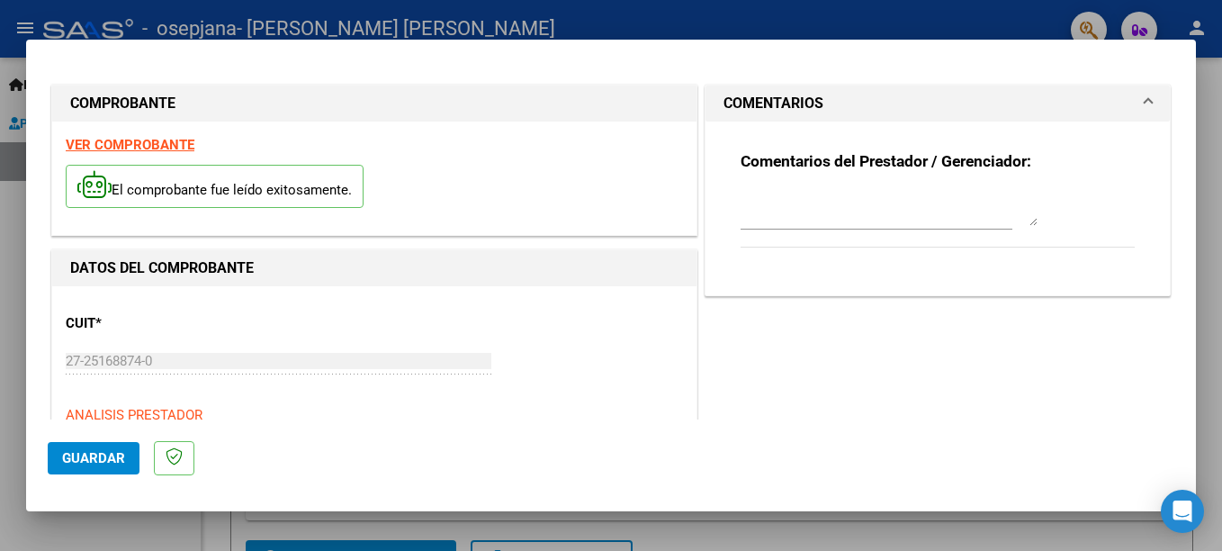
click at [814, 111] on h1 "COMENTARIOS" at bounding box center [773, 104] width 100 height 22
click at [110, 460] on span "Guardar" at bounding box center [93, 458] width 63 height 16
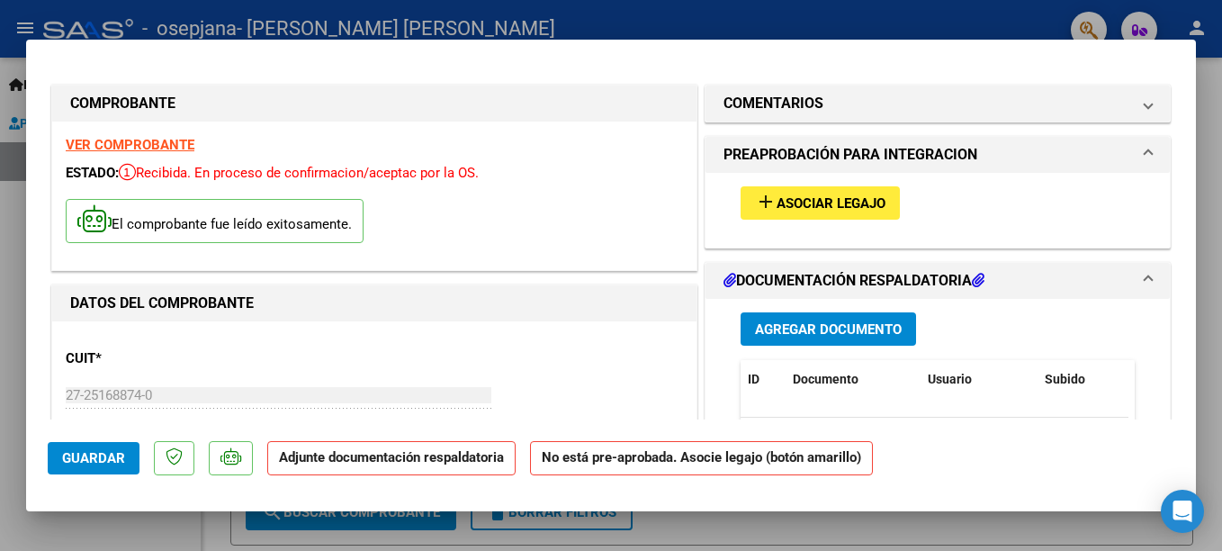
click at [787, 200] on span "Asociar Legajo" at bounding box center [830, 203] width 109 height 16
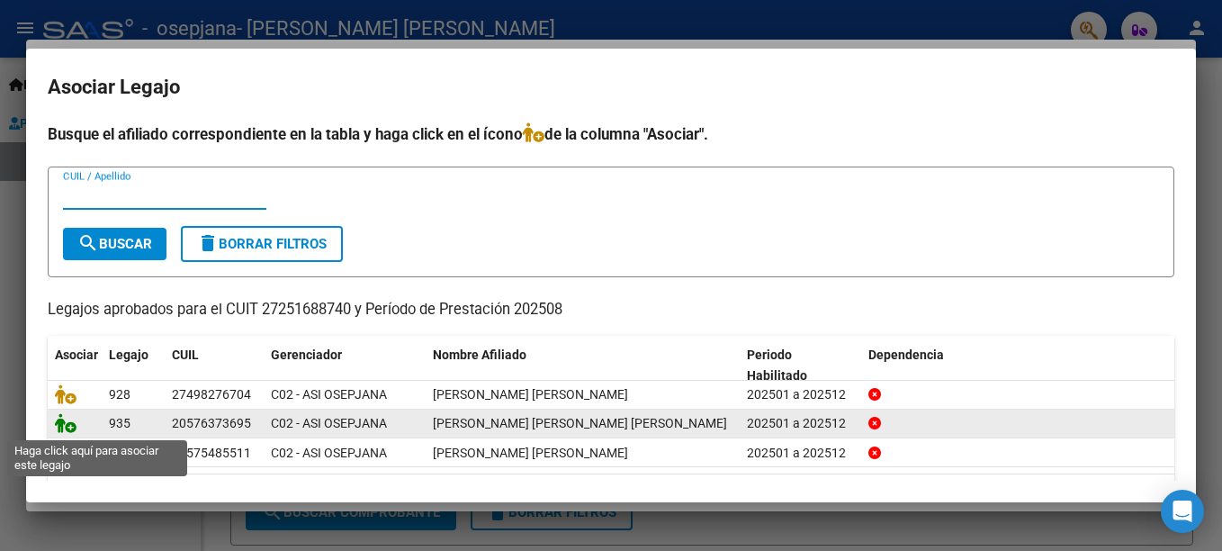
click at [72, 427] on icon at bounding box center [66, 423] width 22 height 20
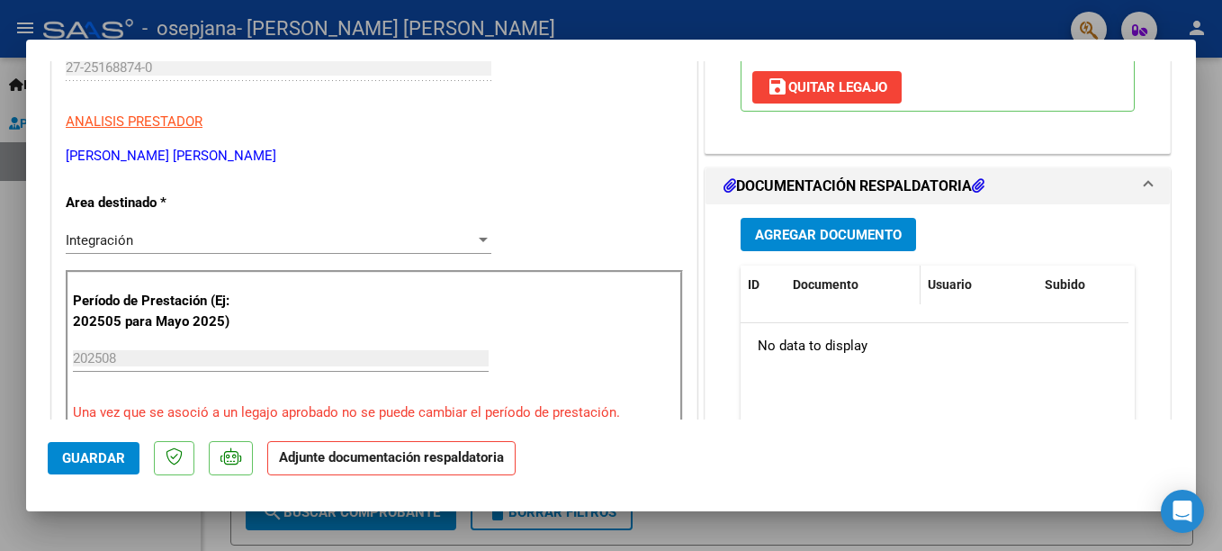
scroll to position [360, 0]
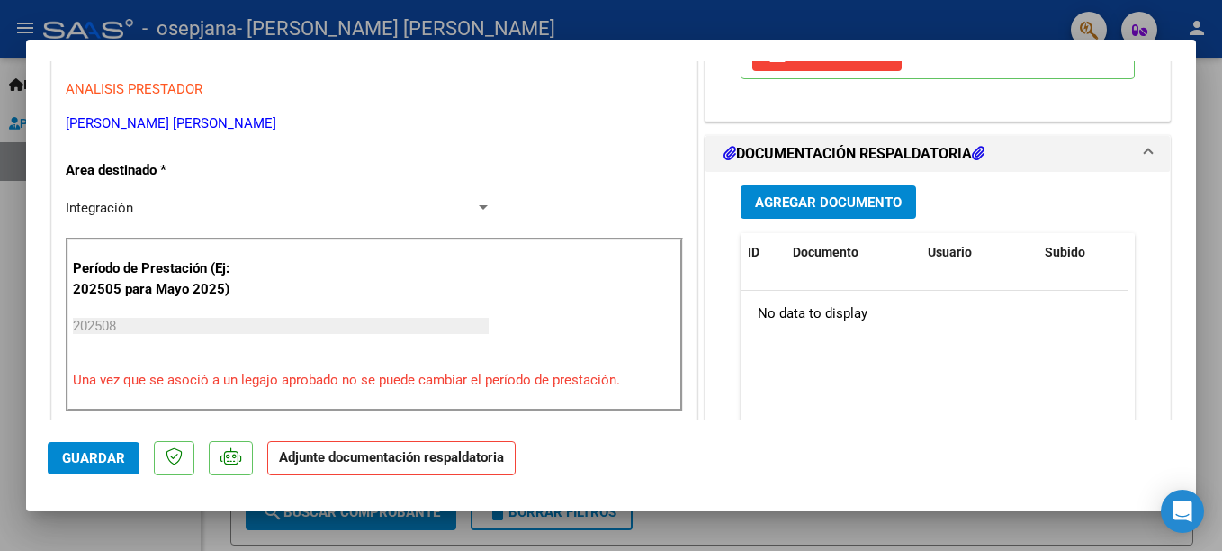
click at [831, 199] on span "Agregar Documento" at bounding box center [828, 202] width 147 height 16
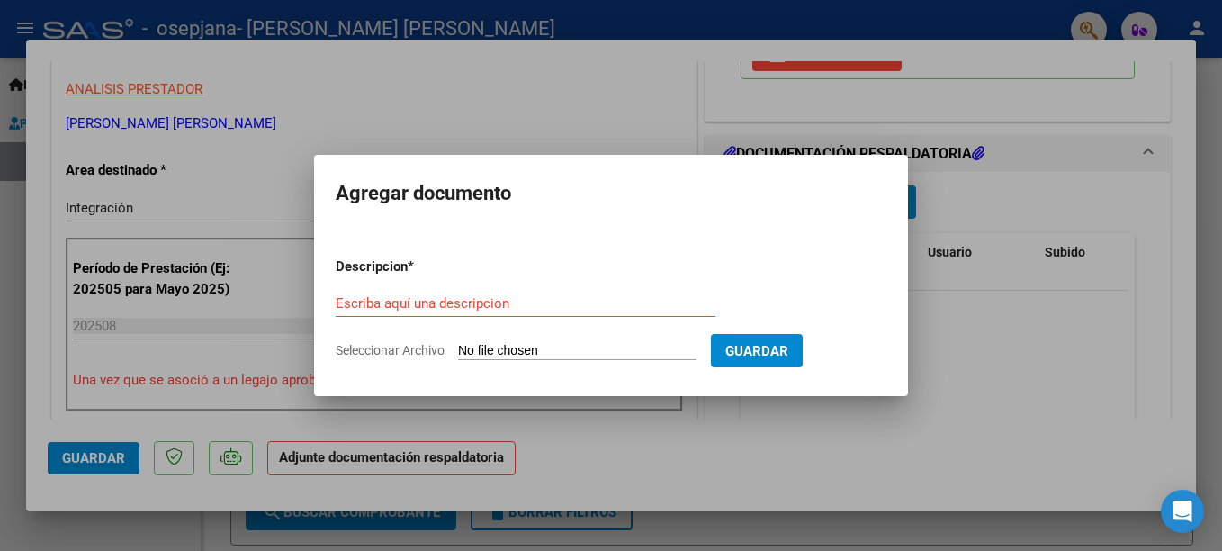
click at [513, 317] on div "Escriba aquí una descripcion" at bounding box center [526, 303] width 380 height 27
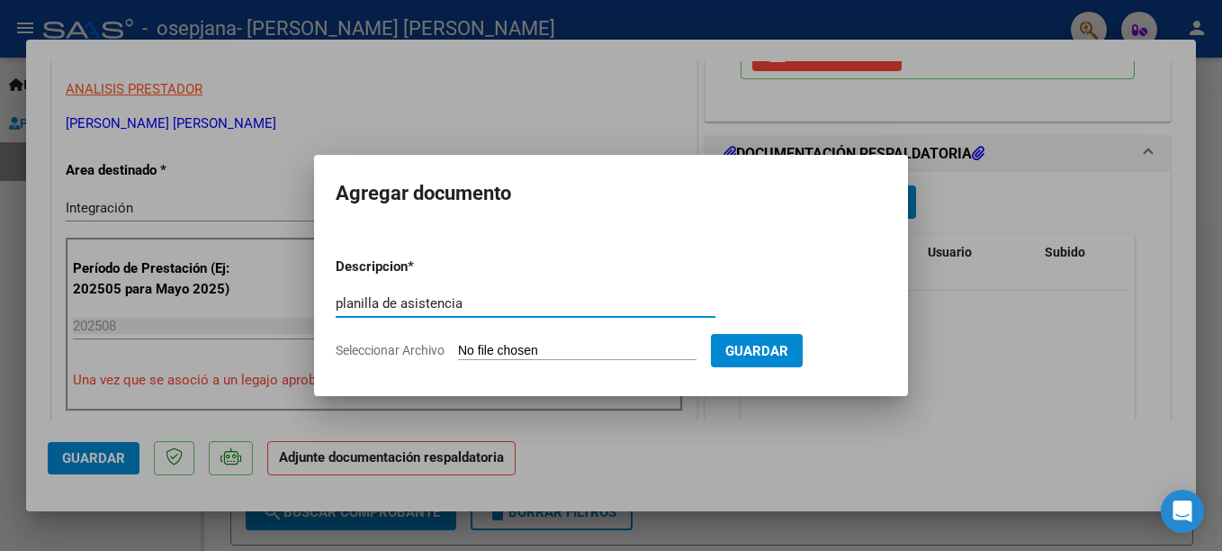
type input "planilla de asistencia"
click at [515, 351] on input "Seleccionar Archivo" at bounding box center [577, 351] width 238 height 17
type input "C:\fakepath\27251688740_011_00001_00000536.pdf"
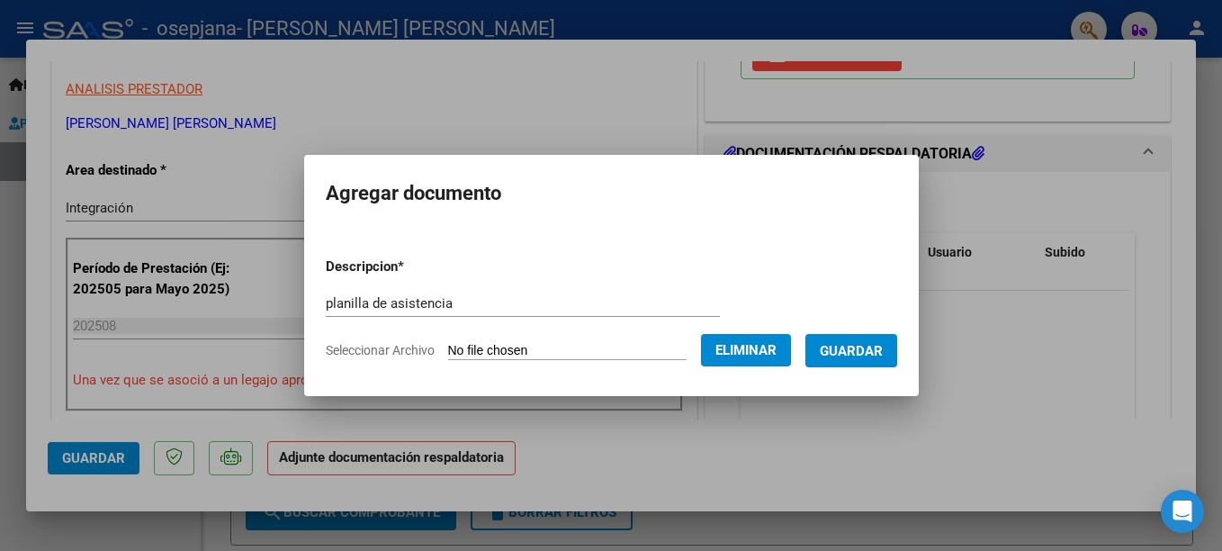
click at [745, 346] on span "Eliminar" at bounding box center [745, 350] width 61 height 16
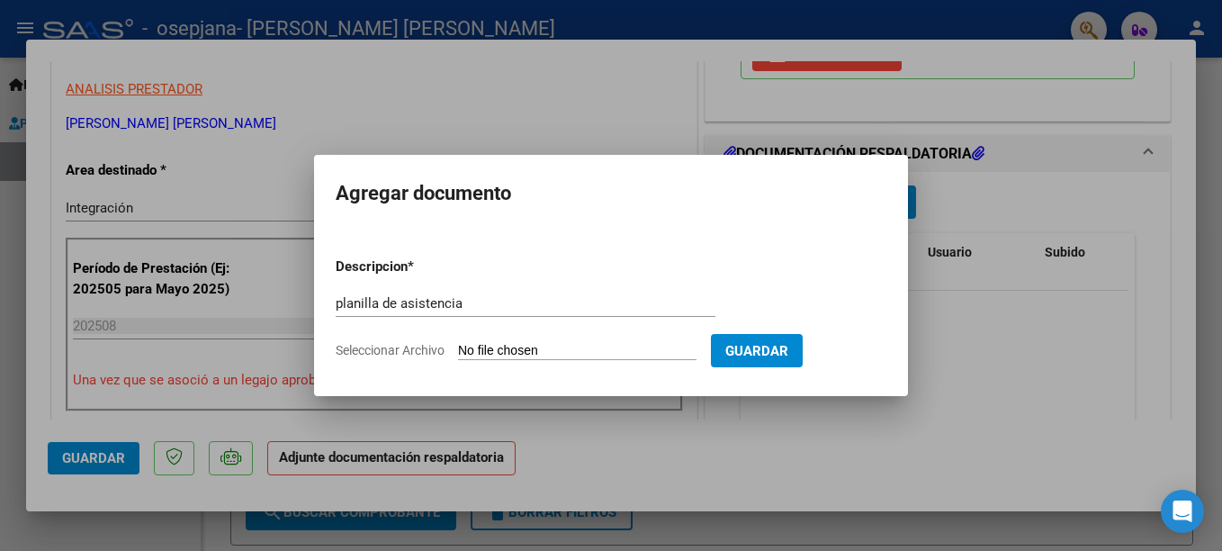
click at [520, 342] on app-file-uploader "Seleccionar Archivo" at bounding box center [523, 350] width 375 height 16
click at [503, 346] on input "Seleccionar Archivo" at bounding box center [577, 351] width 238 height 17
type input "C:\fakepath\QuirogaMelgarejoLeonardopl0825.pdf"
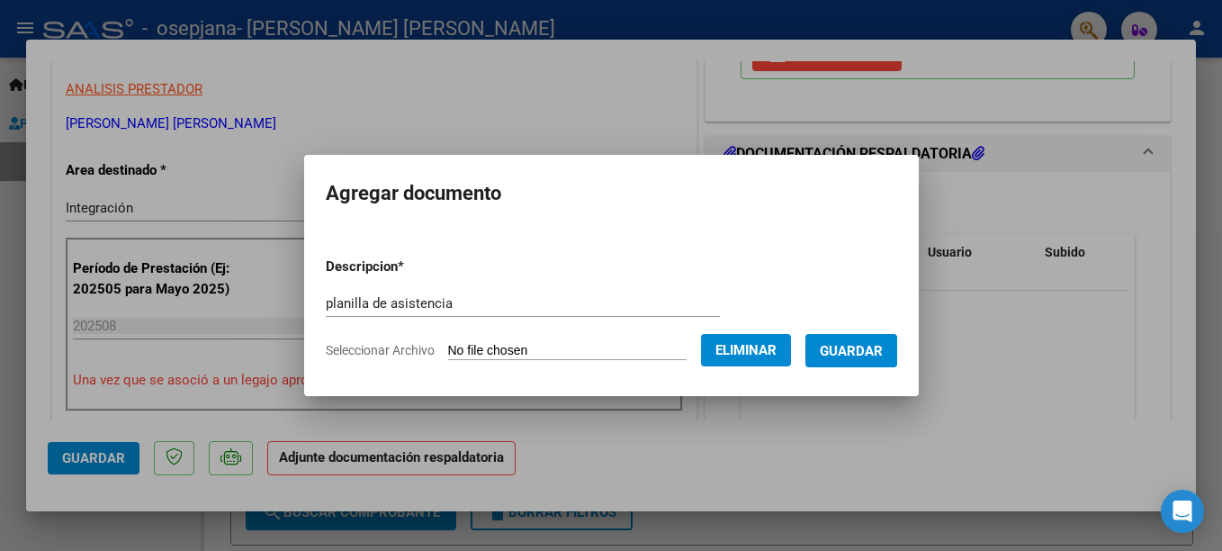
click at [861, 353] on span "Guardar" at bounding box center [851, 351] width 63 height 16
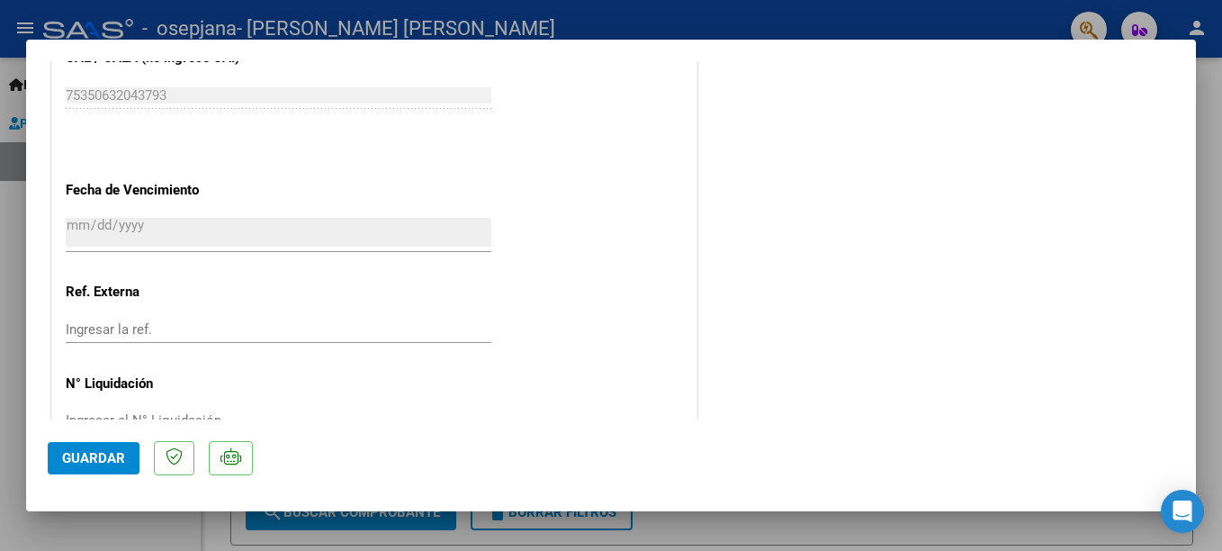
scroll to position [1252, 0]
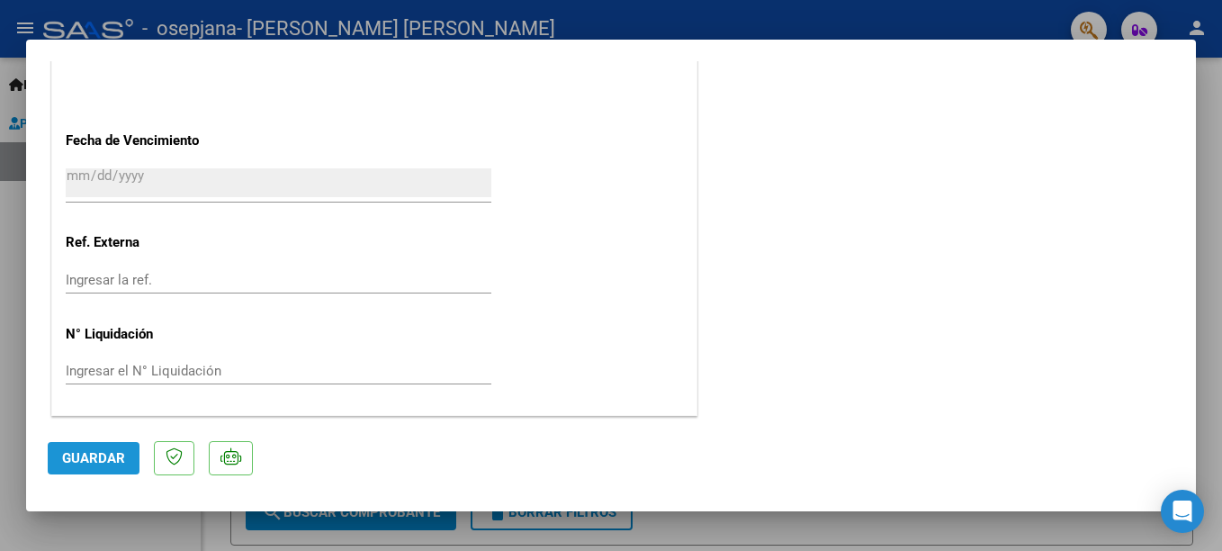
click at [103, 448] on button "Guardar" at bounding box center [94, 458] width 92 height 32
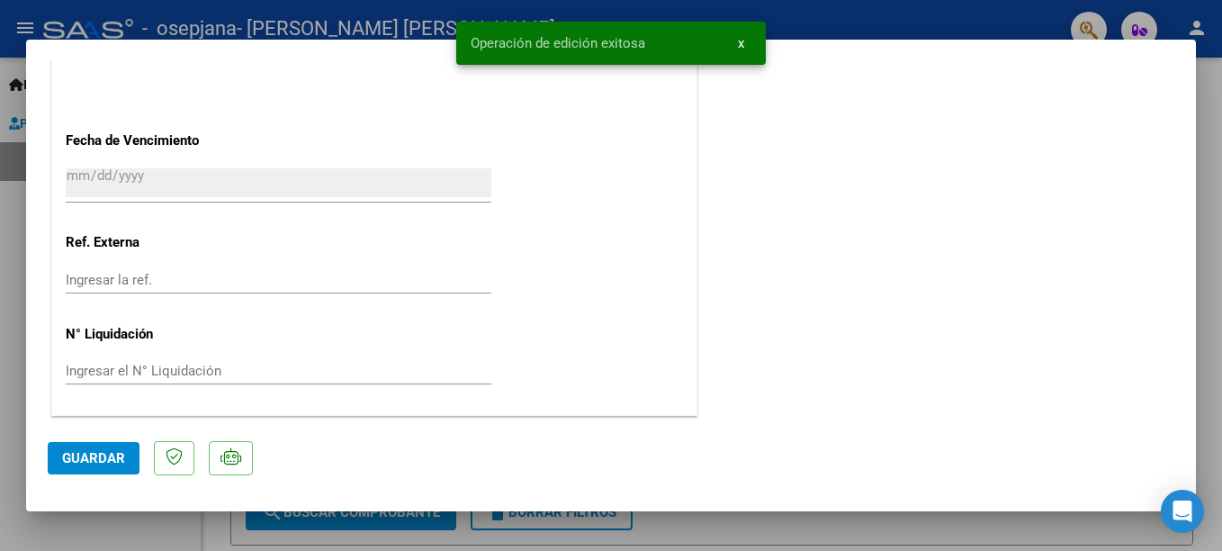
click at [19, 364] on div at bounding box center [611, 275] width 1222 height 551
type input "$ 0,00"
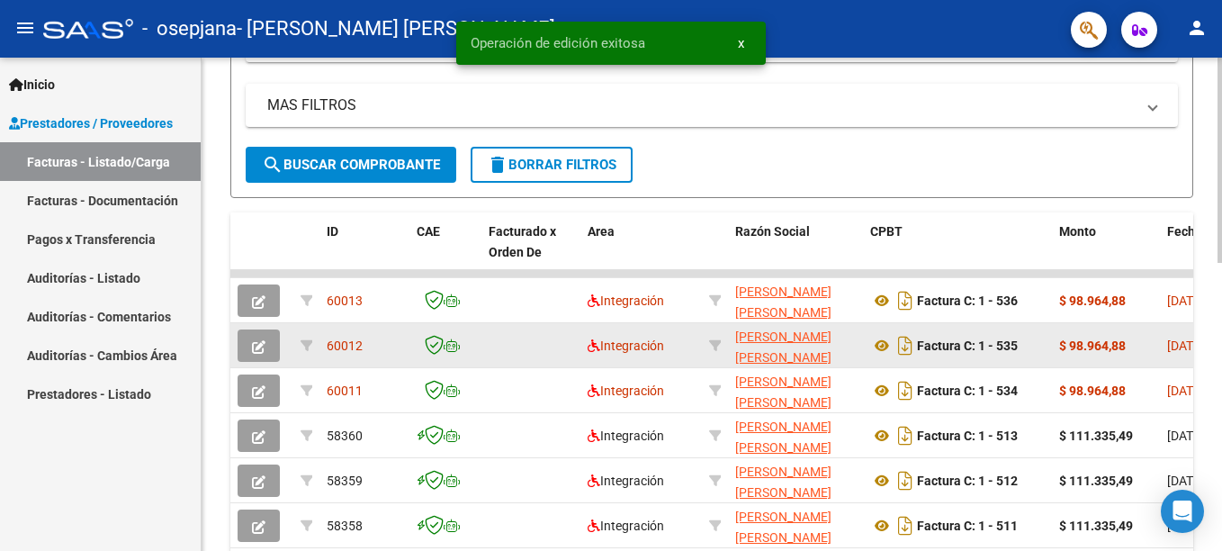
scroll to position [450, 0]
